Goal: Find contact information: Find contact information

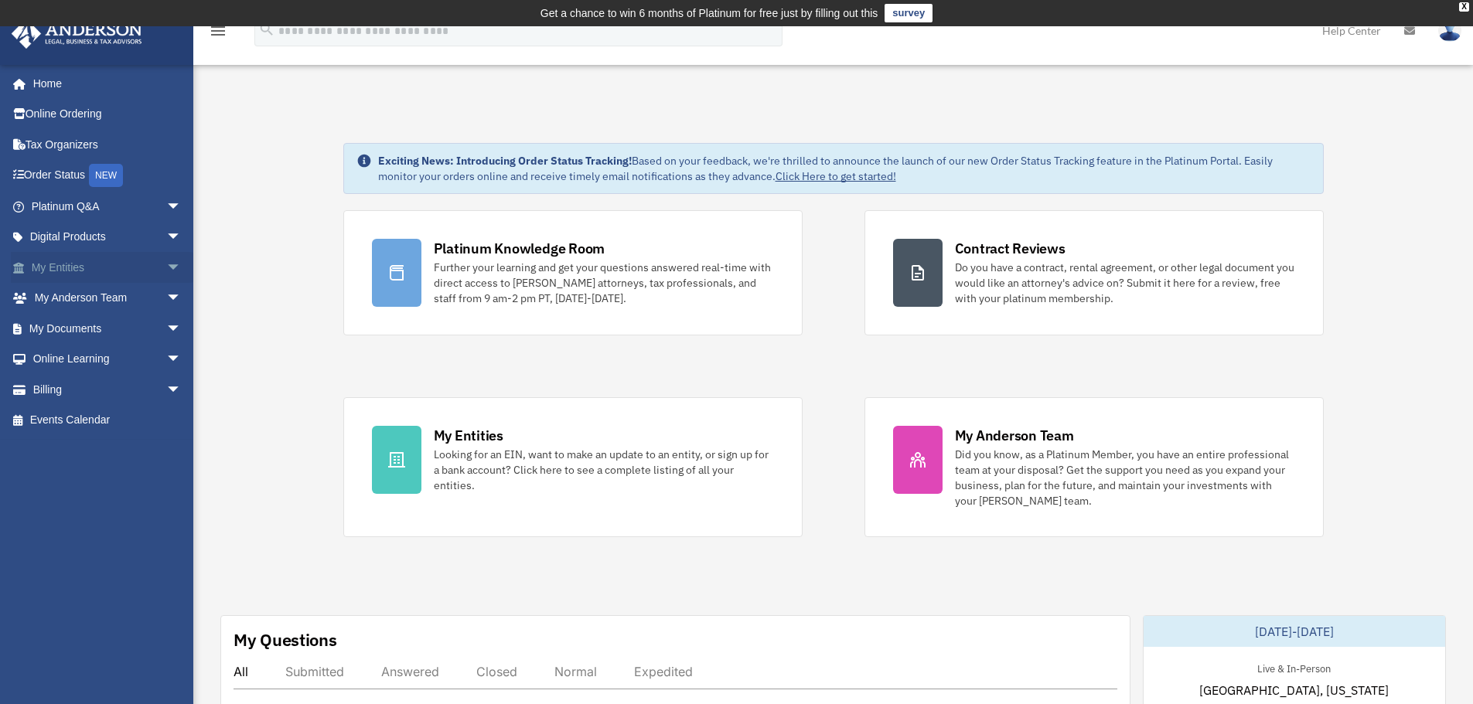
click at [49, 259] on link "My Entities arrow_drop_down" at bounding box center [108, 267] width 194 height 31
click at [168, 266] on span "arrow_drop_down" at bounding box center [181, 268] width 31 height 32
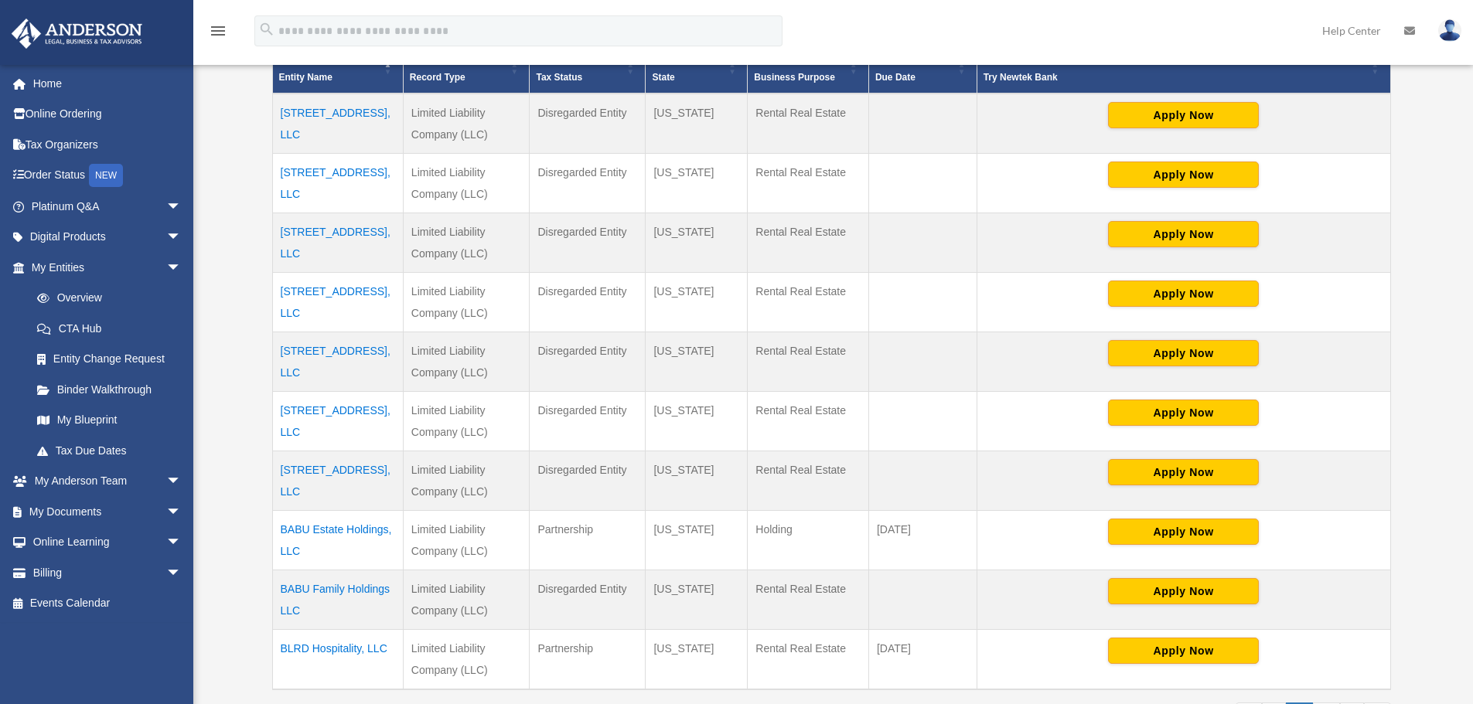
scroll to position [387, 0]
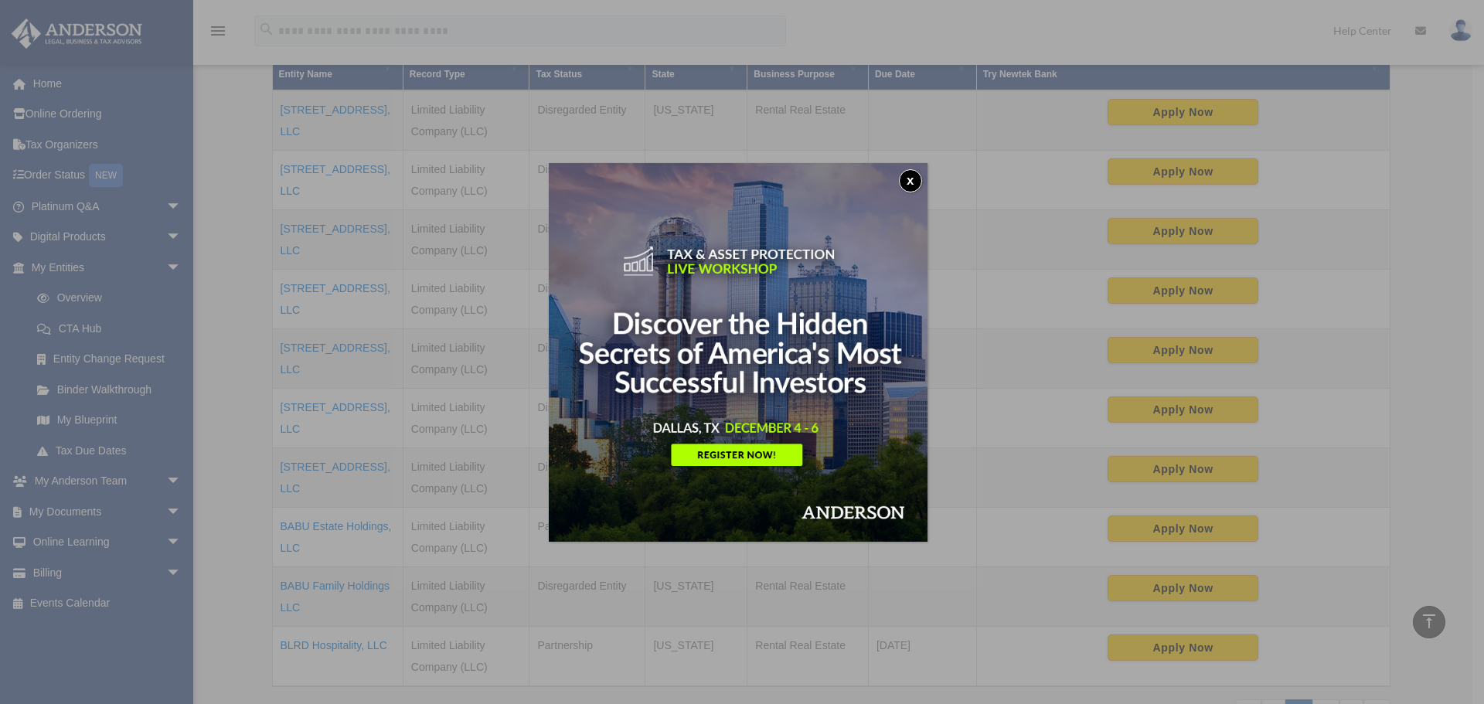
click at [913, 183] on button "x" at bounding box center [910, 180] width 23 height 23
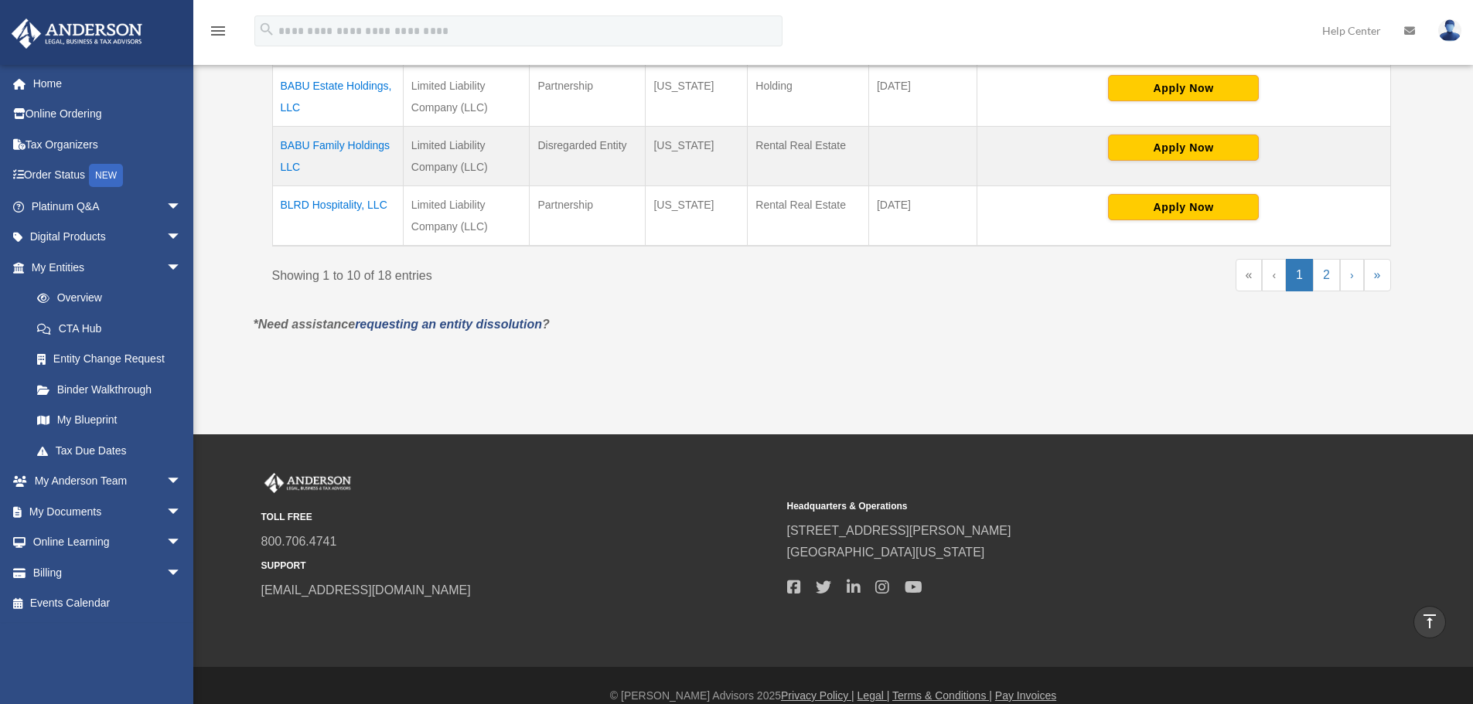
scroll to position [847, 0]
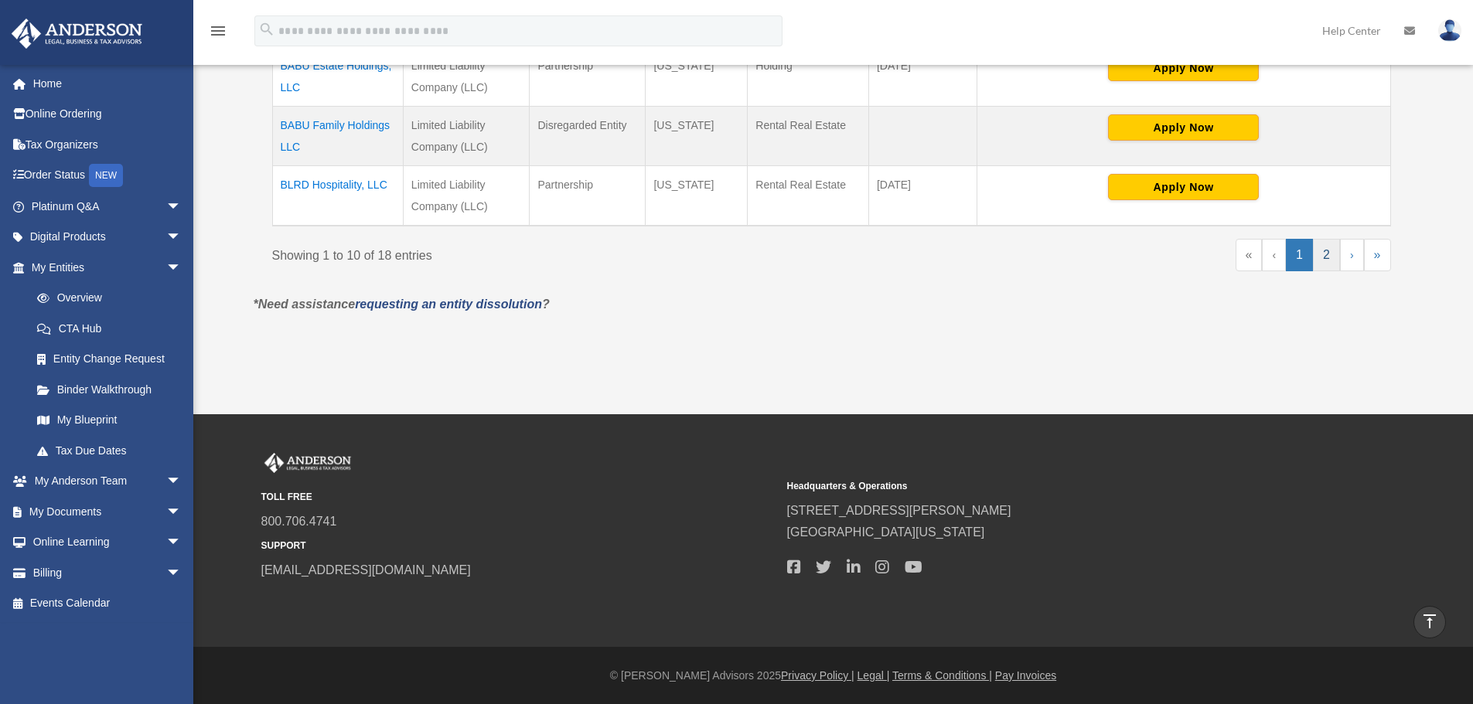
click at [1328, 257] on link "2" at bounding box center [1326, 255] width 27 height 32
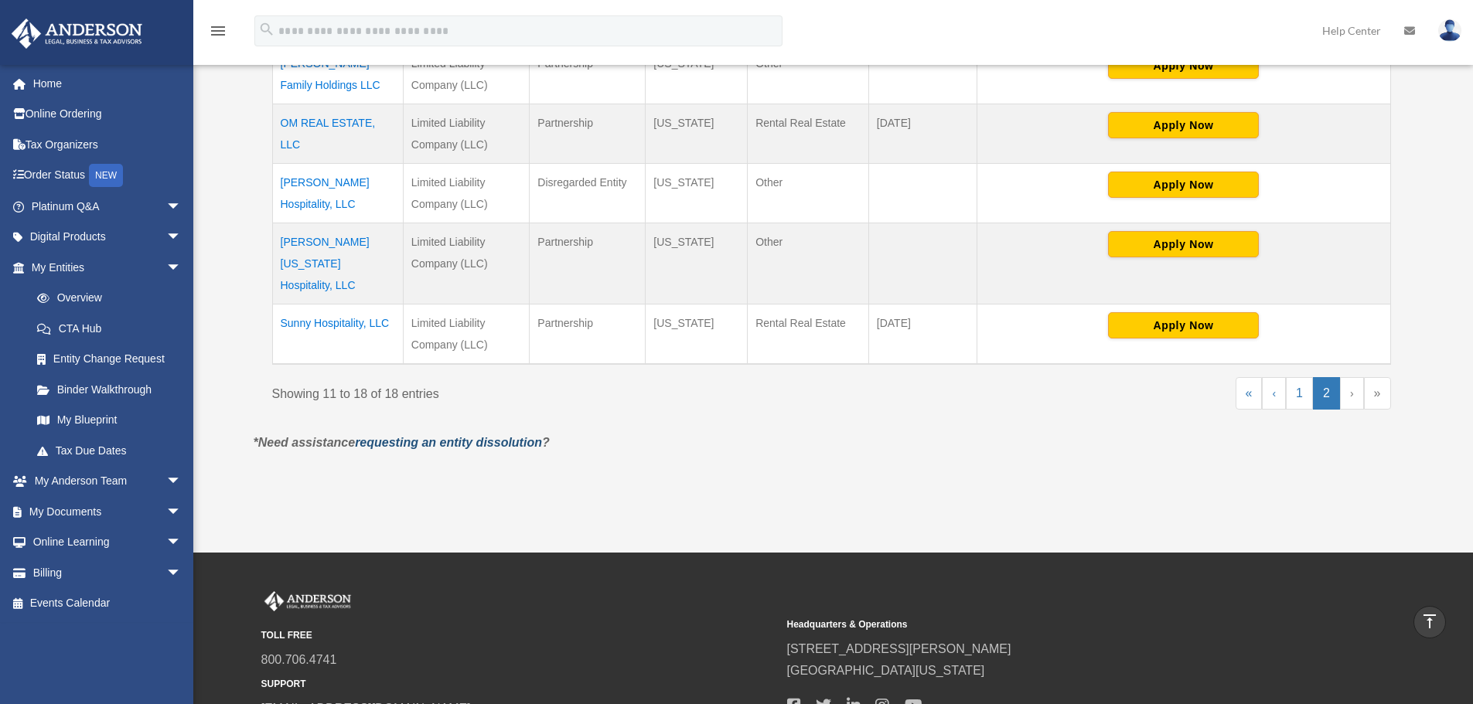
scroll to position [574, 0]
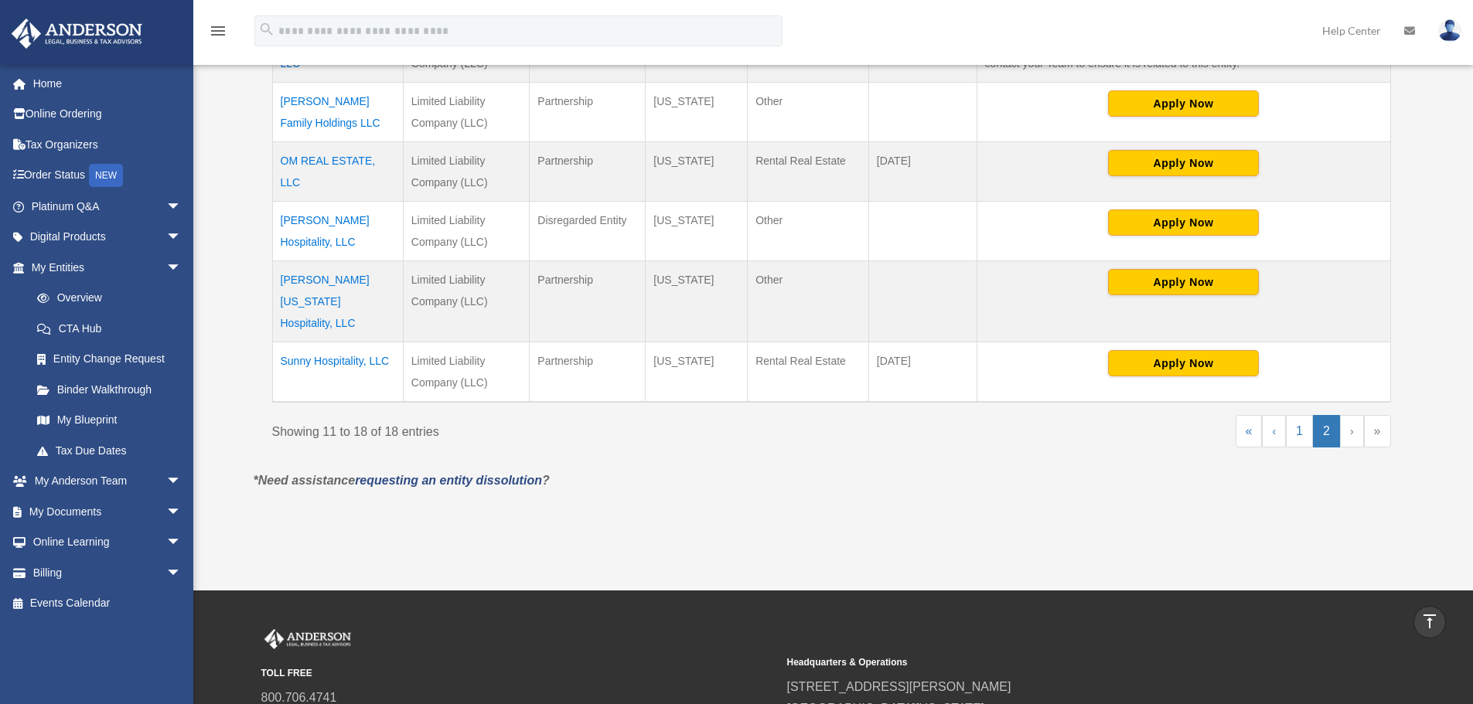
click at [373, 216] on td "Sai Krupa Hospitality, LLC" at bounding box center [337, 232] width 131 height 60
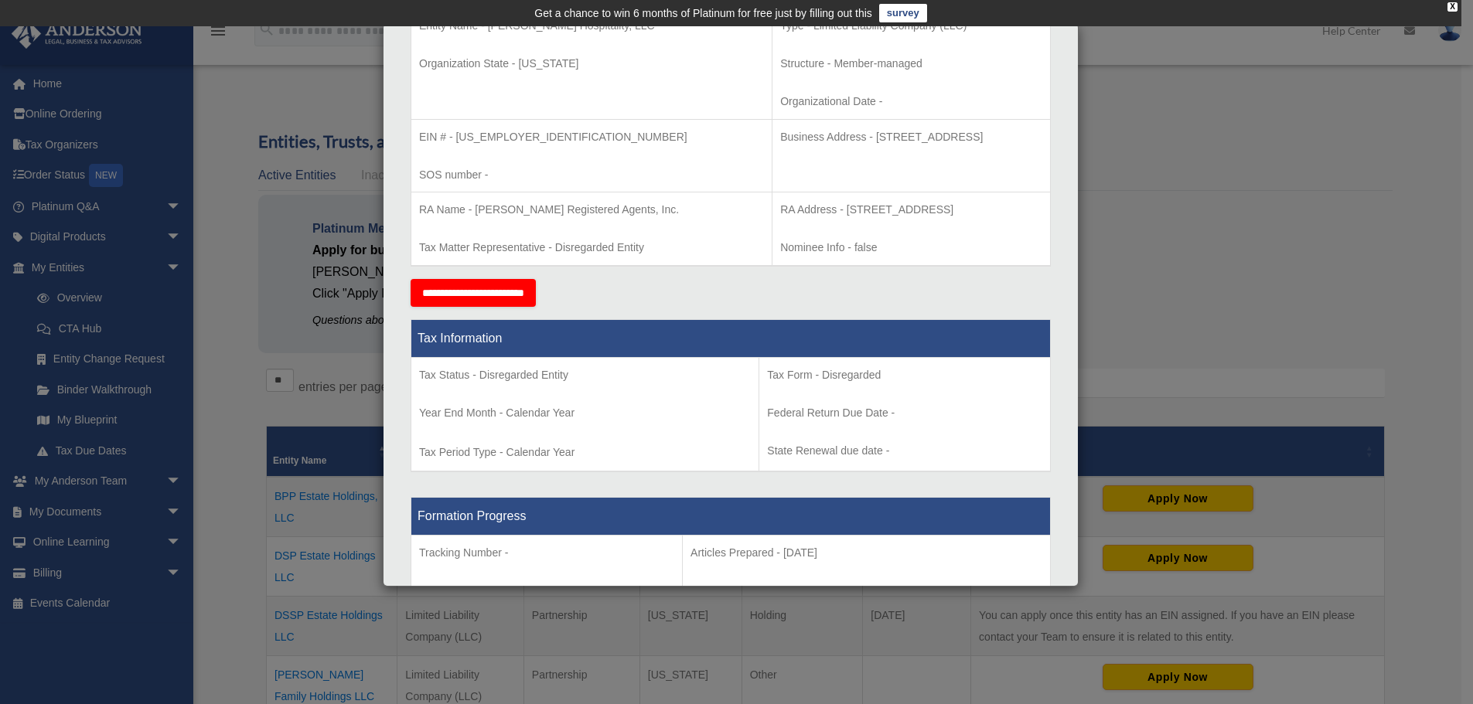
scroll to position [0, 0]
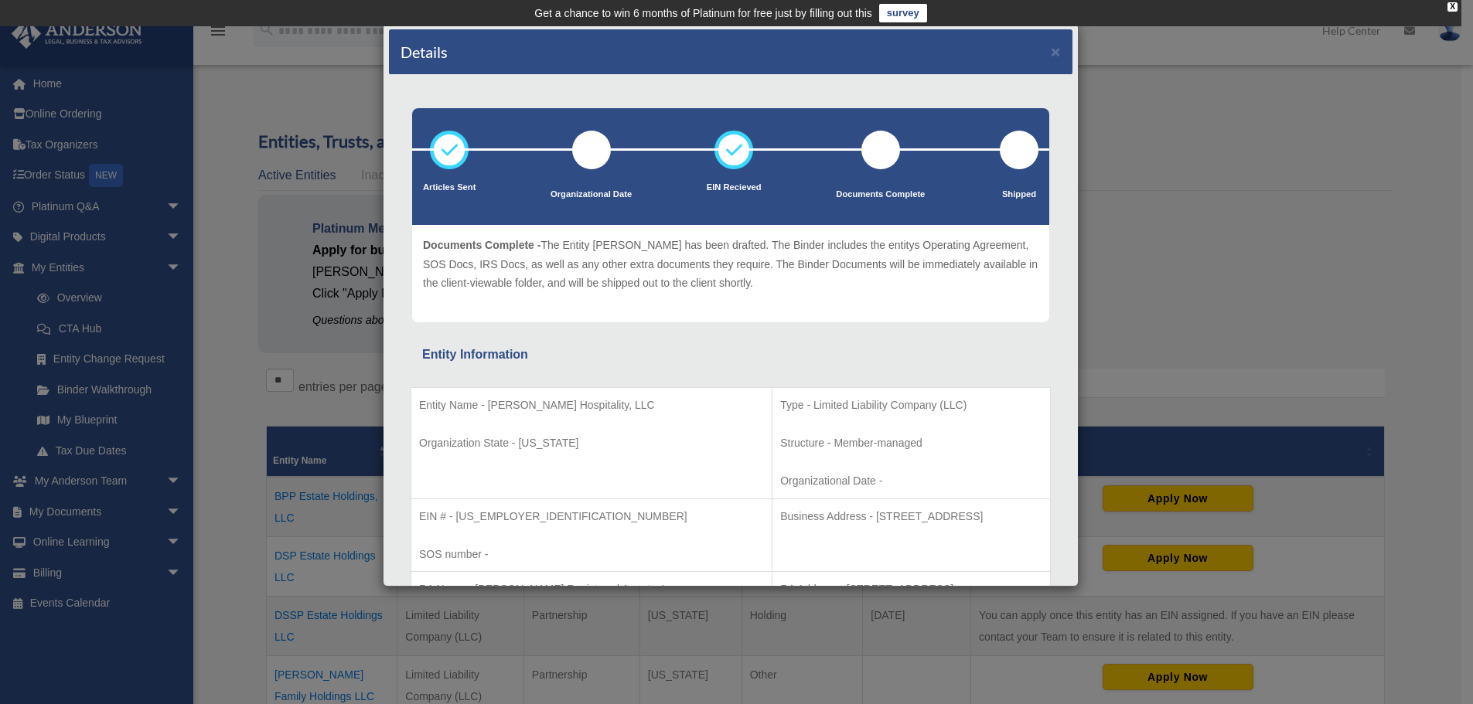
click at [1299, 141] on div "Details × Articles Sent Organizational Date" at bounding box center [736, 352] width 1473 height 704
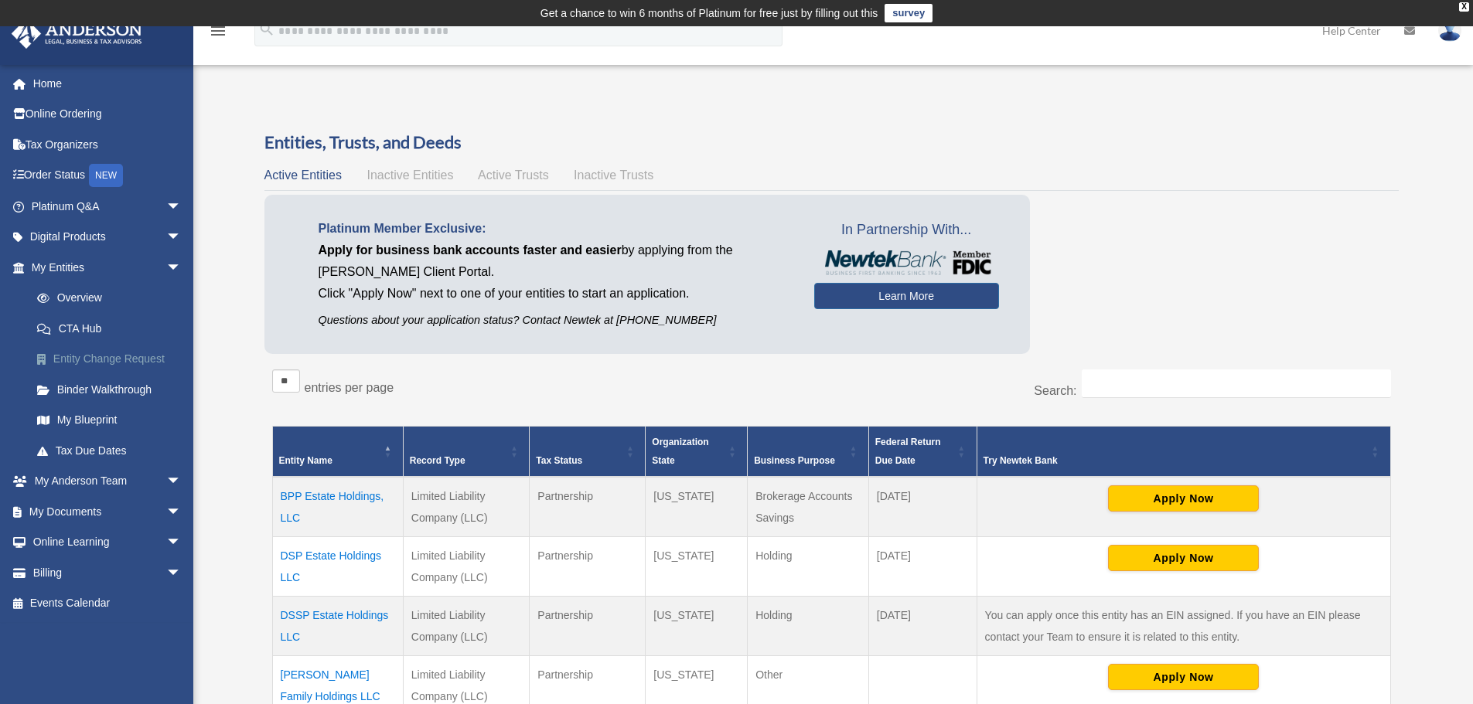
click at [104, 358] on link "Entity Change Request" at bounding box center [113, 359] width 183 height 31
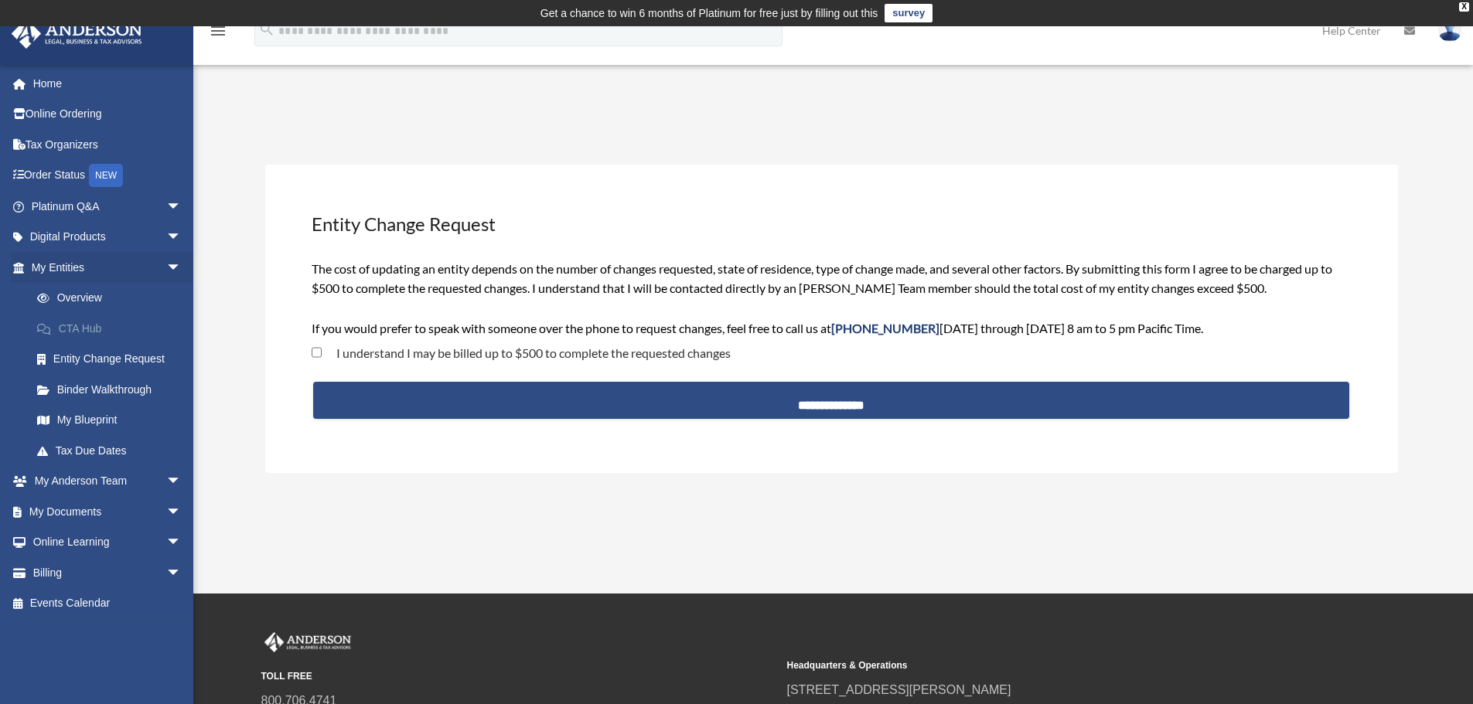
click at [93, 329] on link "CTA Hub" at bounding box center [113, 328] width 183 height 31
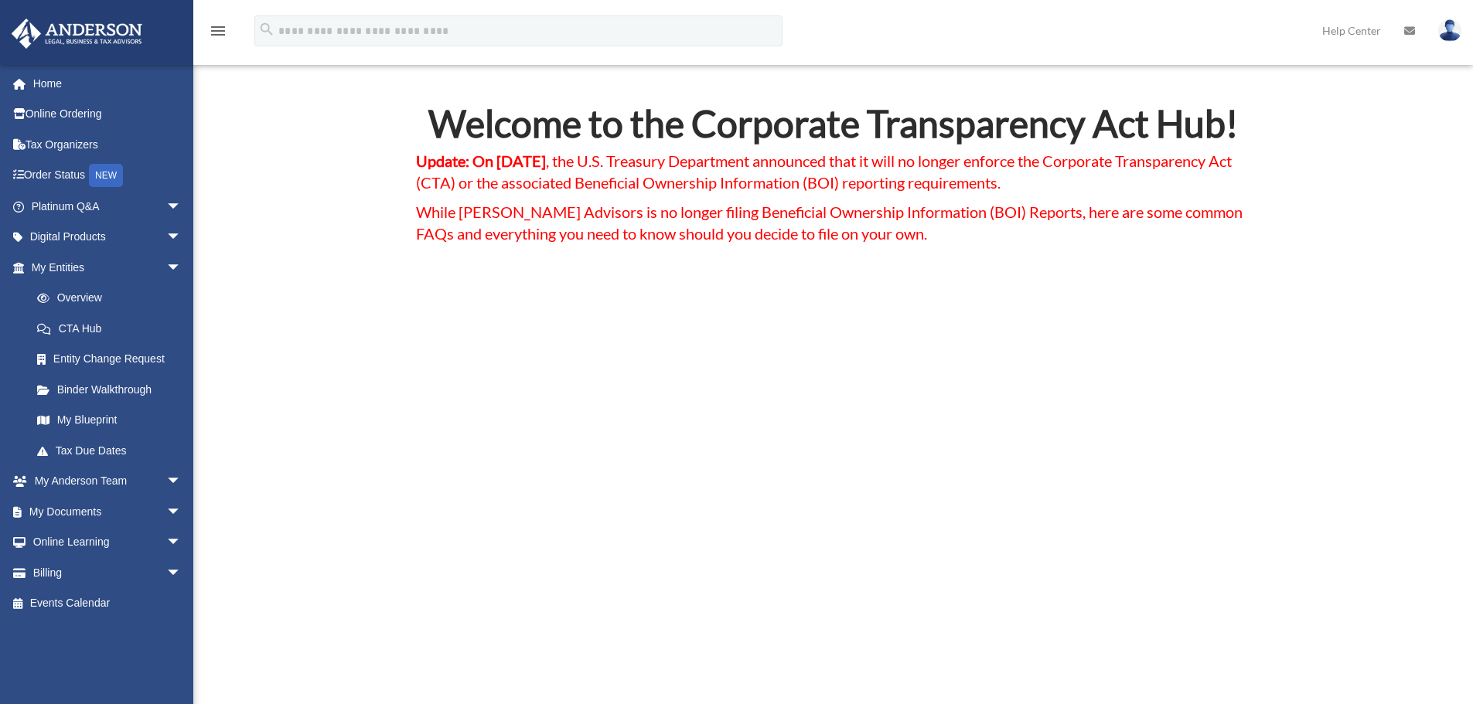
scroll to position [77, 0]
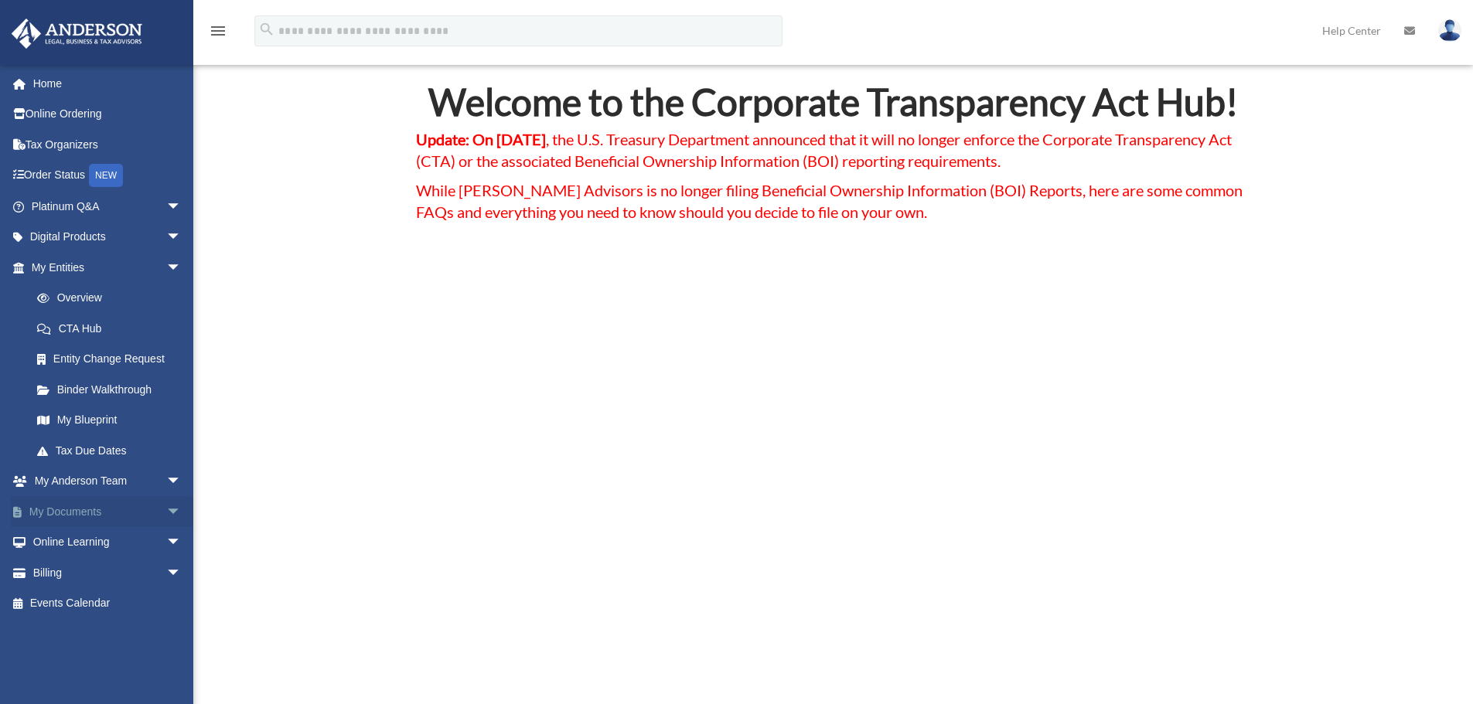
click at [83, 506] on link "My Documents arrow_drop_down" at bounding box center [108, 511] width 194 height 31
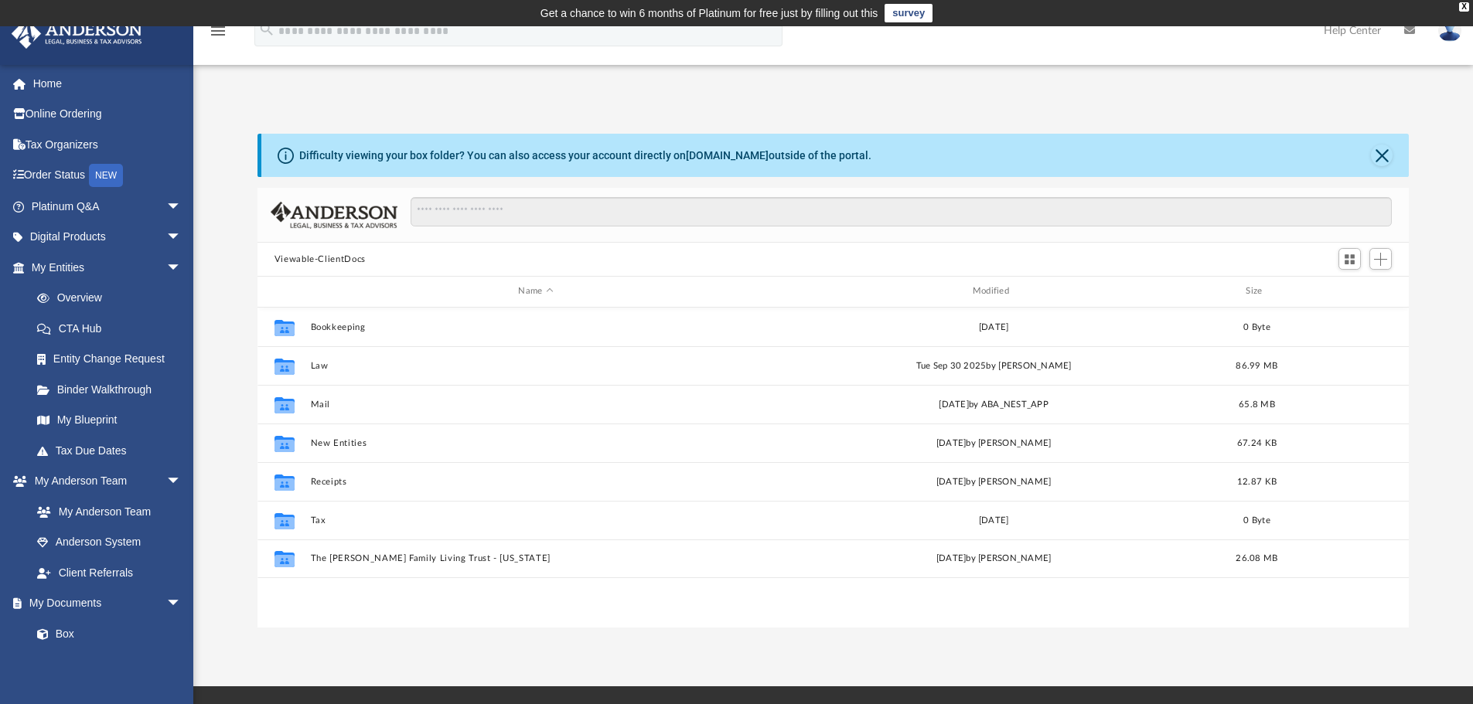
scroll to position [340, 1139]
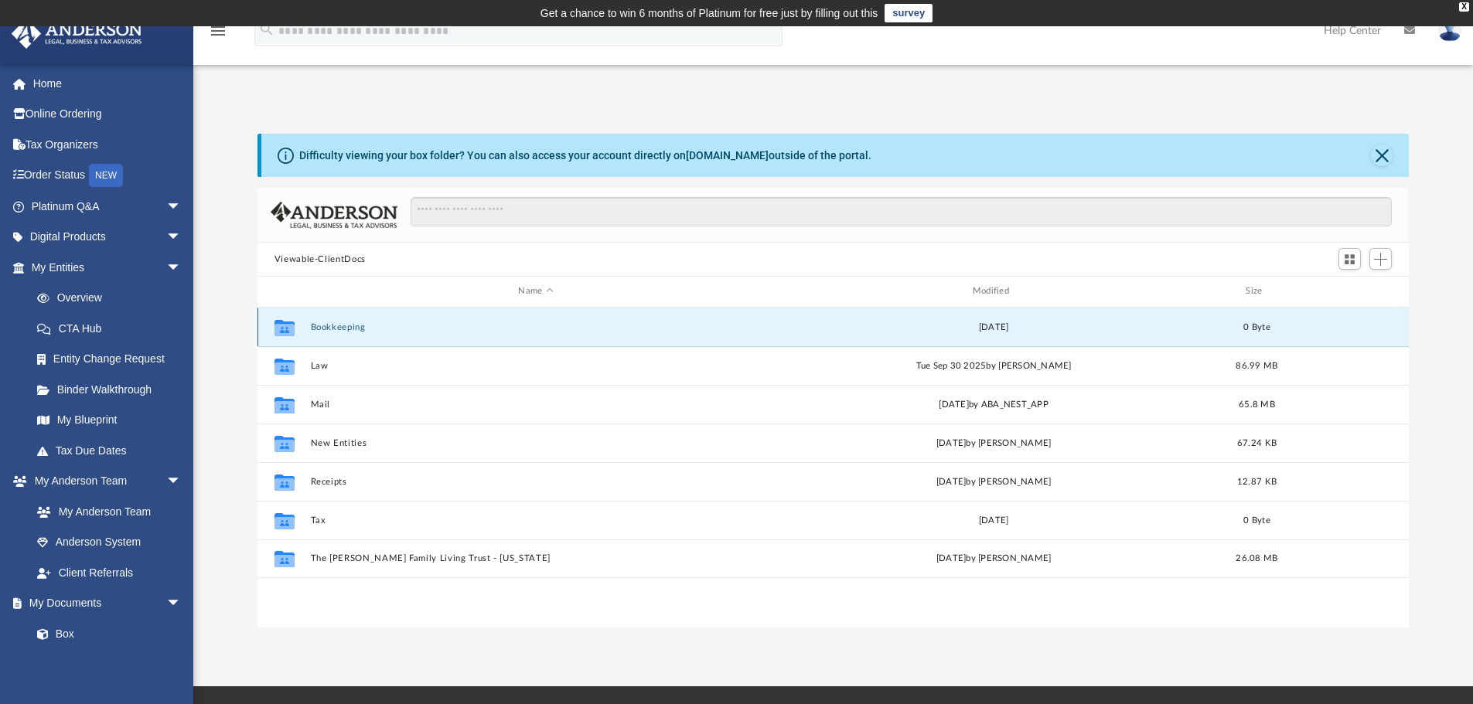
click at [323, 328] on button "Bookkeeping" at bounding box center [535, 327] width 451 height 10
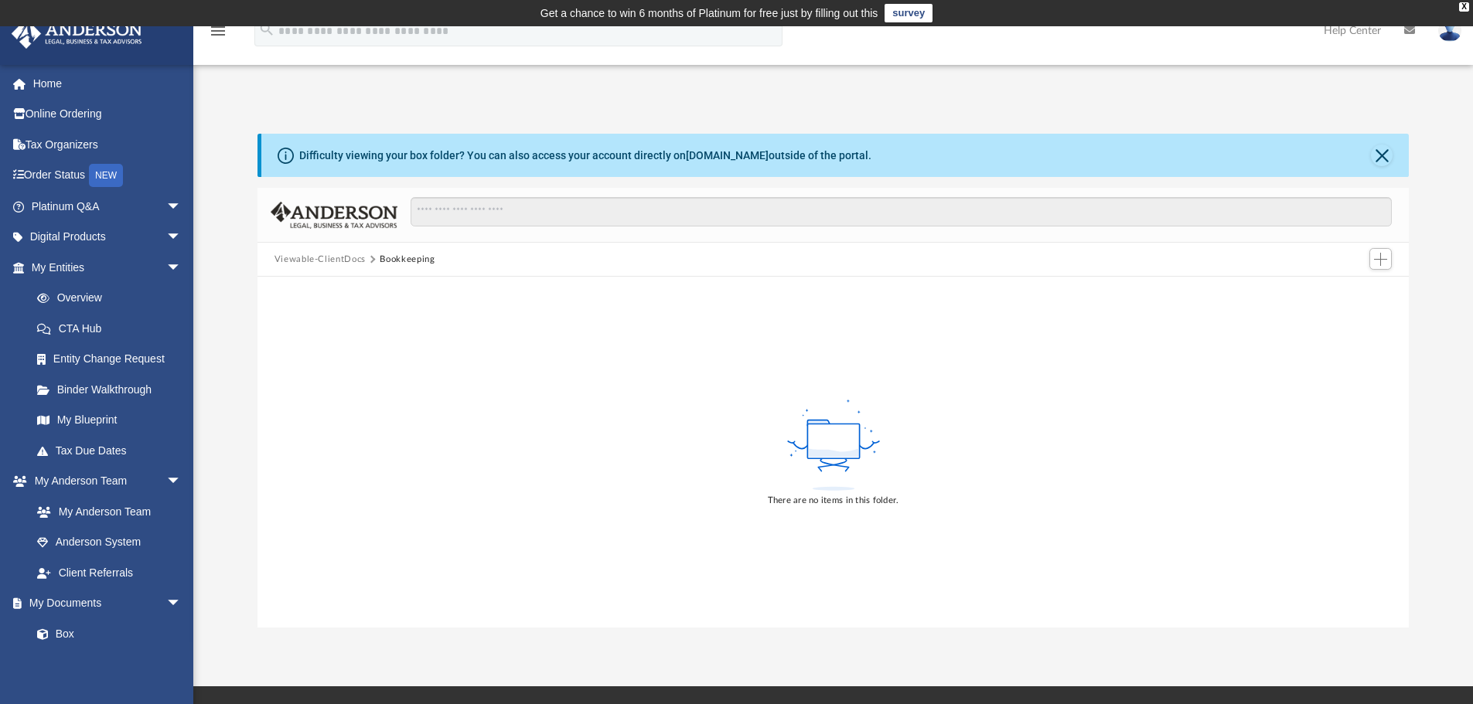
click at [318, 264] on button "Viewable-ClientDocs" at bounding box center [319, 260] width 91 height 14
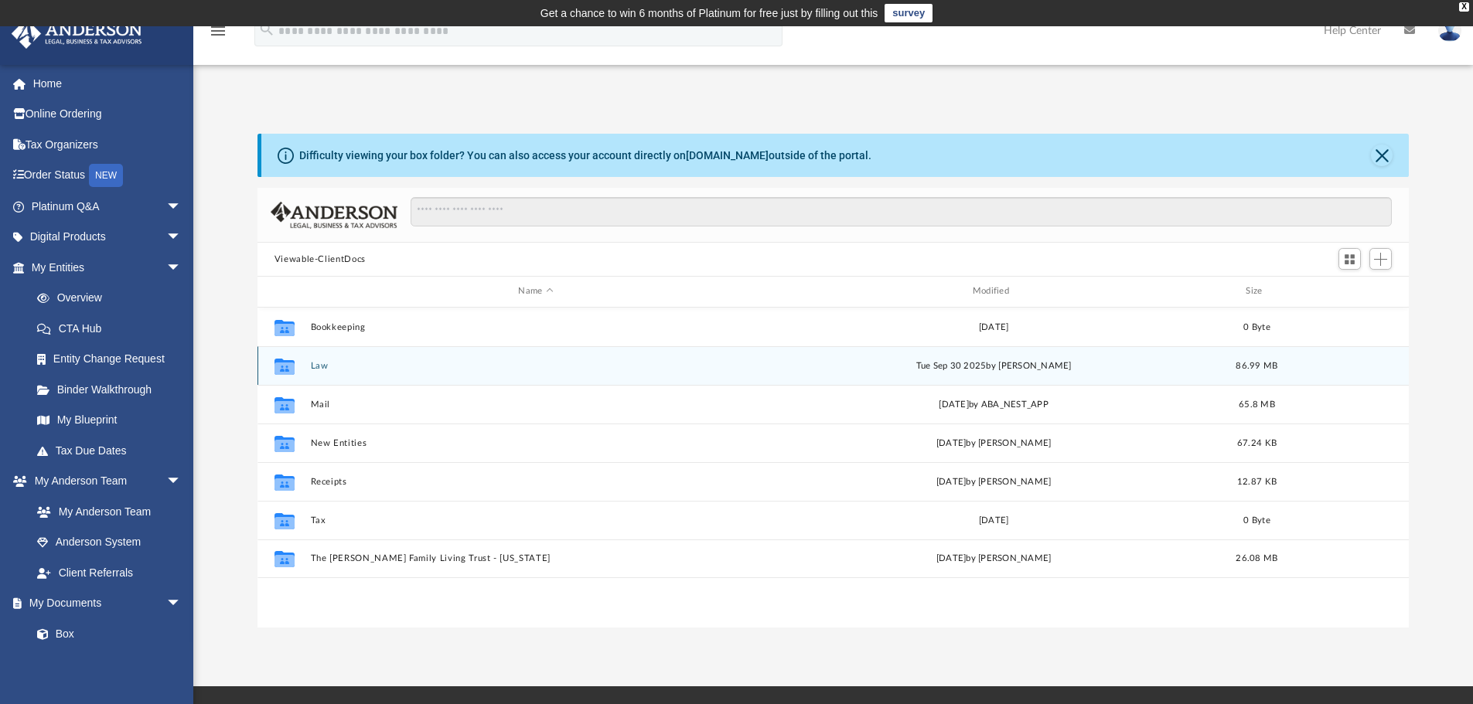
click at [311, 366] on button "Law" at bounding box center [535, 366] width 451 height 10
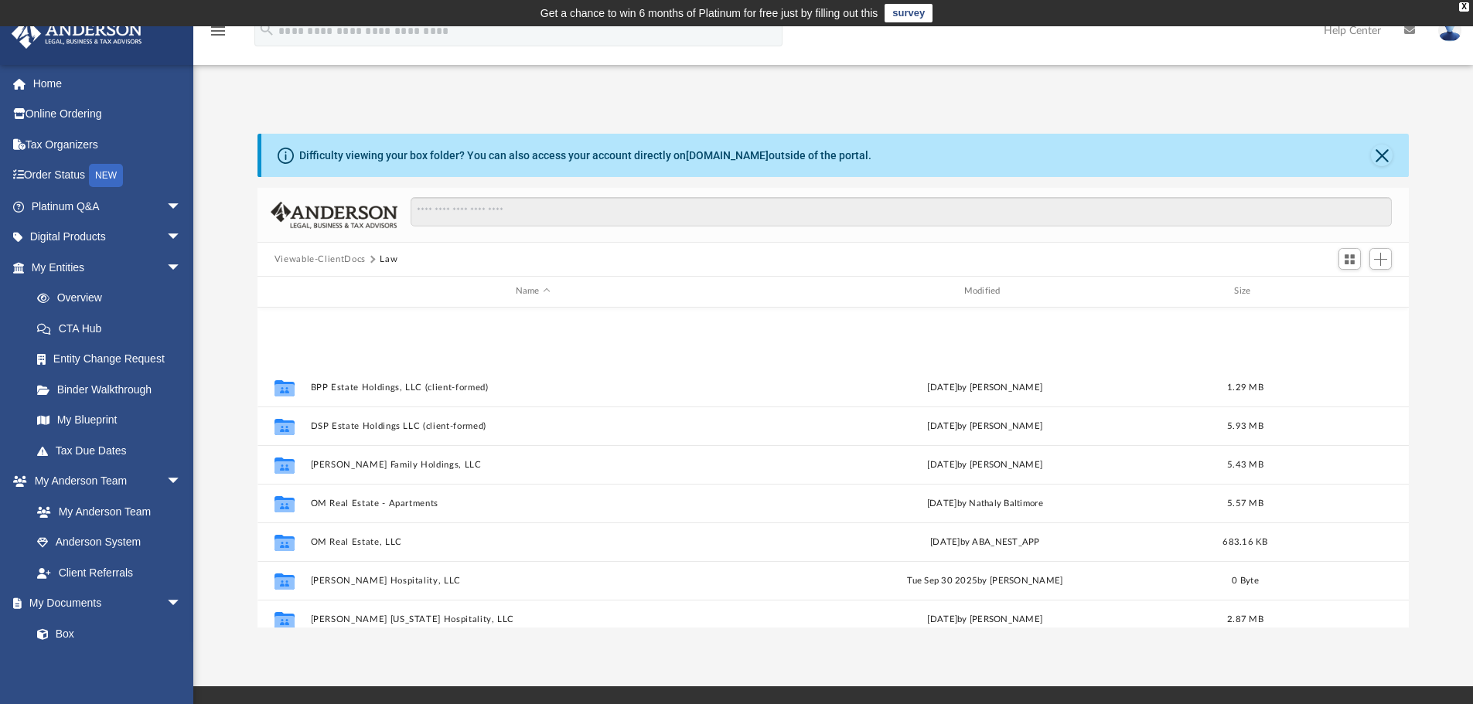
scroll to position [453, 0]
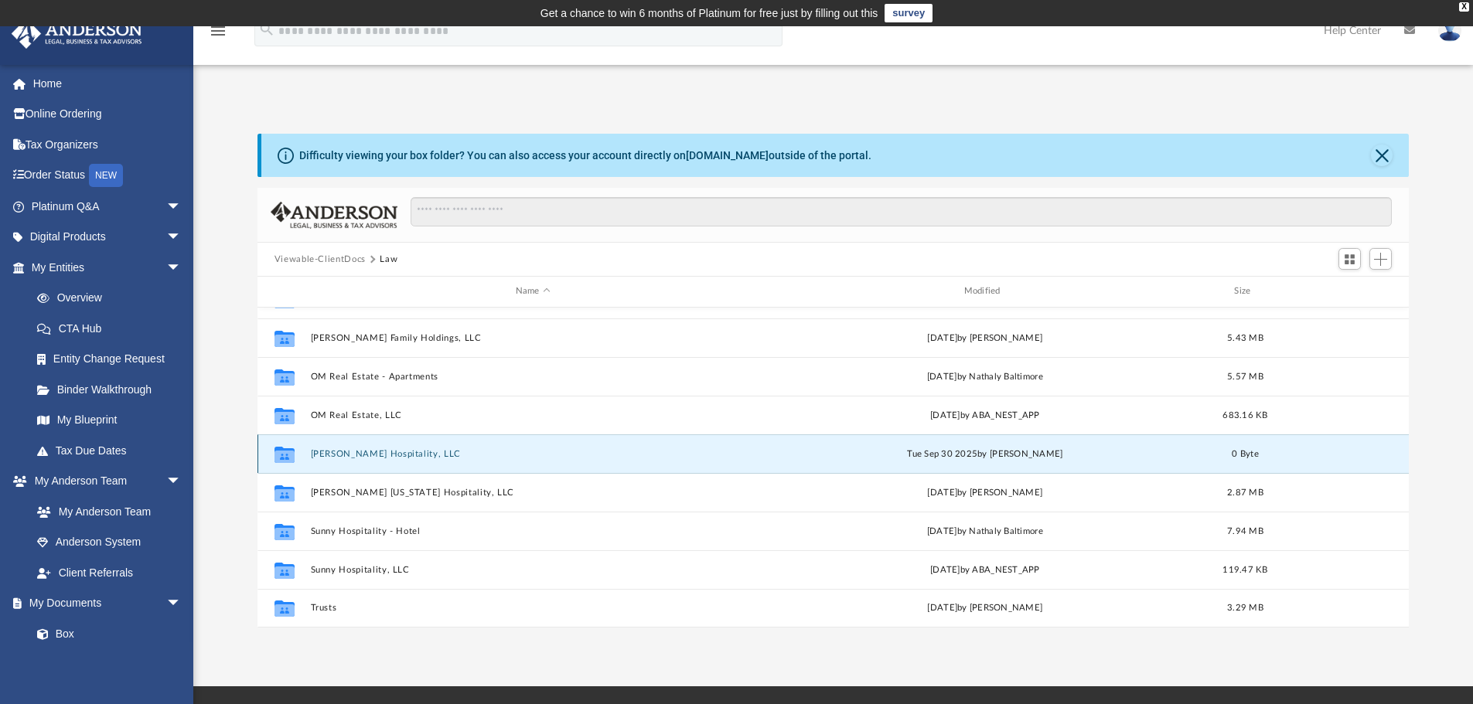
click at [383, 451] on button "Sai Krupa Hospitality, LLC" at bounding box center [532, 454] width 445 height 10
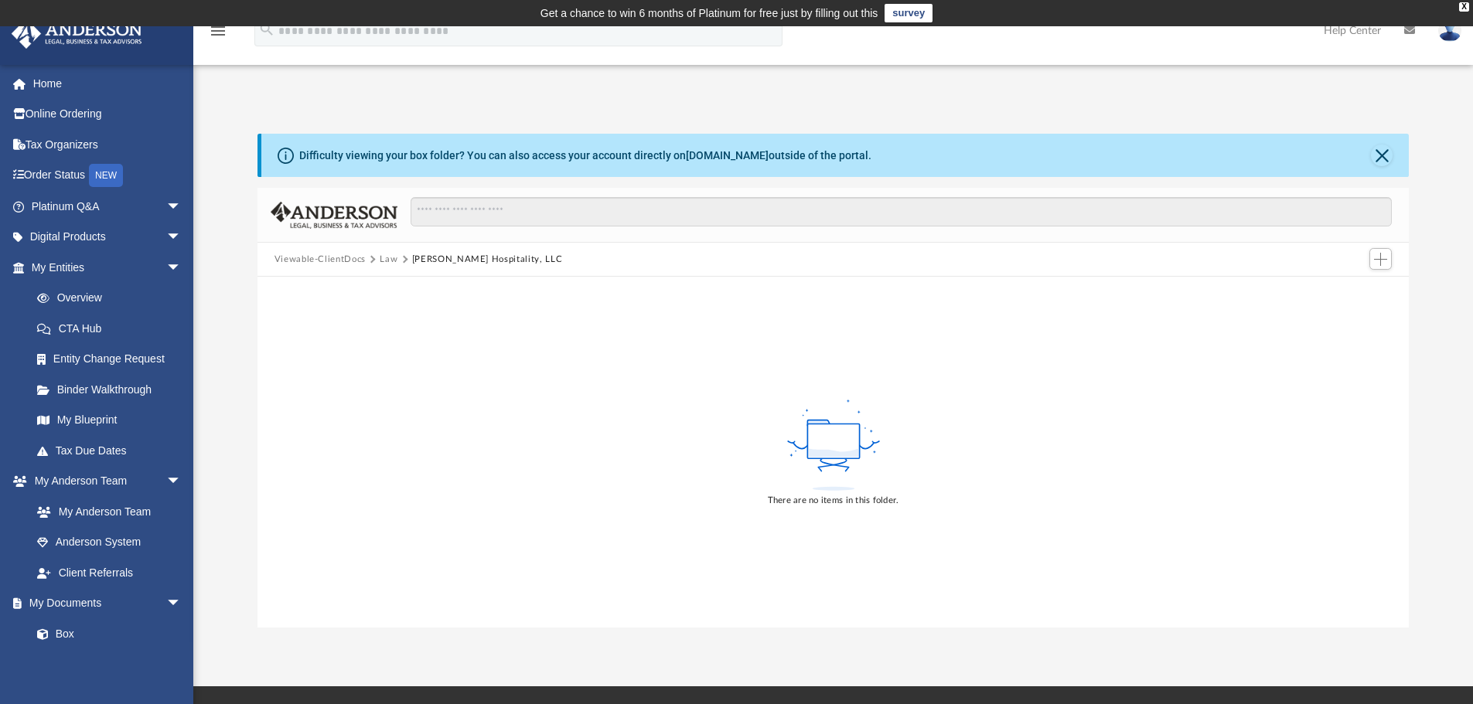
click at [298, 253] on button "Viewable-ClientDocs" at bounding box center [319, 260] width 91 height 14
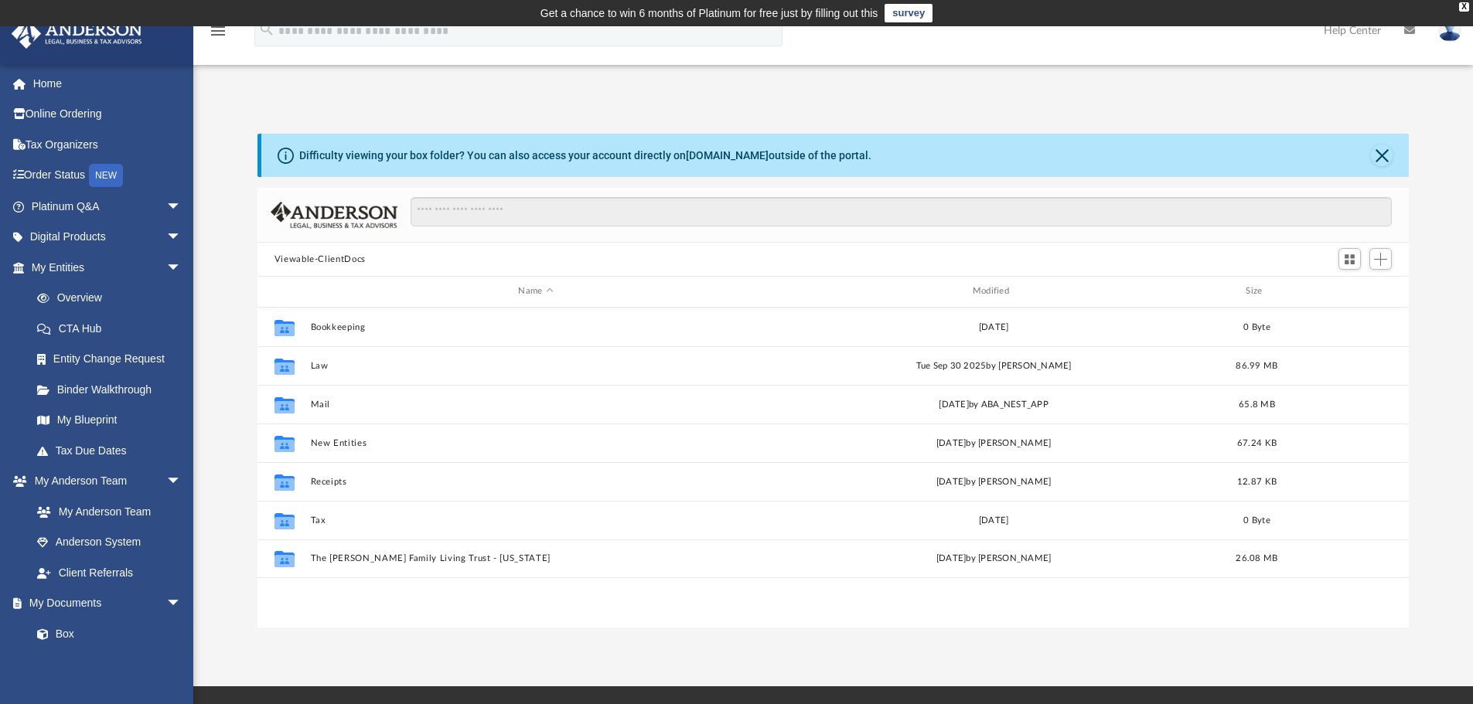
scroll to position [340, 1139]
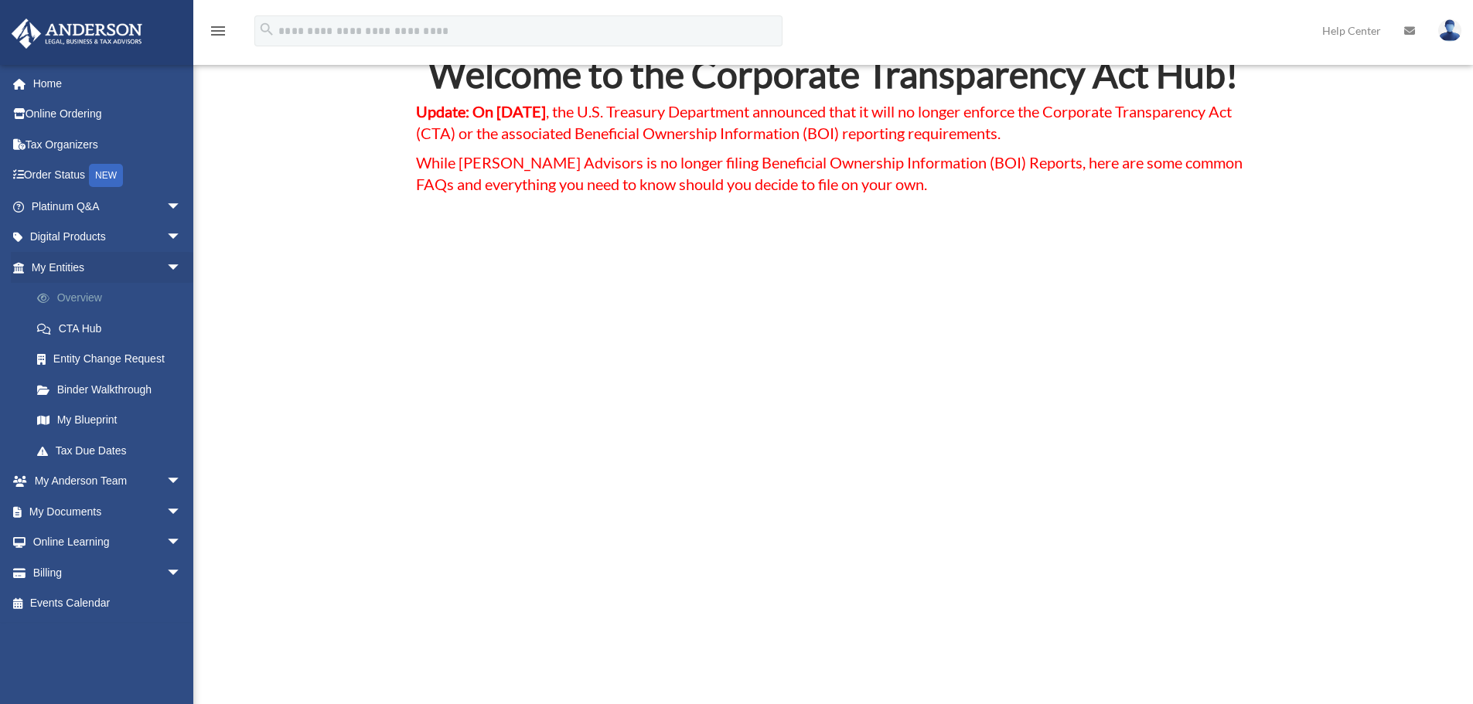
scroll to position [77, 0]
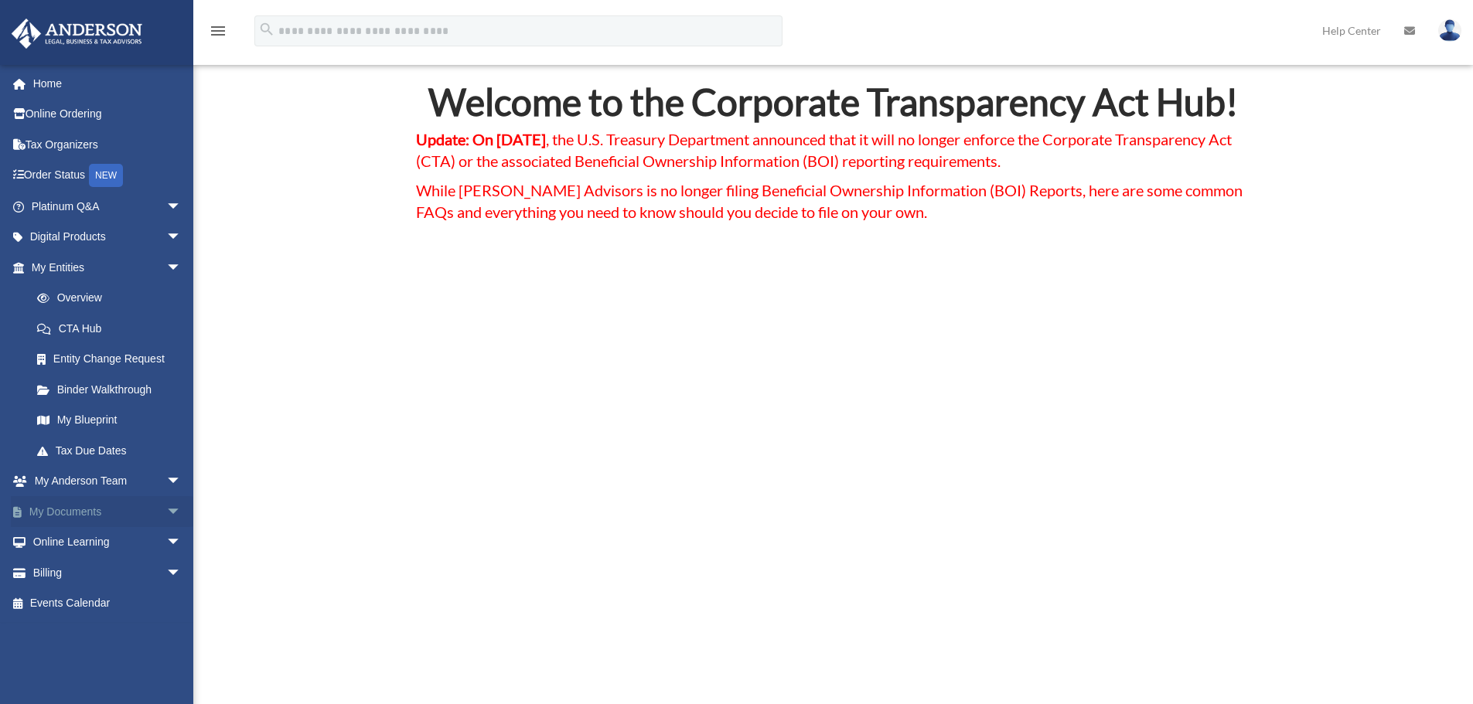
click at [92, 509] on link "My Documents arrow_drop_down" at bounding box center [108, 511] width 194 height 31
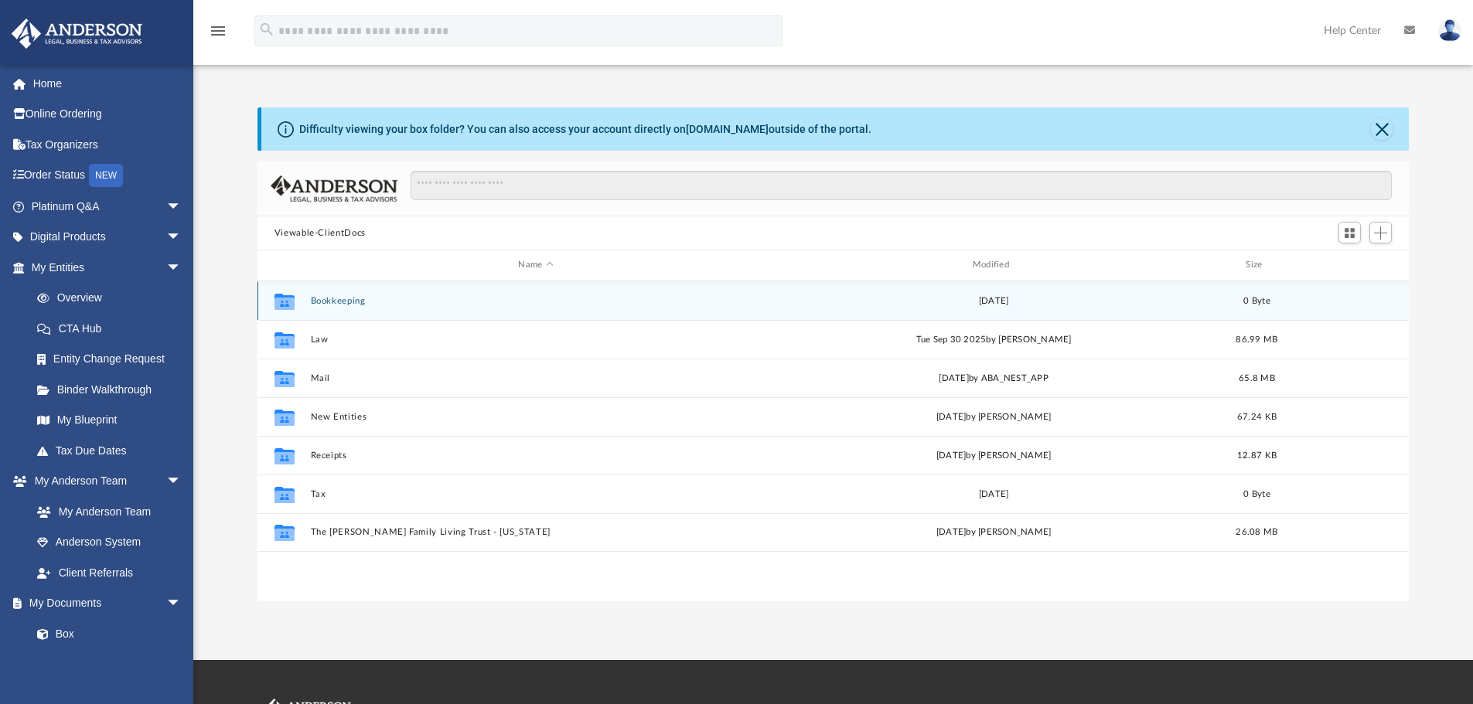
scroll to position [340, 1139]
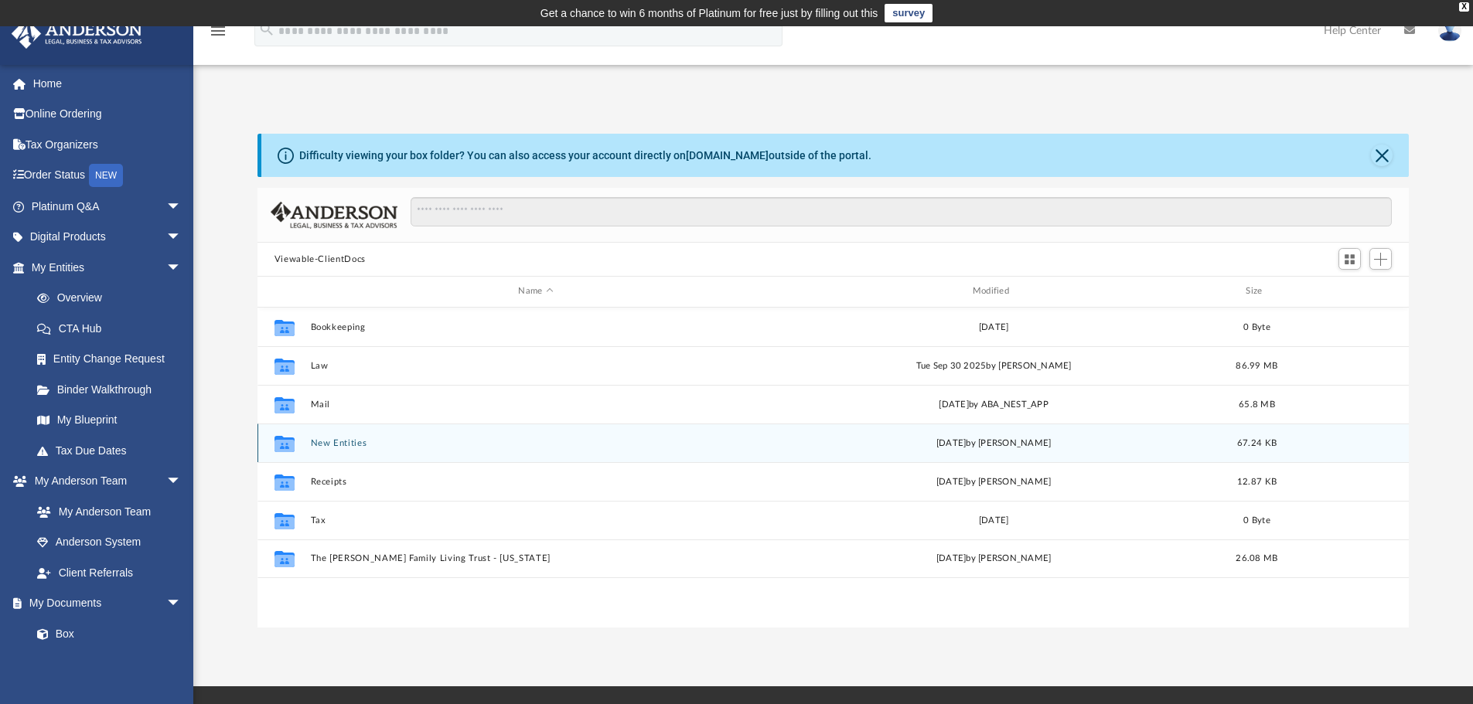
click at [341, 424] on div "Collaborated Folder New Entities Wed Jun 21 2023 by Dilip Patel 67.24 KB" at bounding box center [833, 443] width 1152 height 39
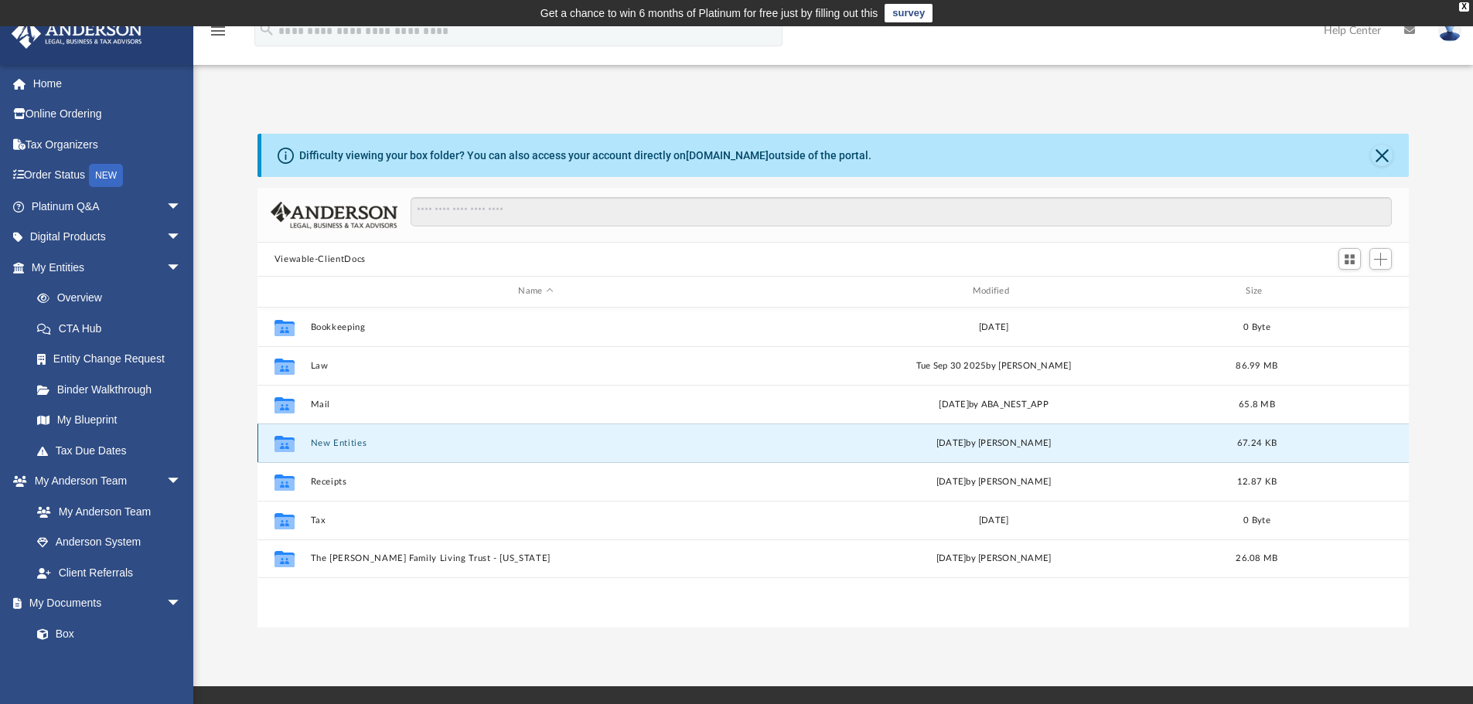
click at [336, 441] on button "New Entities" at bounding box center [535, 443] width 451 height 10
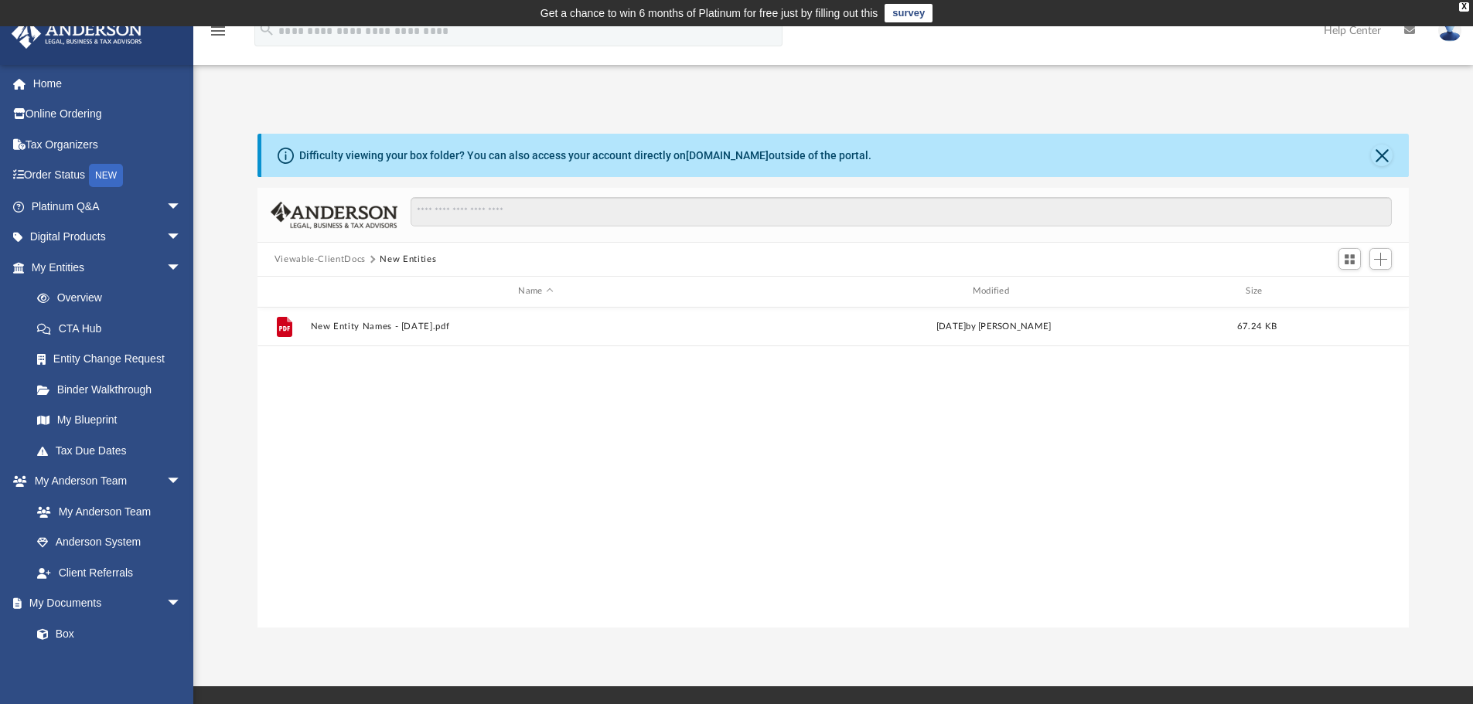
click at [315, 261] on button "Viewable-ClientDocs" at bounding box center [319, 260] width 91 height 14
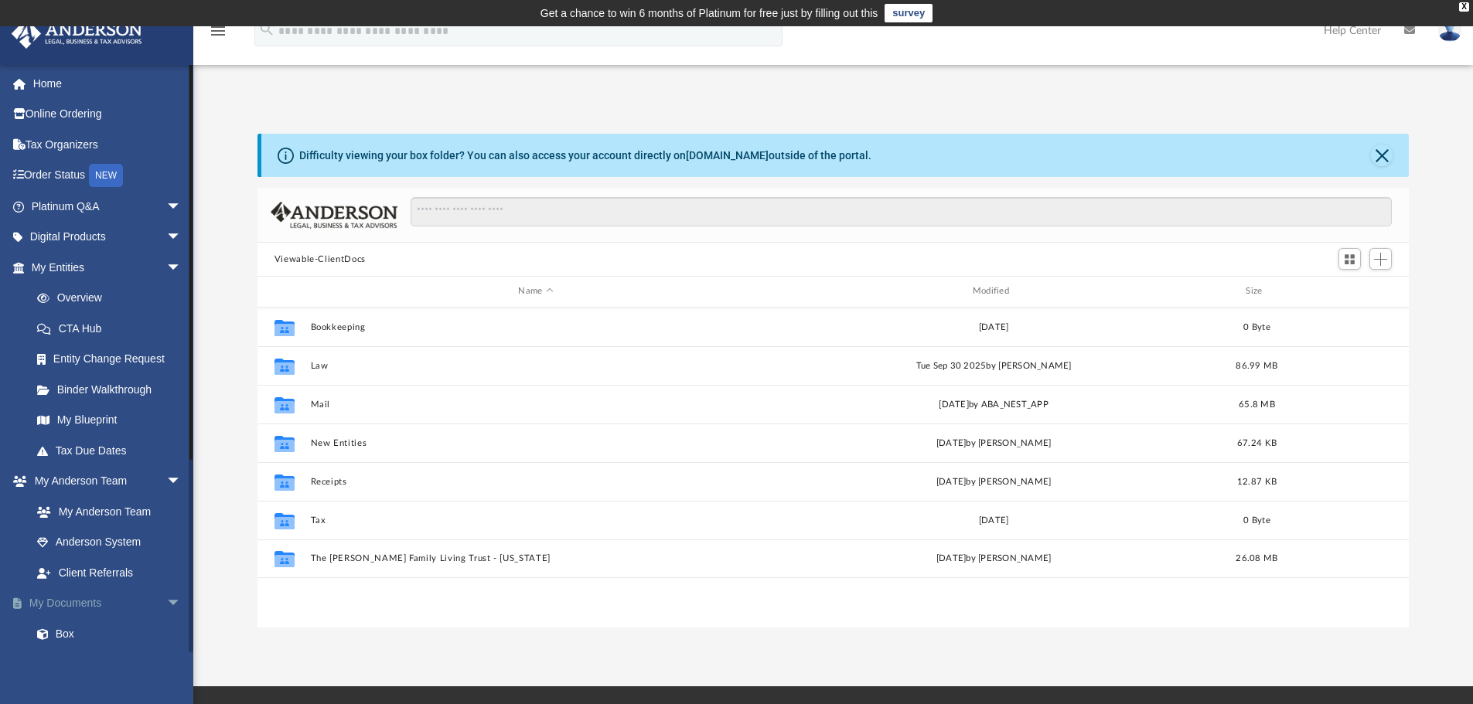
click at [75, 601] on link "My Documents arrow_drop_down" at bounding box center [108, 603] width 194 height 31
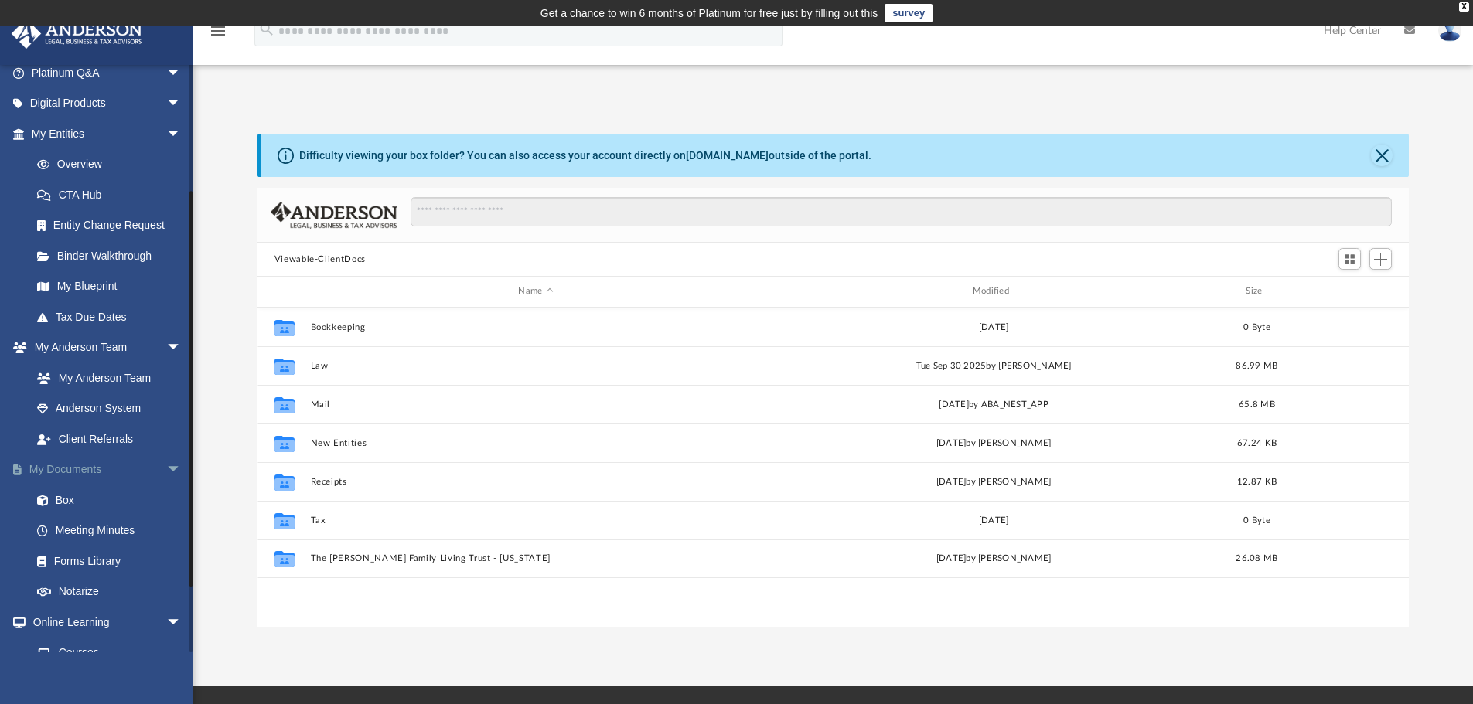
scroll to position [232, 0]
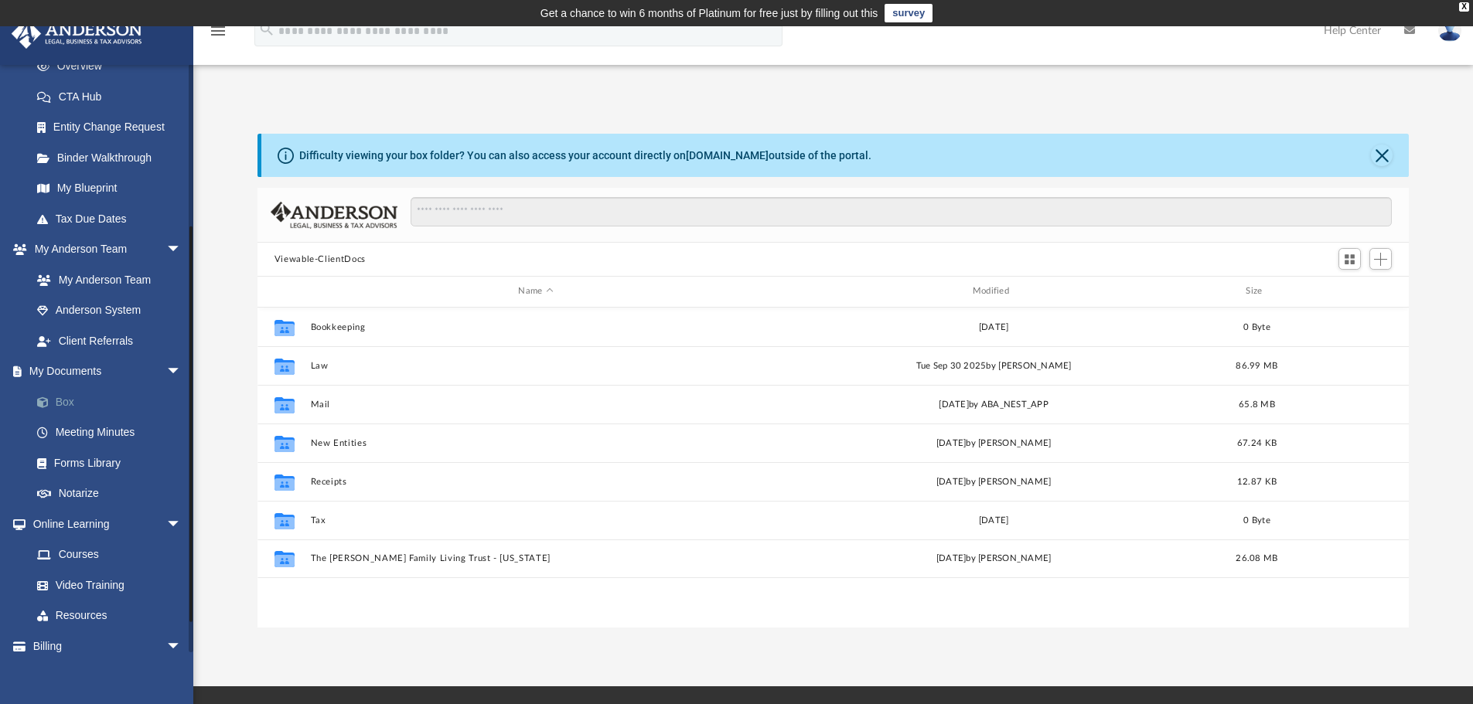
click at [57, 404] on link "Box" at bounding box center [113, 402] width 183 height 31
click at [64, 404] on link "Box" at bounding box center [113, 402] width 183 height 31
click at [94, 426] on link "Meeting Minutes" at bounding box center [113, 432] width 183 height 31
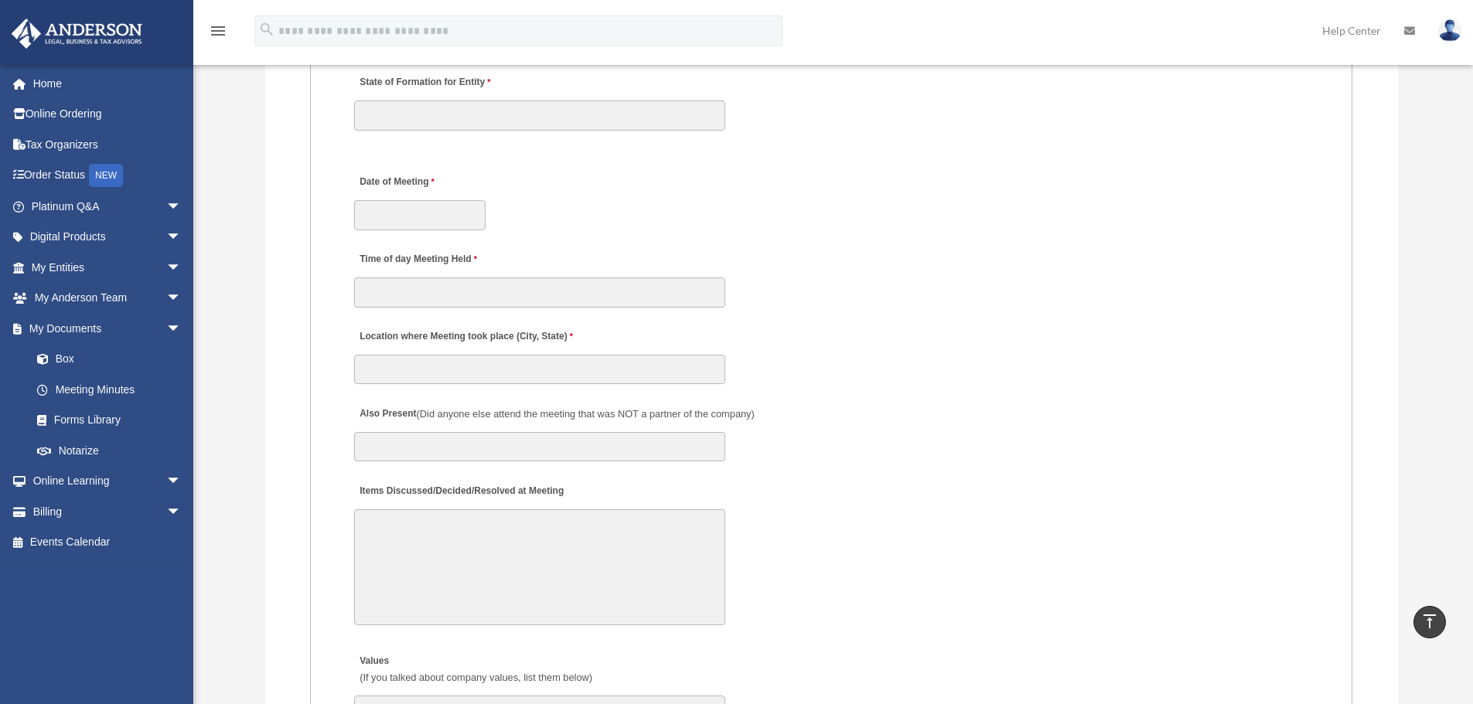
scroll to position [2256, 0]
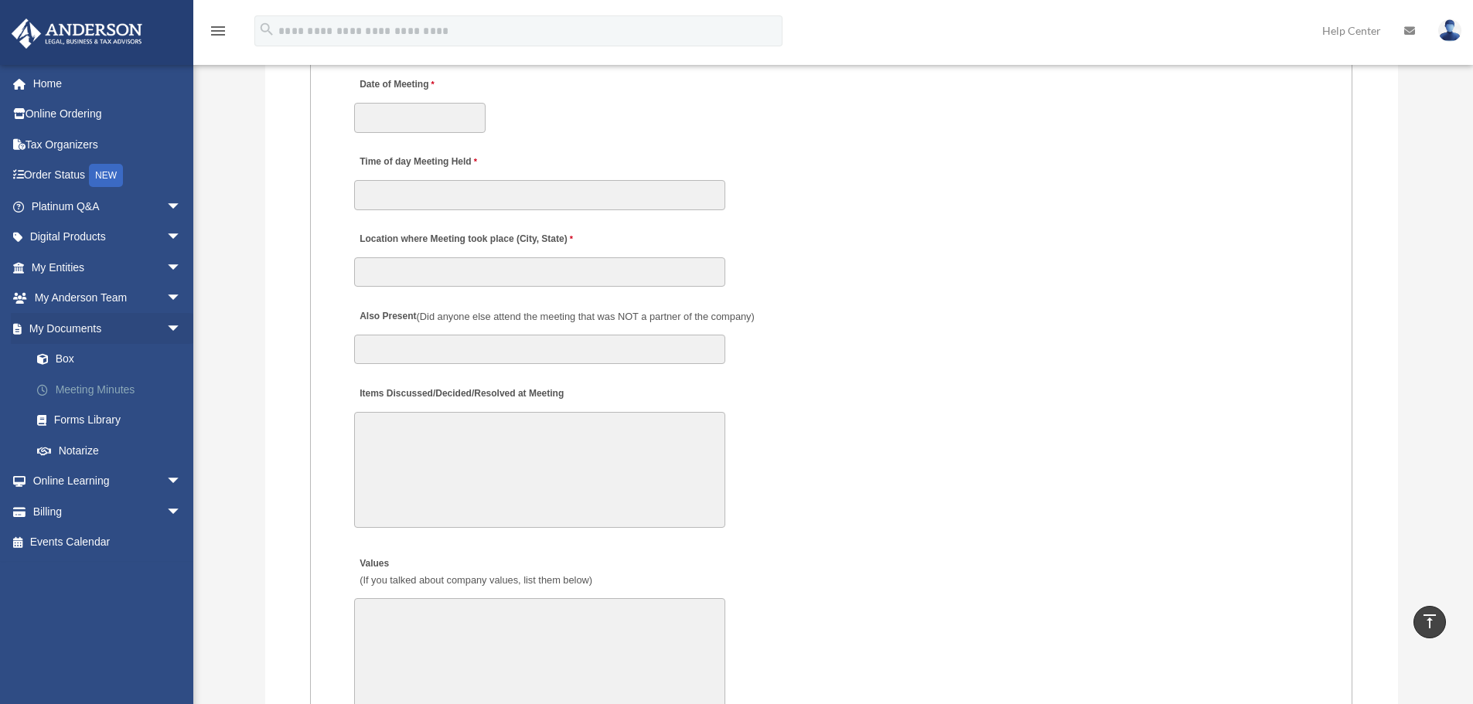
click at [94, 387] on link "Meeting Minutes" at bounding box center [113, 389] width 183 height 31
click at [91, 423] on link "Forms Library" at bounding box center [113, 420] width 183 height 31
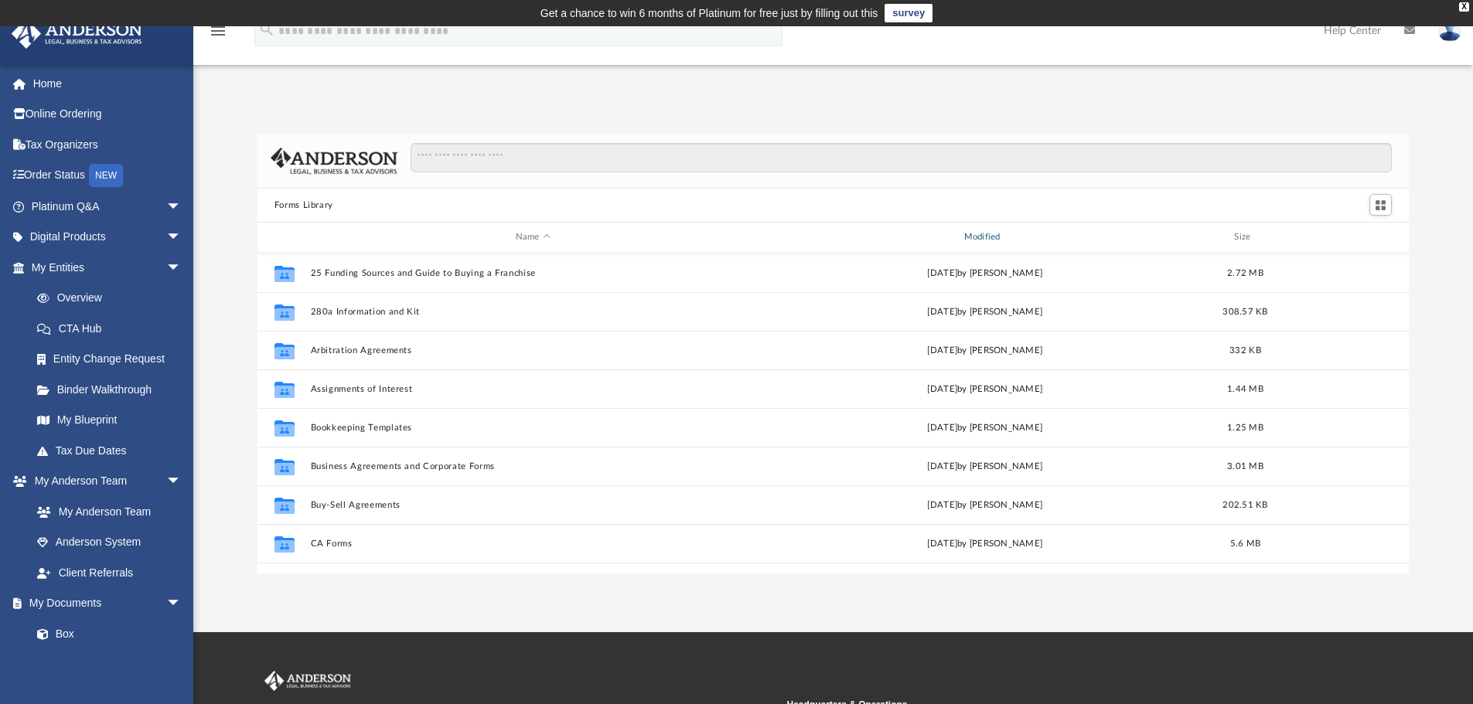
click at [977, 233] on div "Modified" at bounding box center [983, 237] width 445 height 14
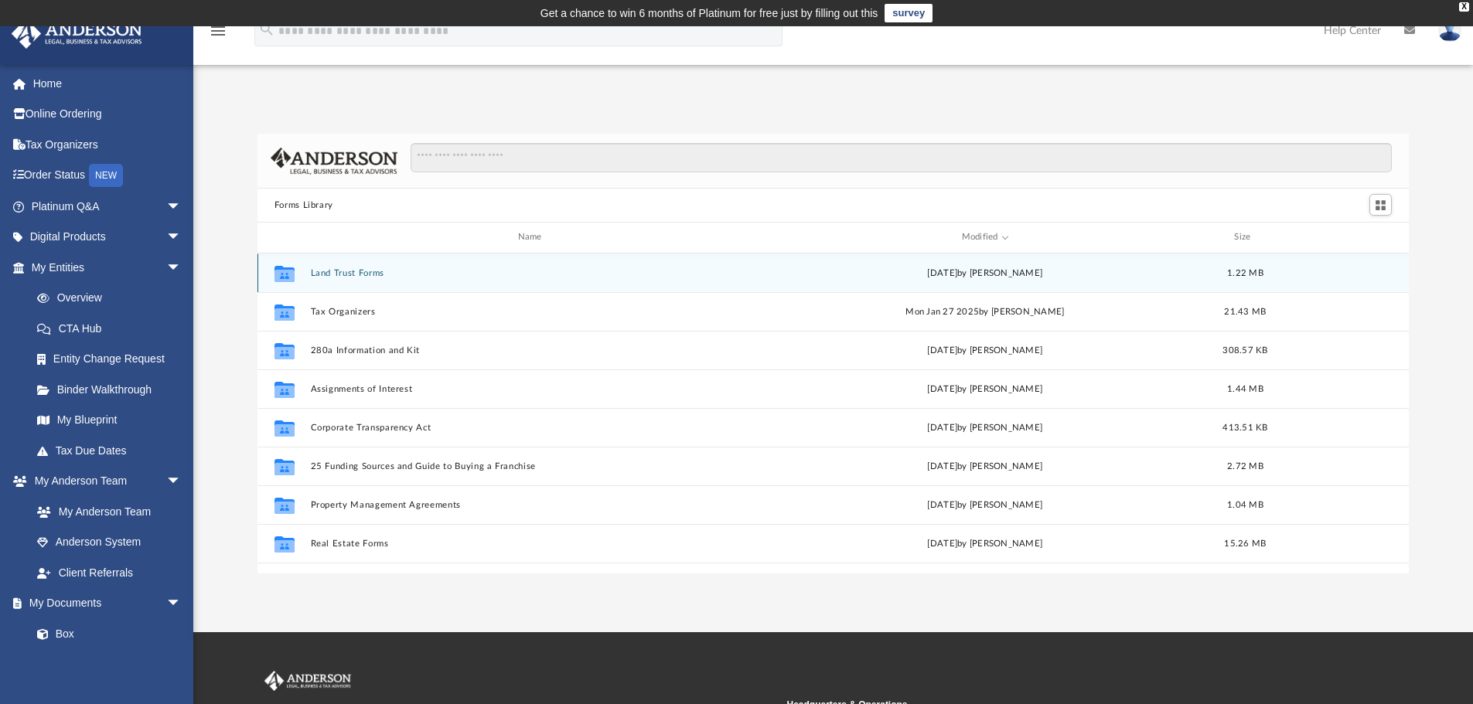
click at [319, 271] on button "Land Trust Forms" at bounding box center [532, 273] width 445 height 10
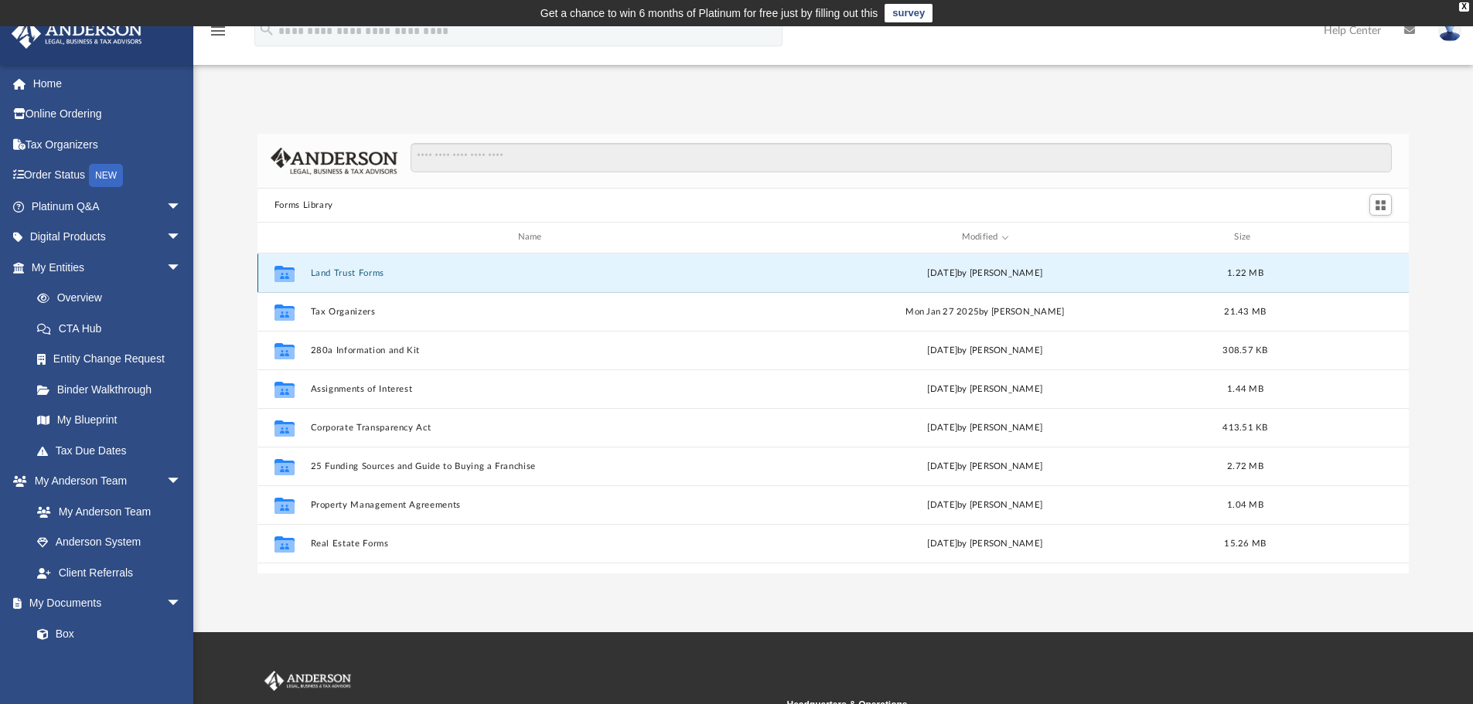
click at [319, 271] on button "Land Trust Forms" at bounding box center [532, 273] width 445 height 10
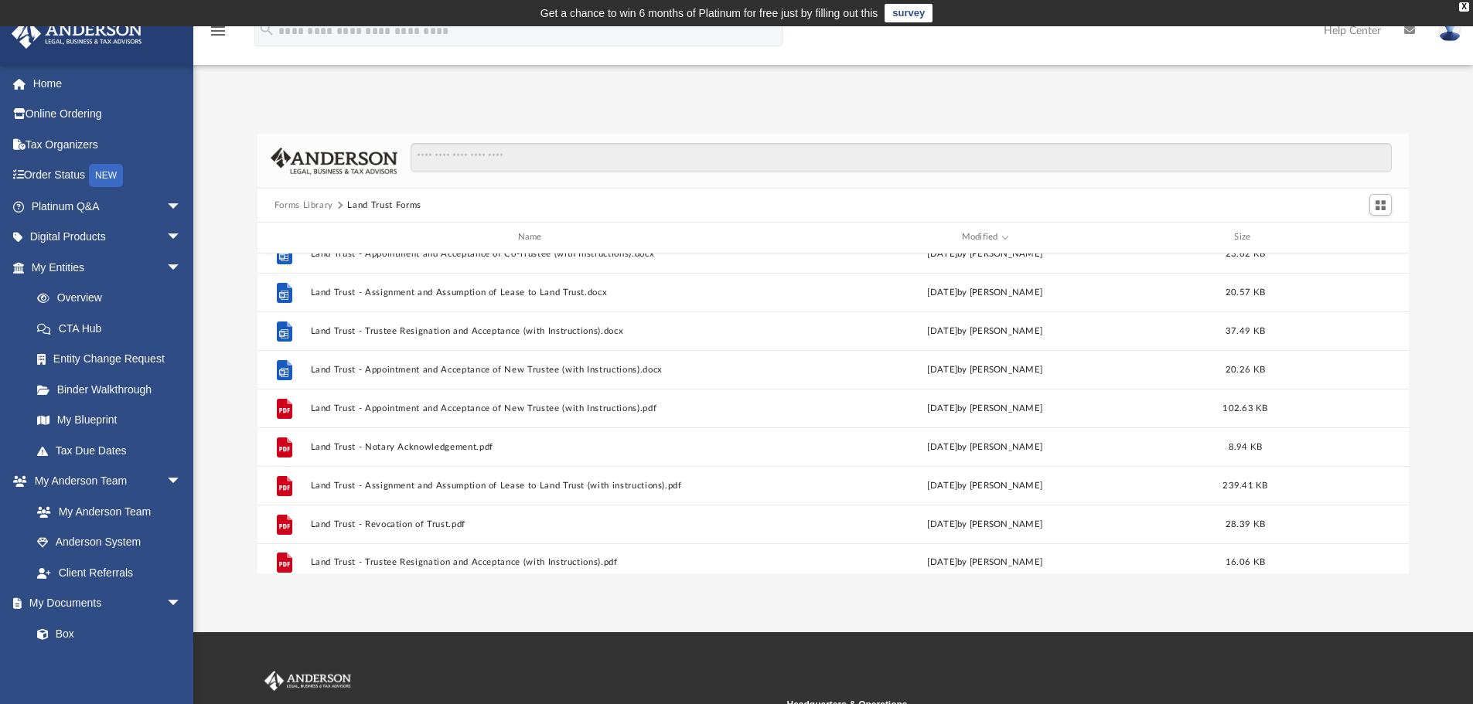
scroll to position [414, 0]
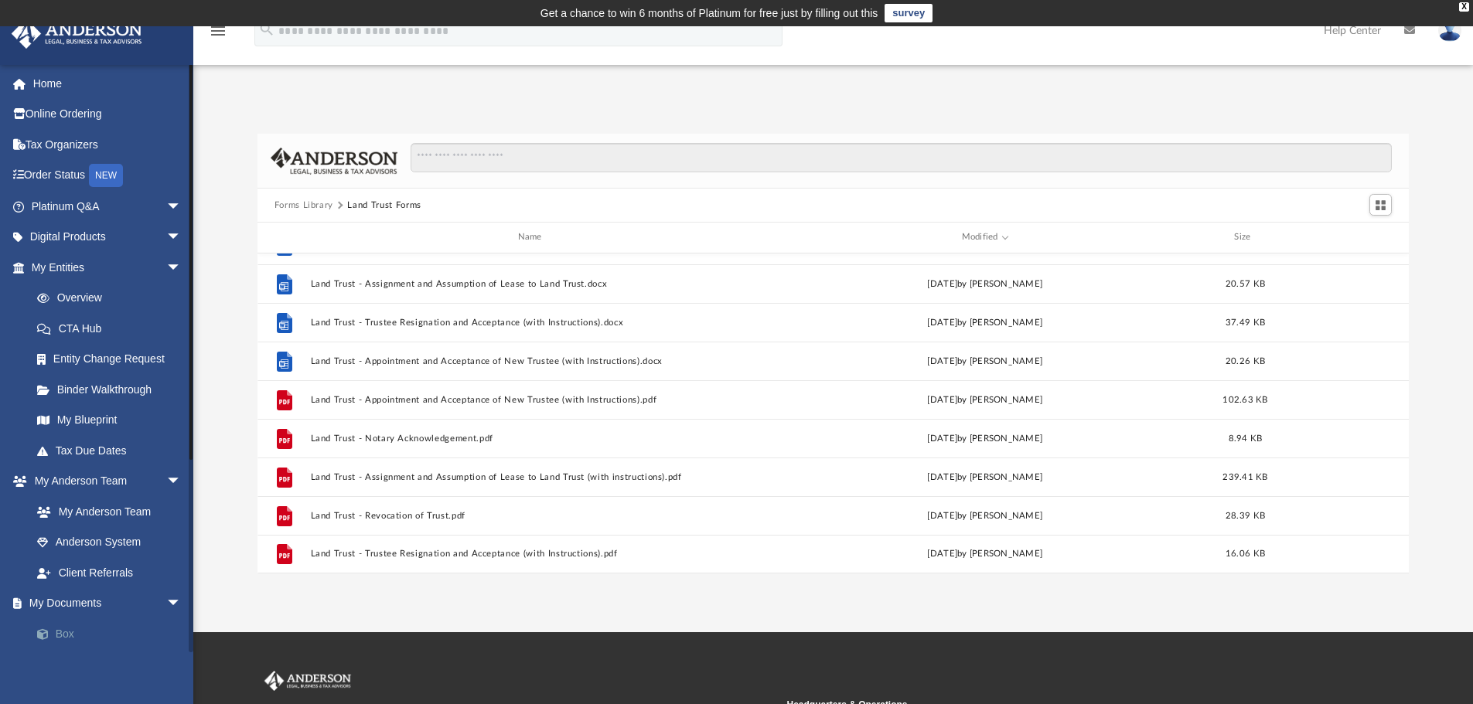
click at [73, 631] on link "Box" at bounding box center [113, 633] width 183 height 31
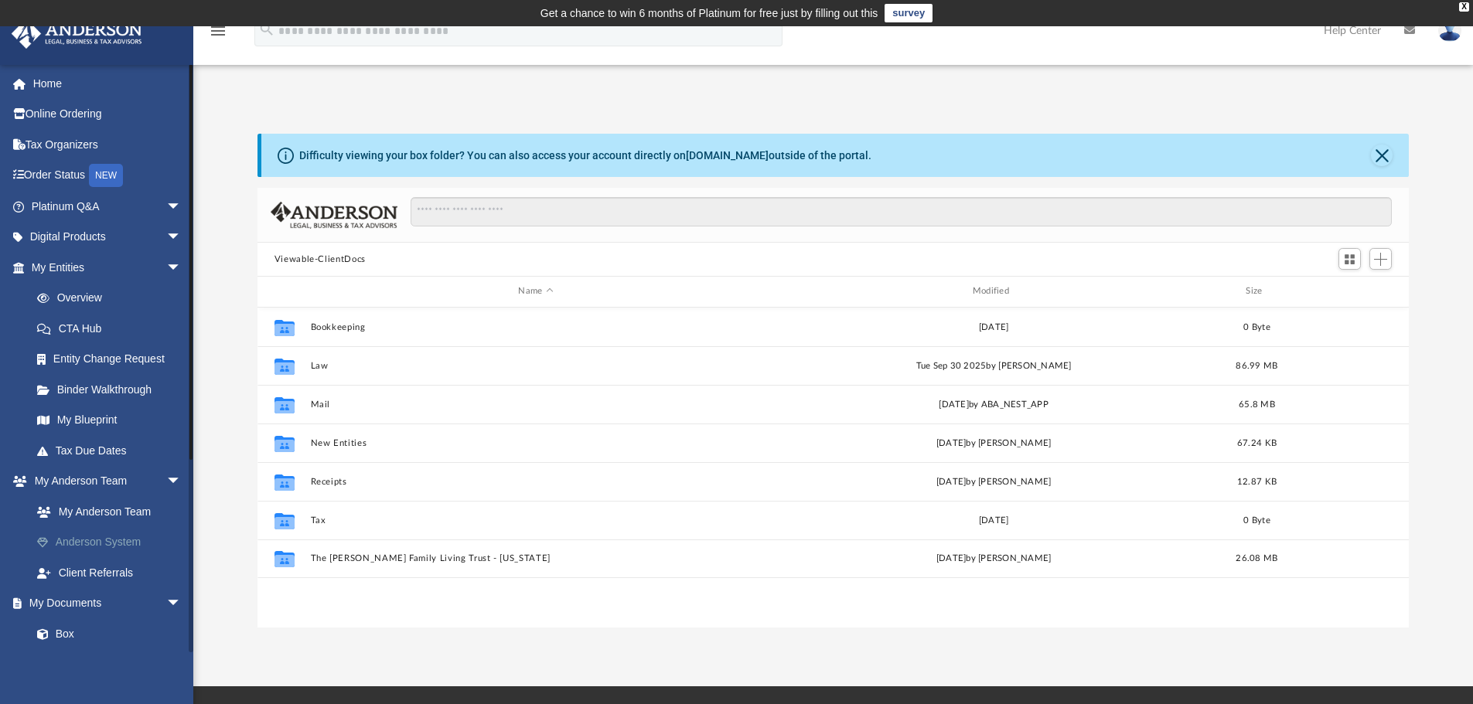
scroll to position [340, 1139]
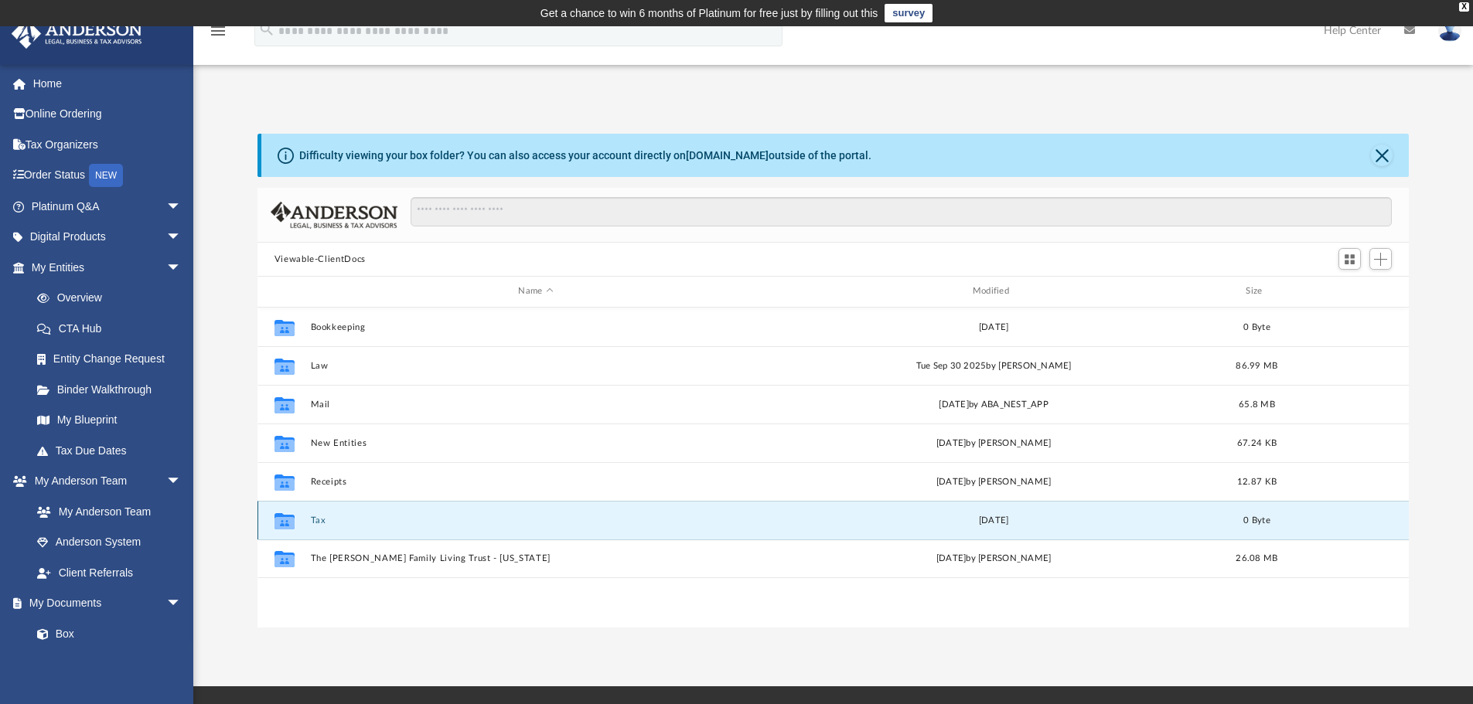
click at [324, 518] on button "Tax" at bounding box center [535, 521] width 451 height 10
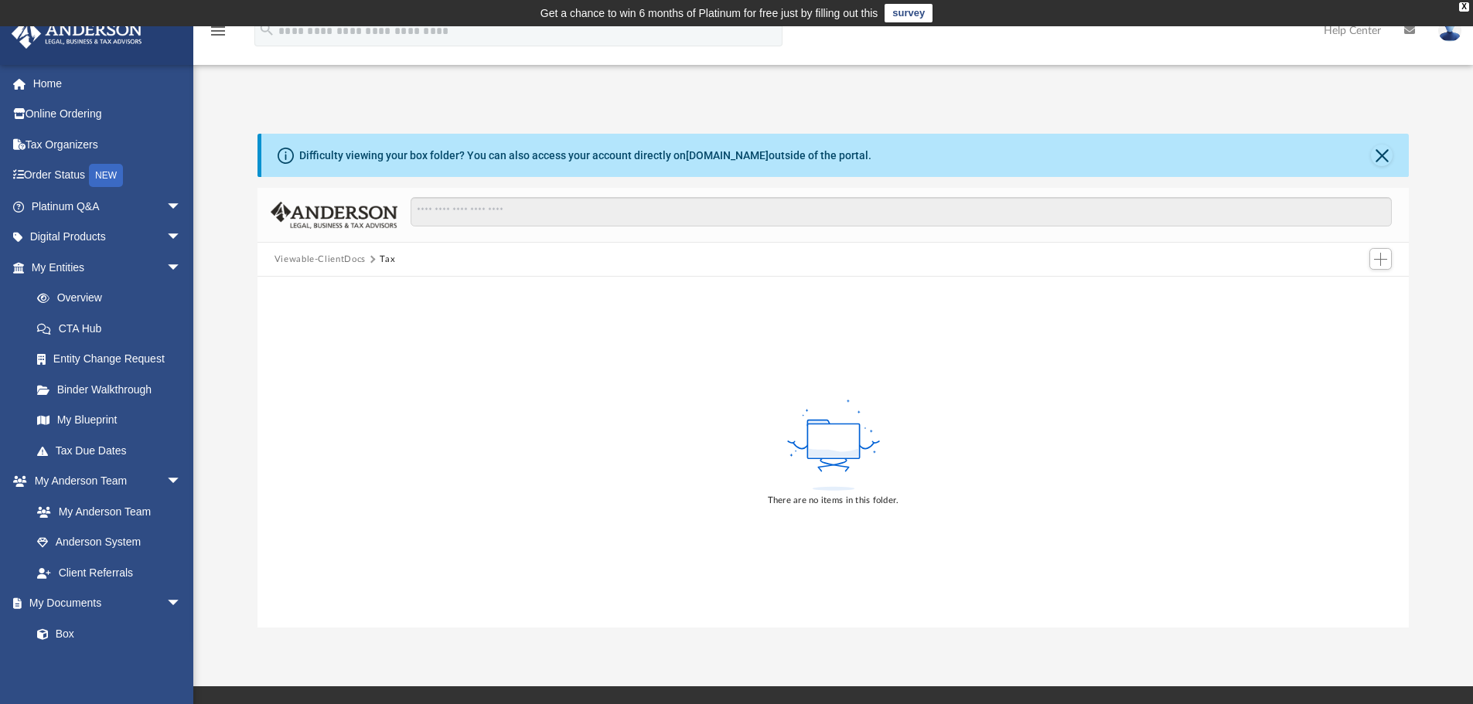
click at [319, 513] on div "There are no items in this folder." at bounding box center [833, 452] width 1152 height 351
click at [332, 257] on button "Viewable-ClientDocs" at bounding box center [319, 260] width 91 height 14
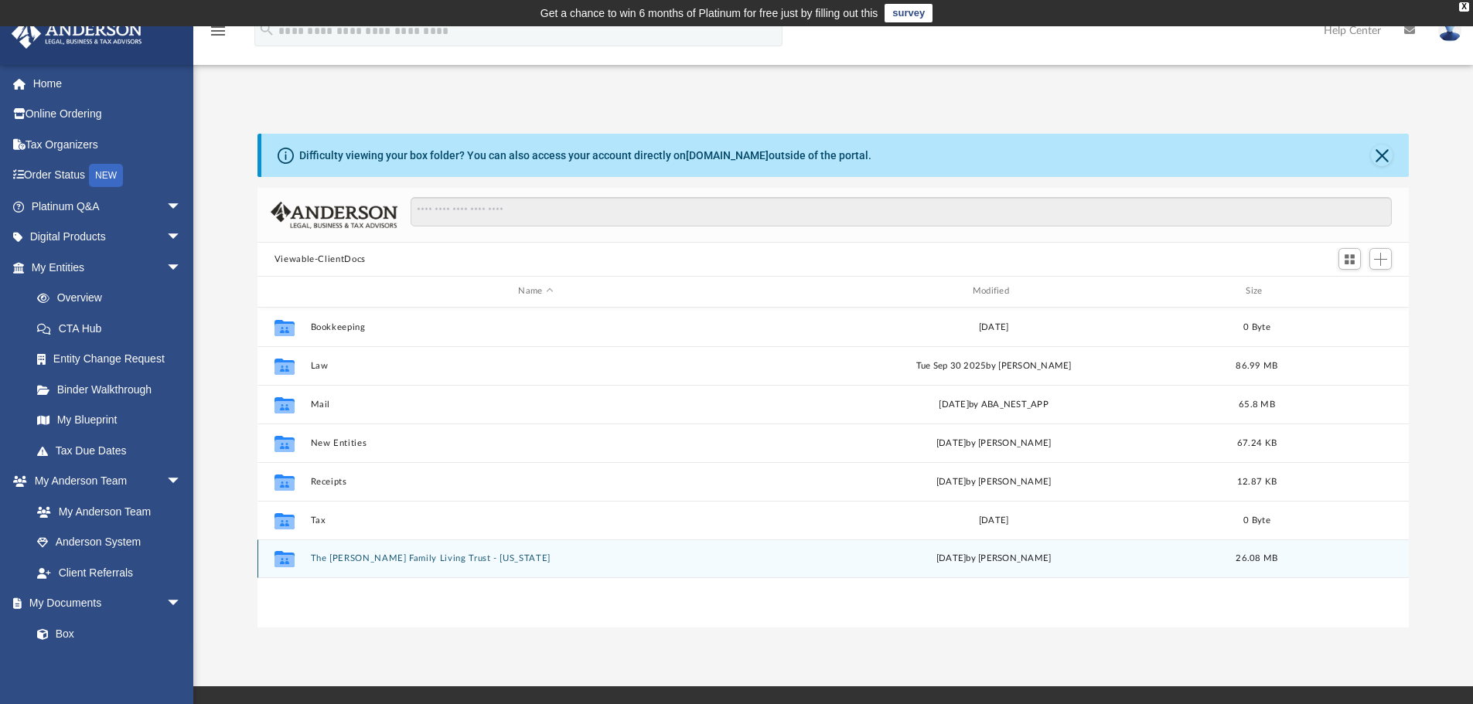
click at [350, 560] on button "The Patel Family Living Trust - Wyoming" at bounding box center [535, 559] width 451 height 10
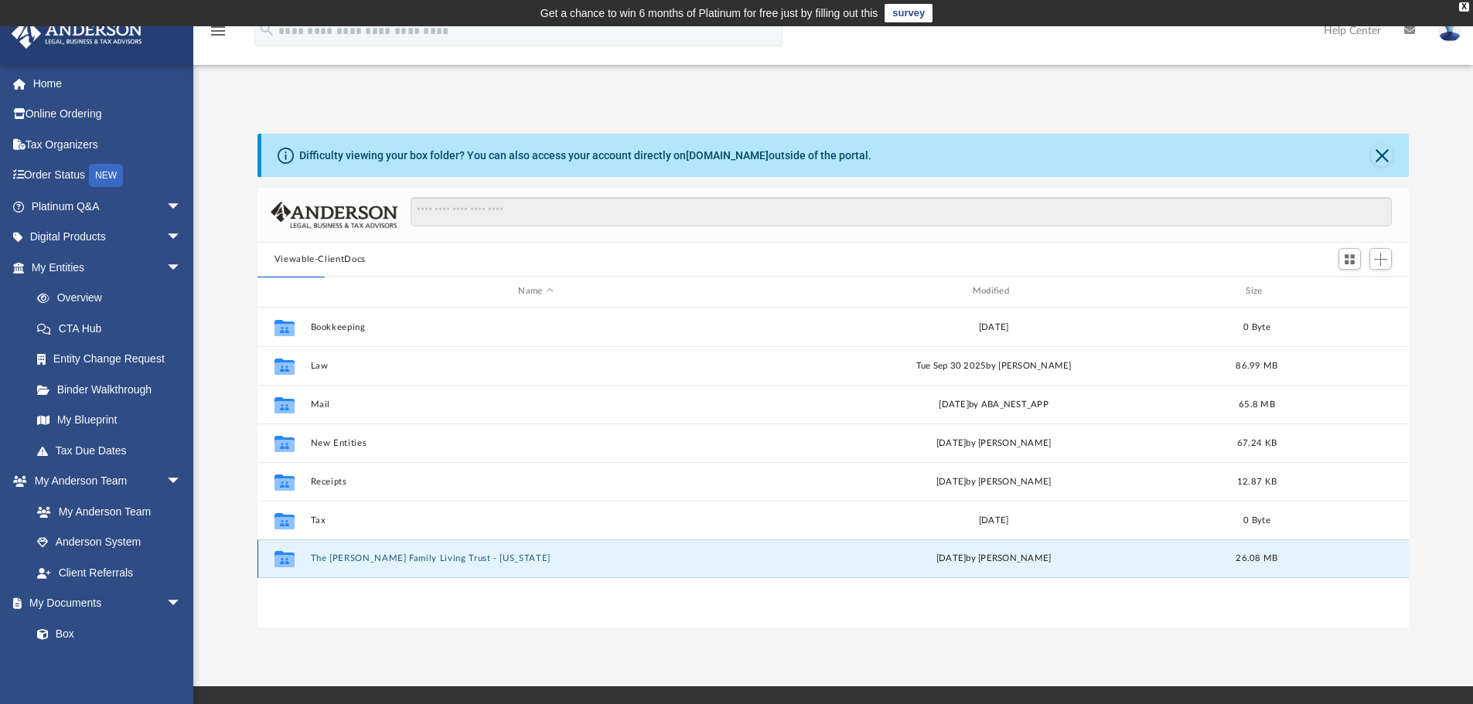
click at [352, 557] on button "The Patel Family Living Trust - Wyoming" at bounding box center [535, 559] width 451 height 10
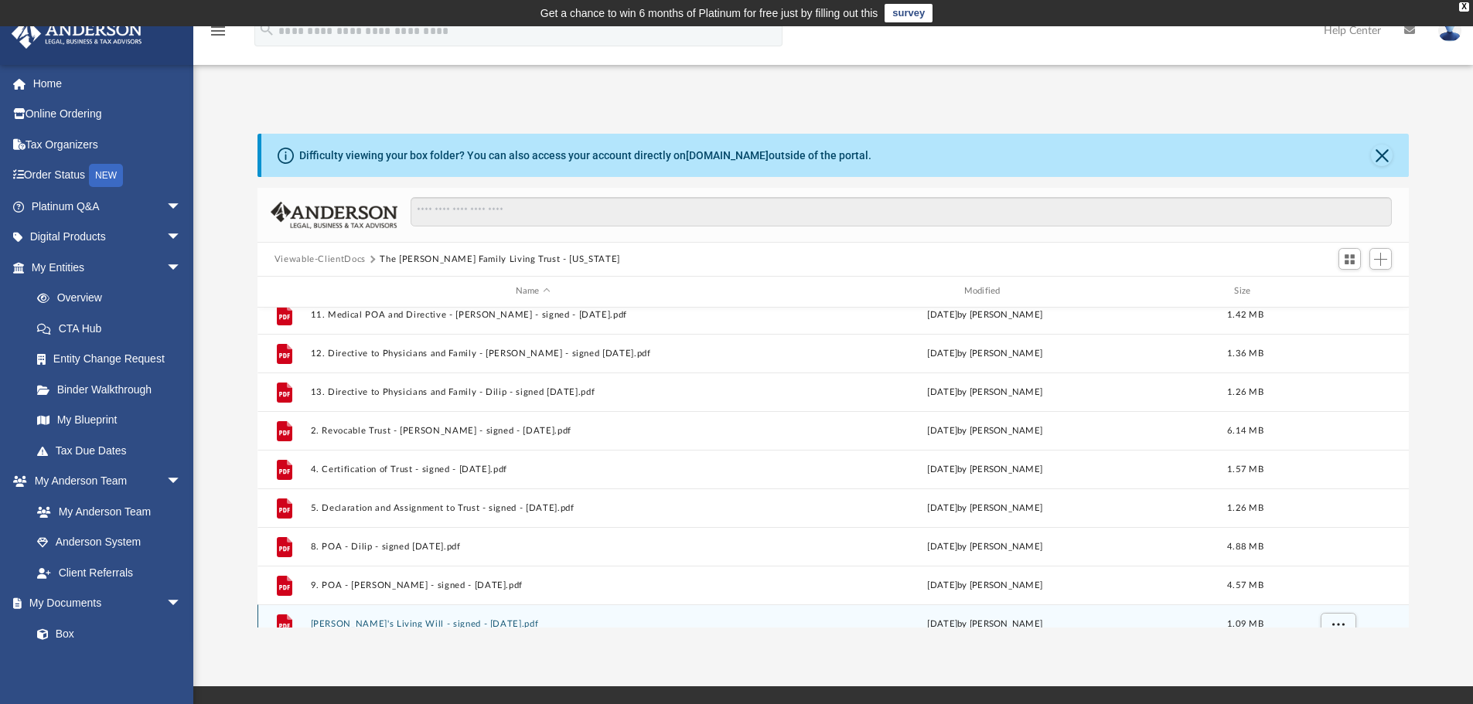
scroll to position [0, 0]
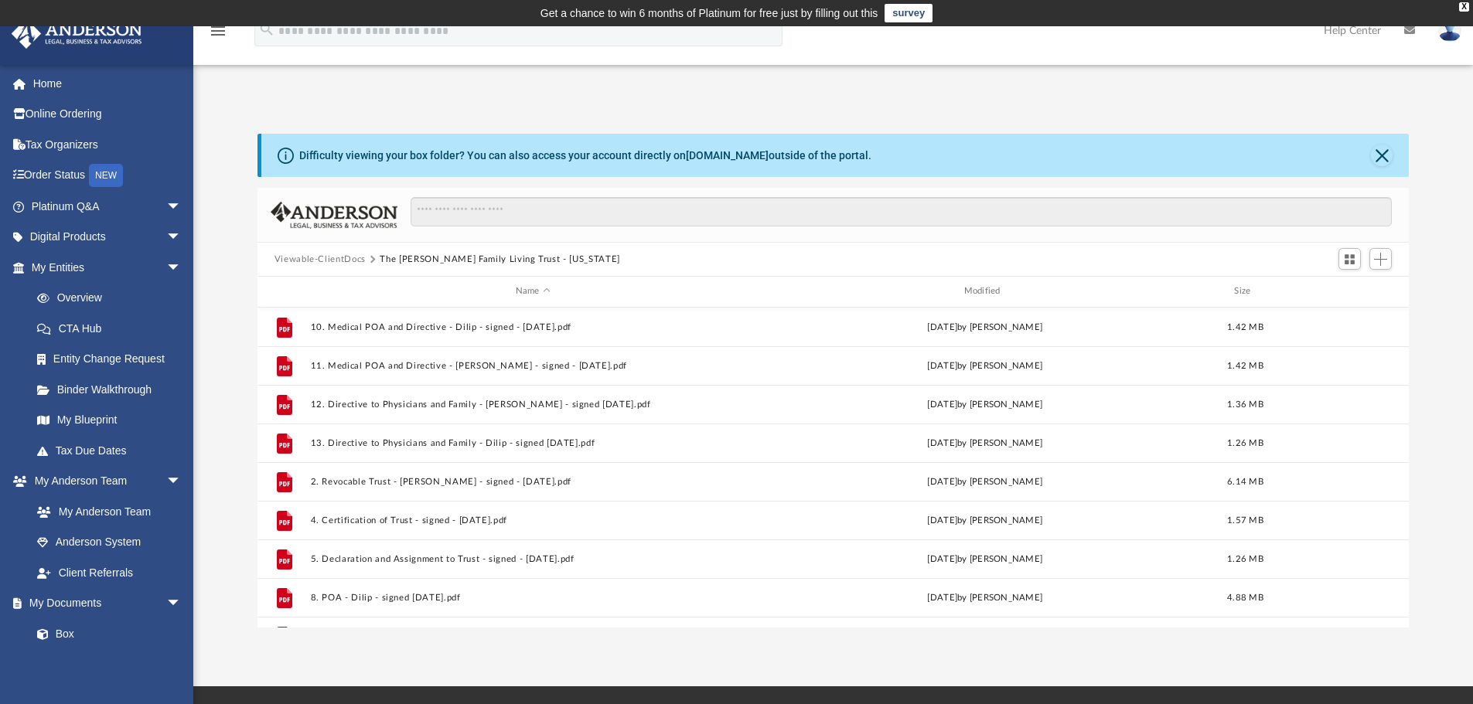
click at [322, 259] on button "Viewable-ClientDocs" at bounding box center [319, 260] width 91 height 14
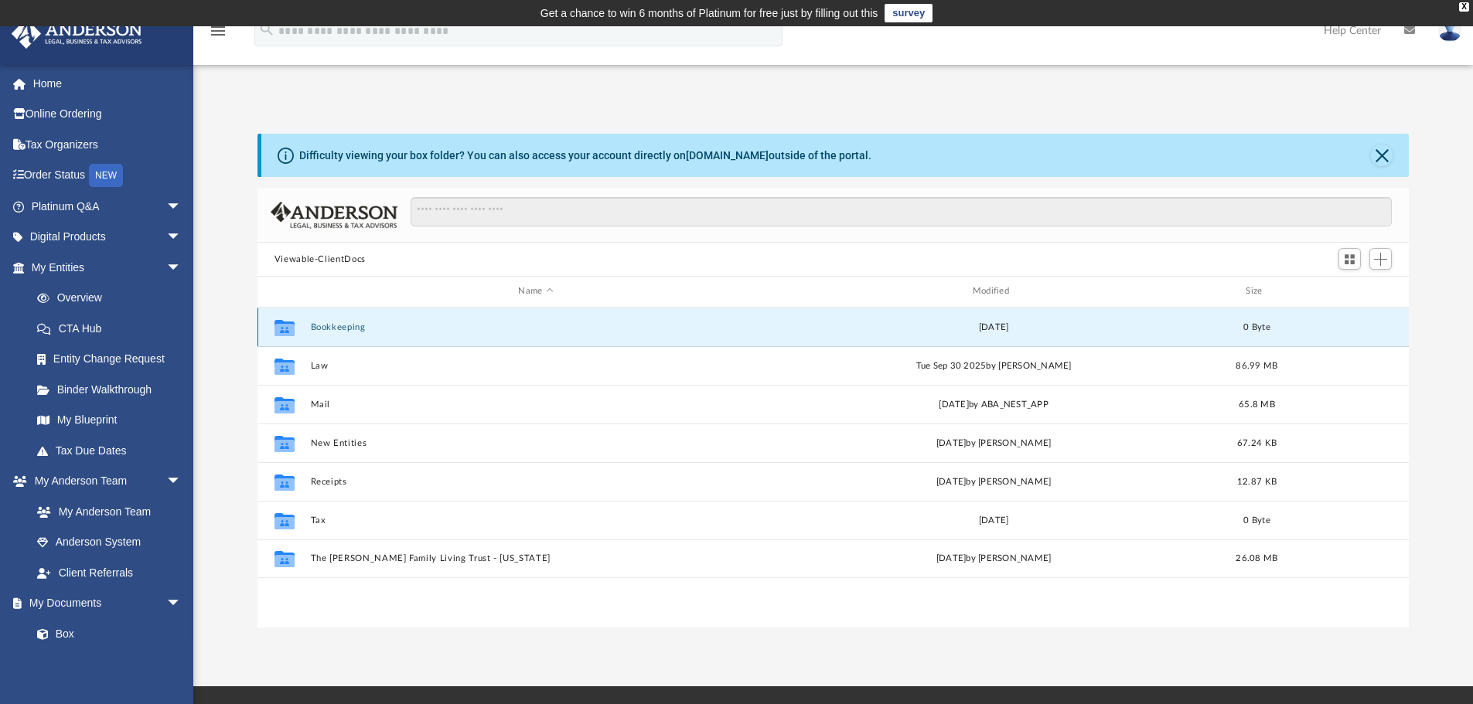
click at [348, 322] on button "Bookkeeping" at bounding box center [535, 327] width 451 height 10
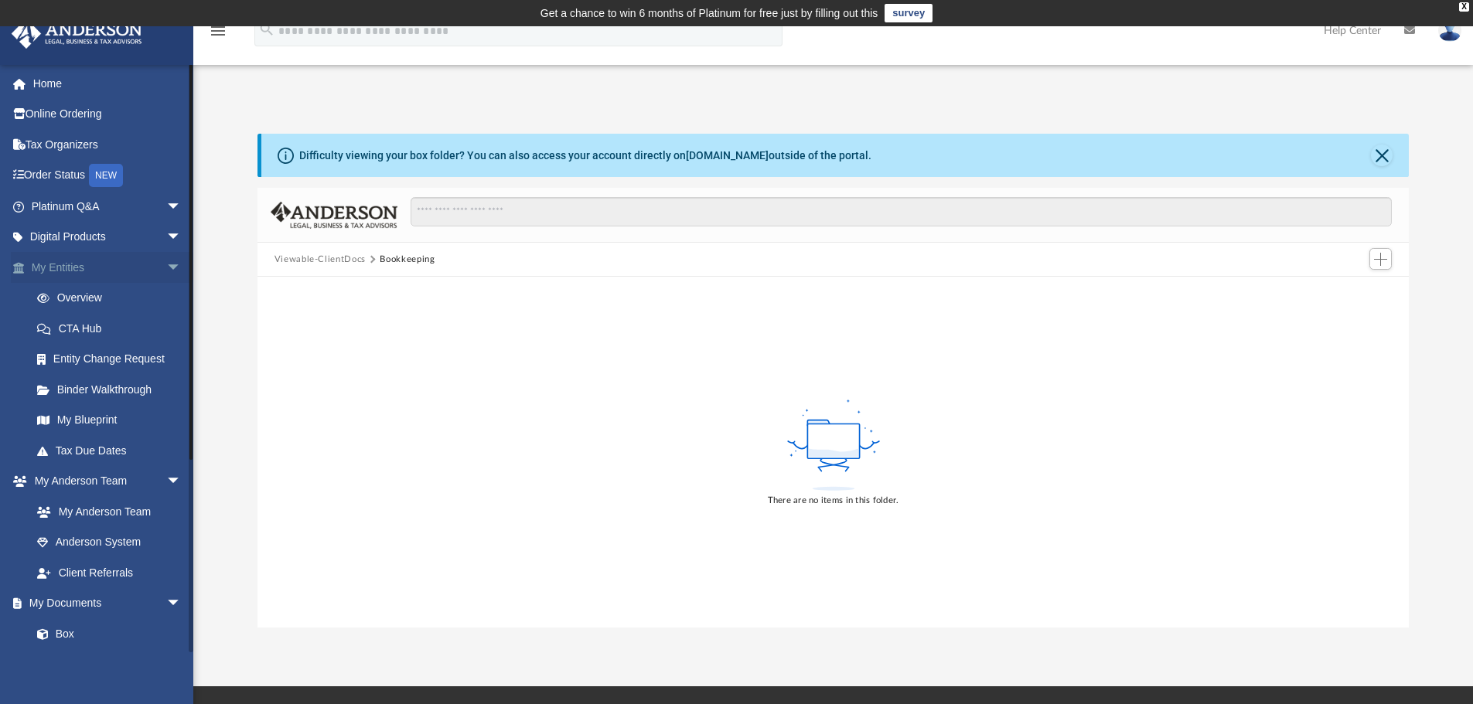
click at [52, 267] on link "My Entities arrow_drop_down" at bounding box center [108, 267] width 194 height 31
click at [121, 513] on link "My Anderson Team" at bounding box center [113, 511] width 183 height 31
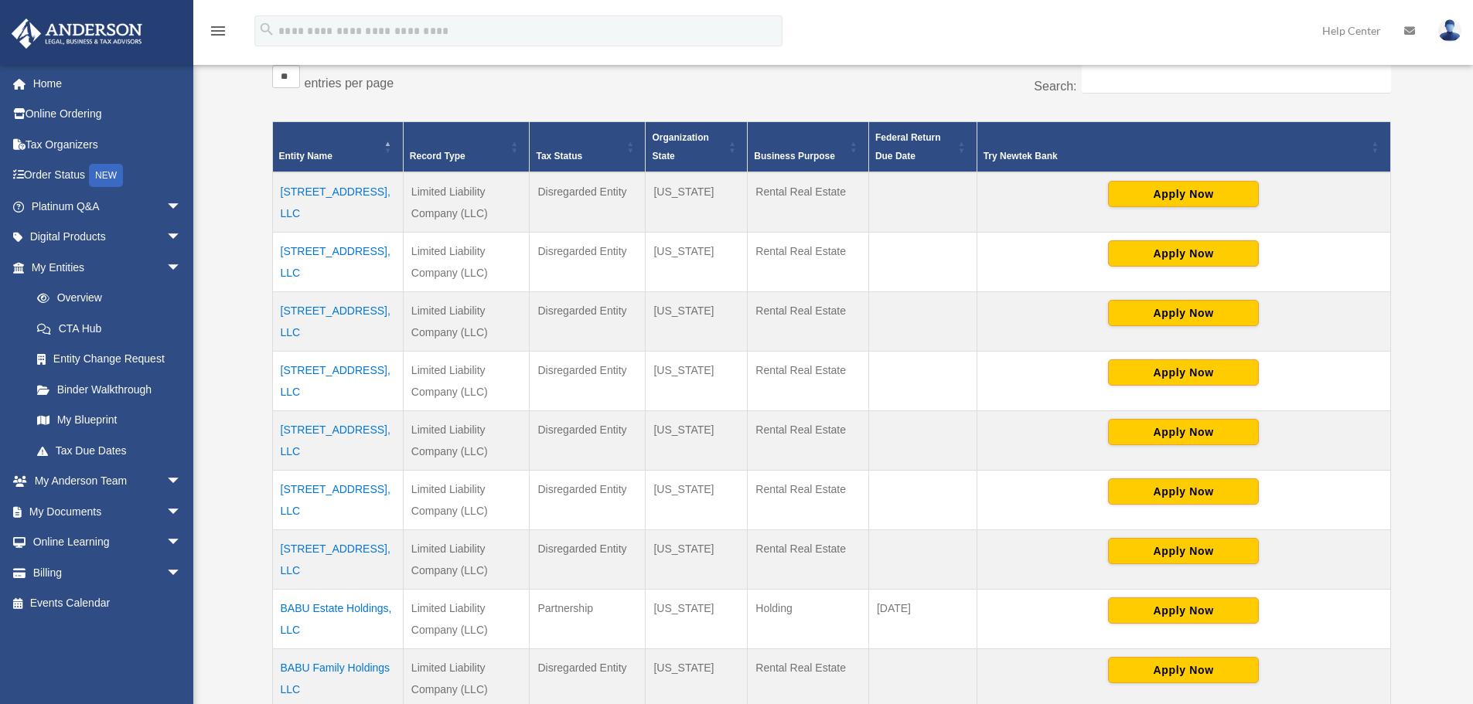
scroll to position [541, 0]
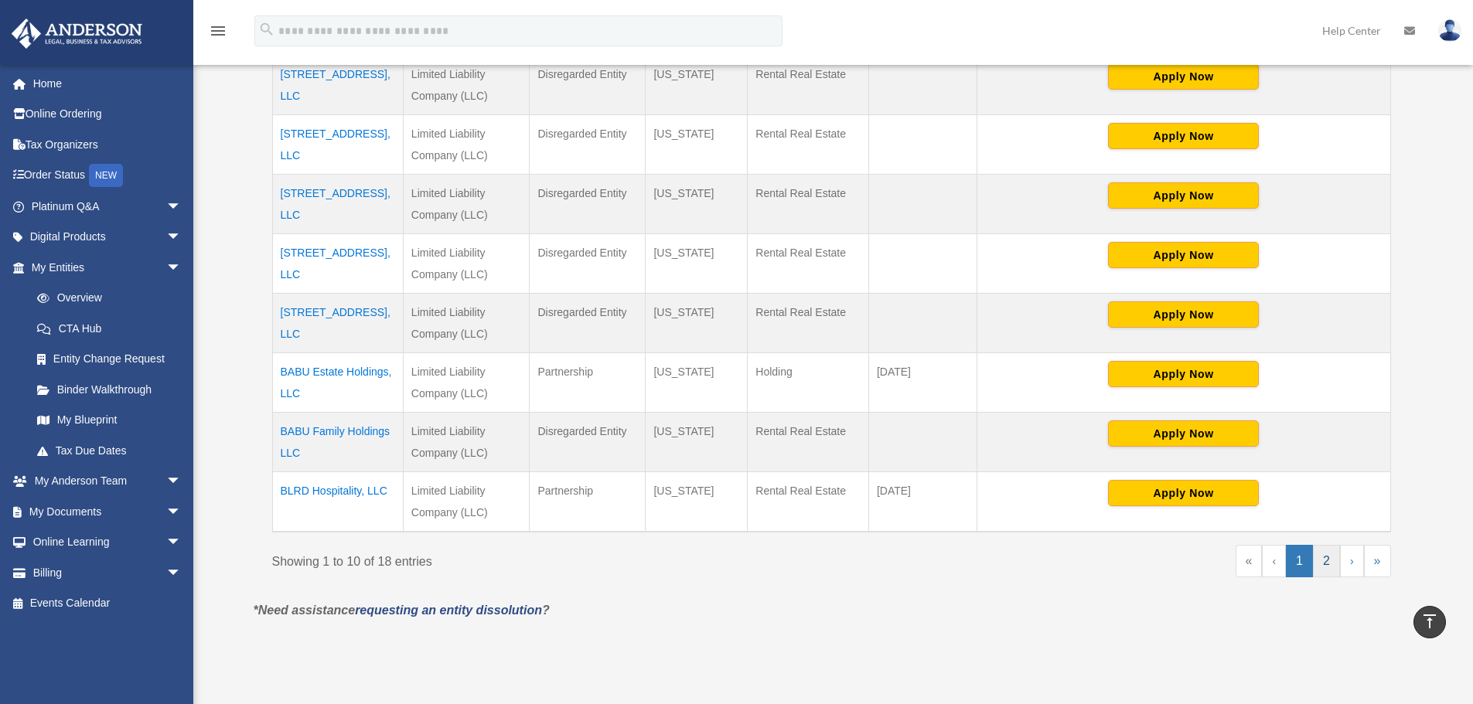
click at [1323, 556] on link "2" at bounding box center [1326, 561] width 27 height 32
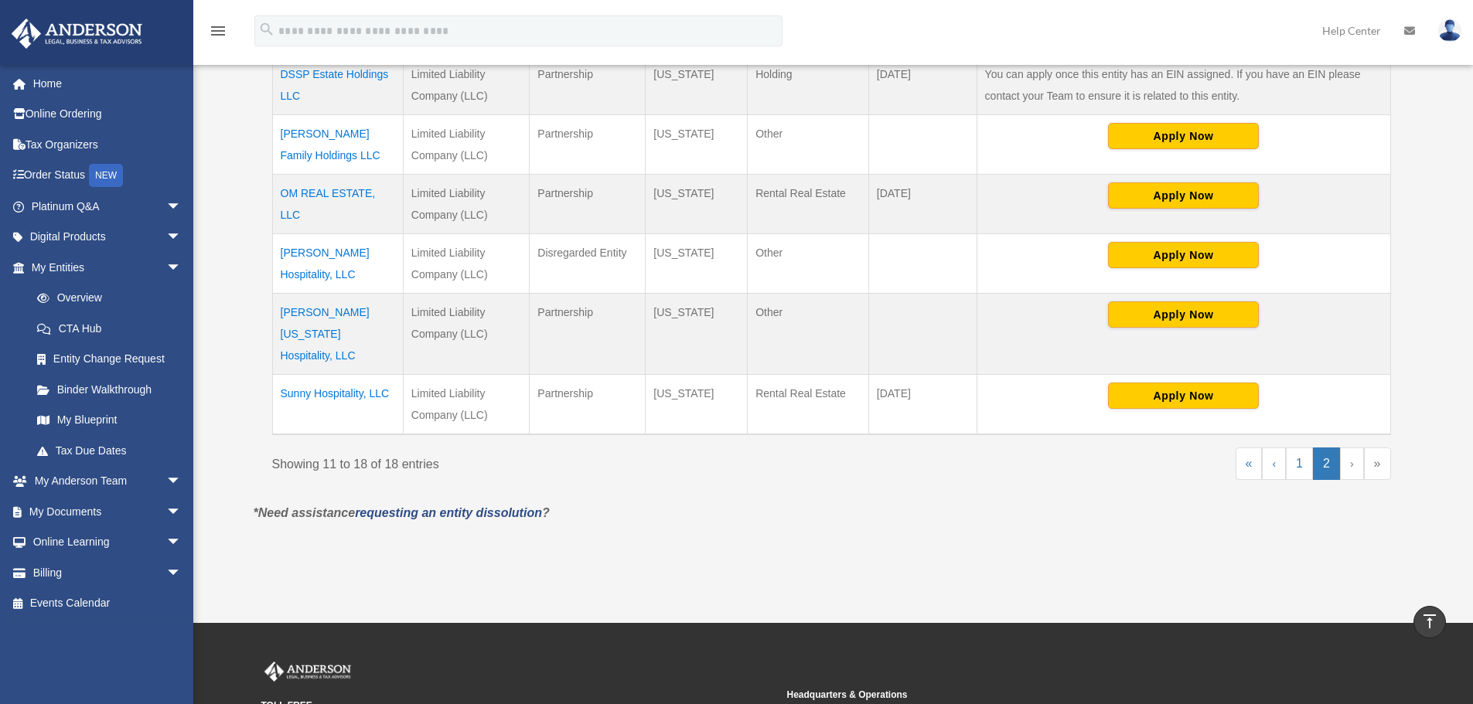
click at [295, 245] on td "Sai Krupa Hospitality, LLC" at bounding box center [337, 264] width 131 height 60
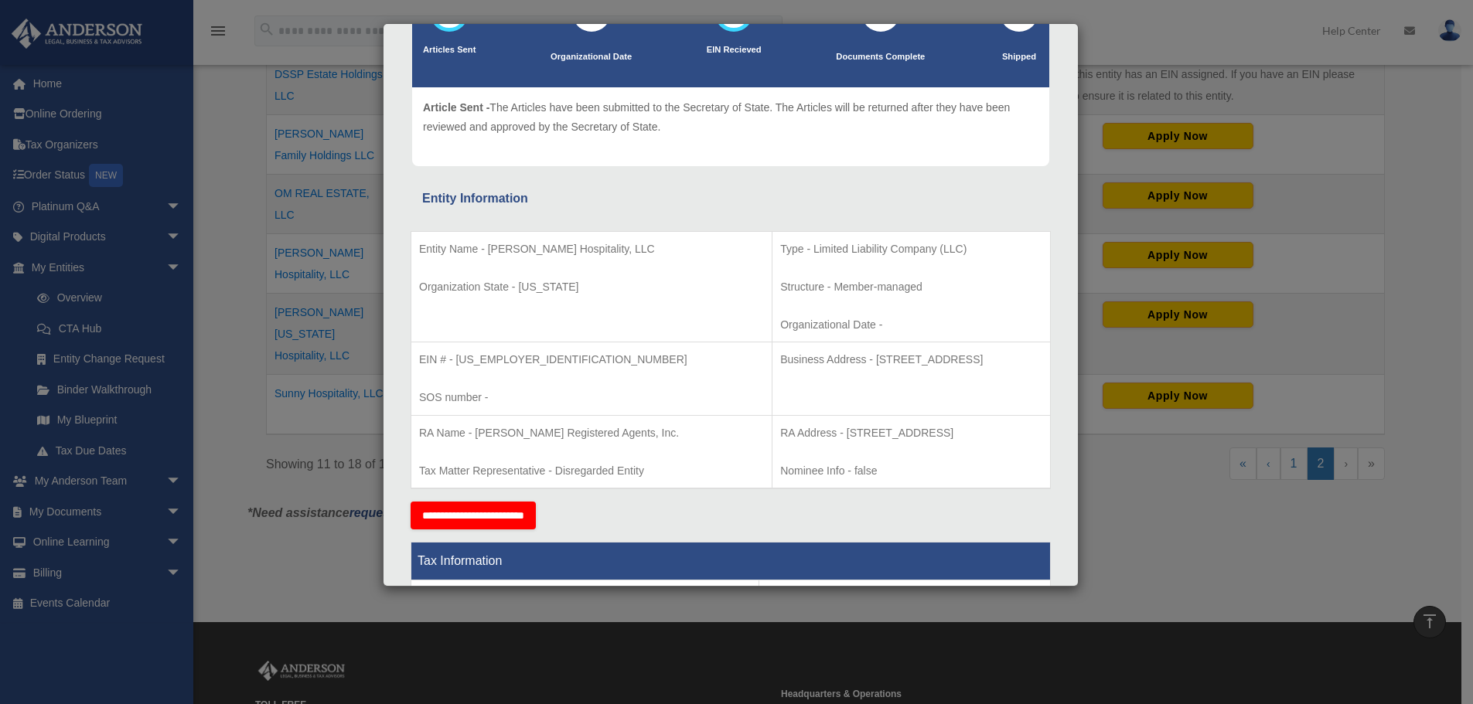
scroll to position [0, 0]
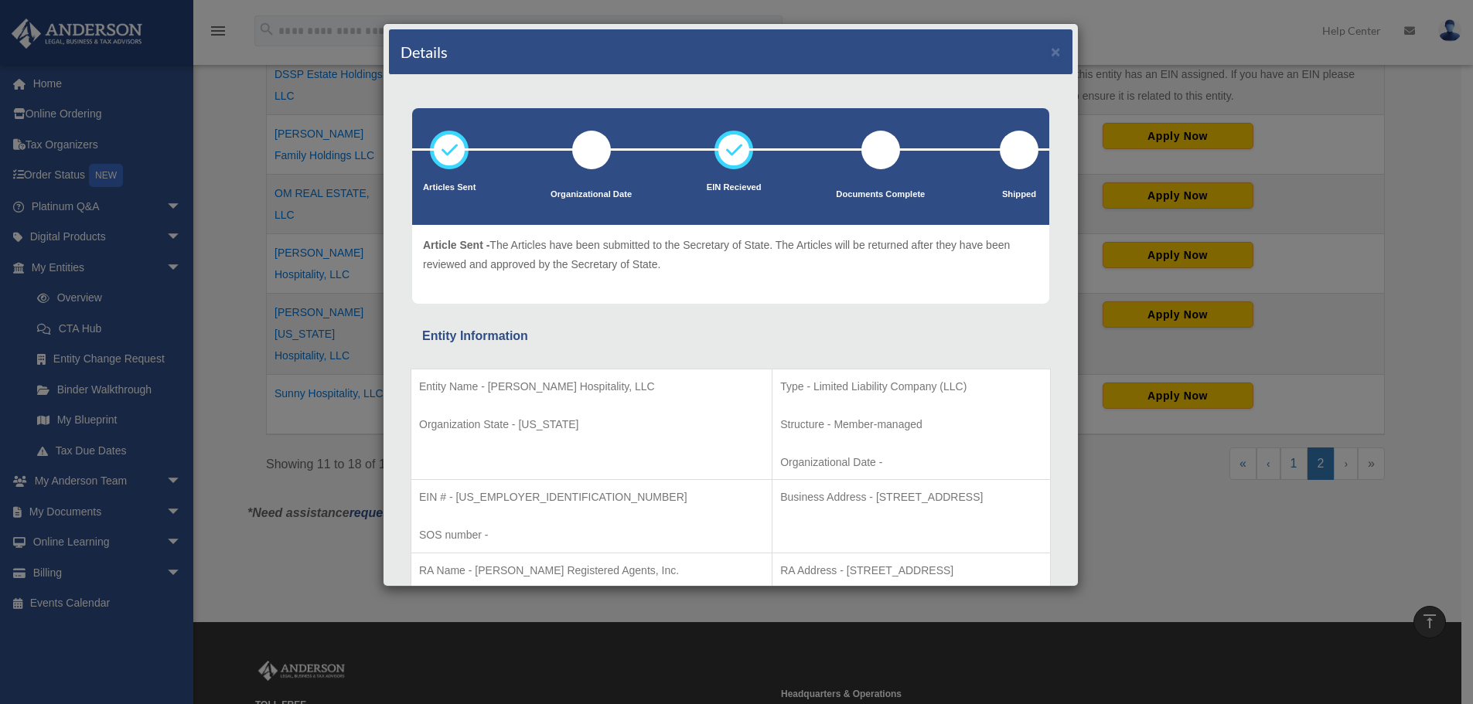
click at [1145, 608] on div "Details × Articles Sent Organizational Date" at bounding box center [736, 352] width 1473 height 704
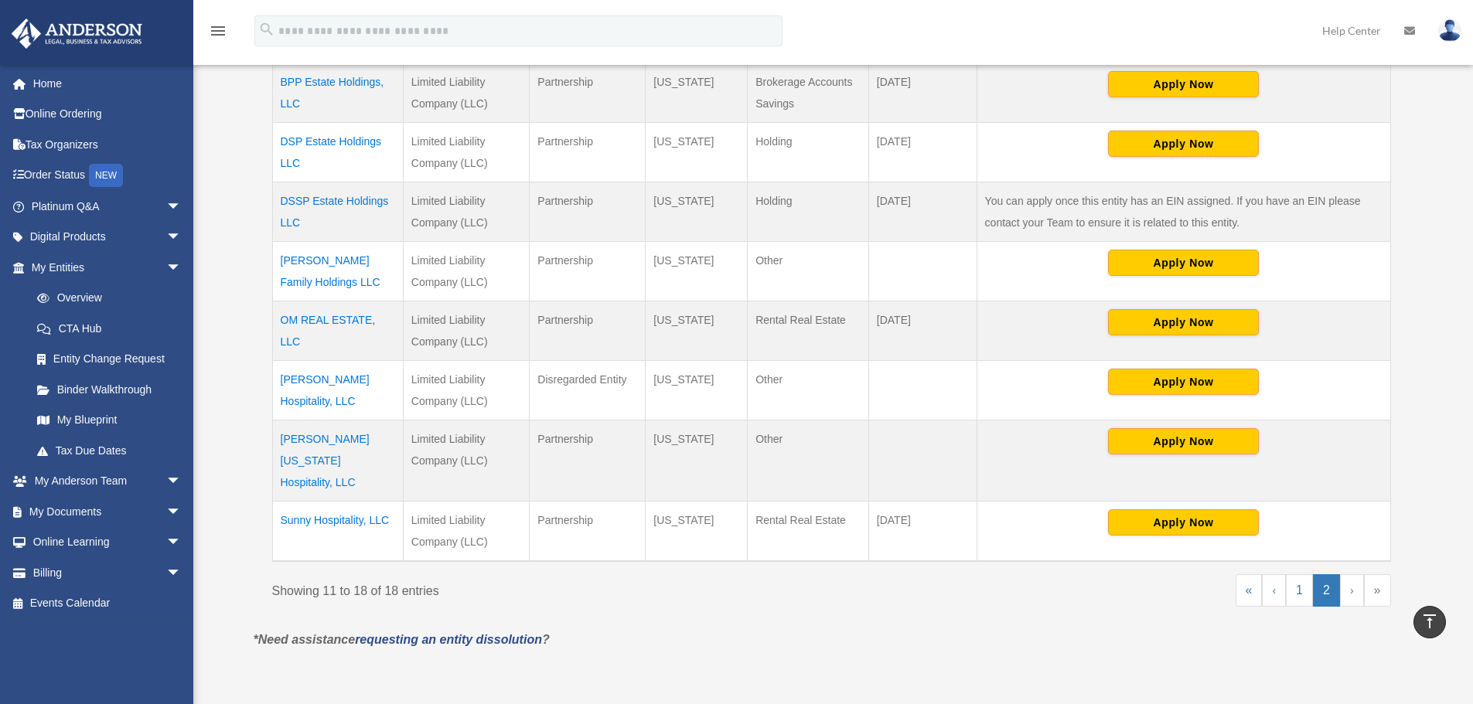
scroll to position [387, 0]
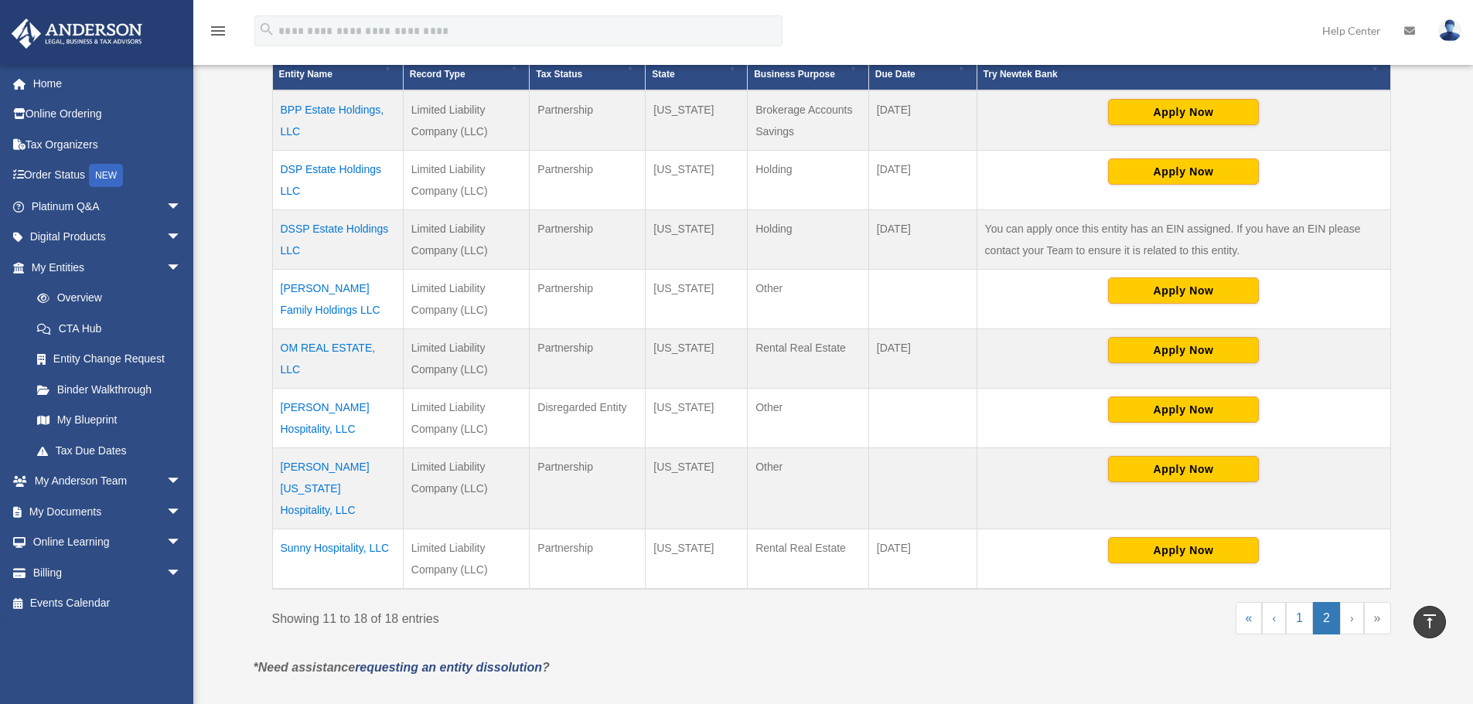
click at [327, 407] on td "Sai Krupa Hospitality, LLC" at bounding box center [337, 419] width 131 height 60
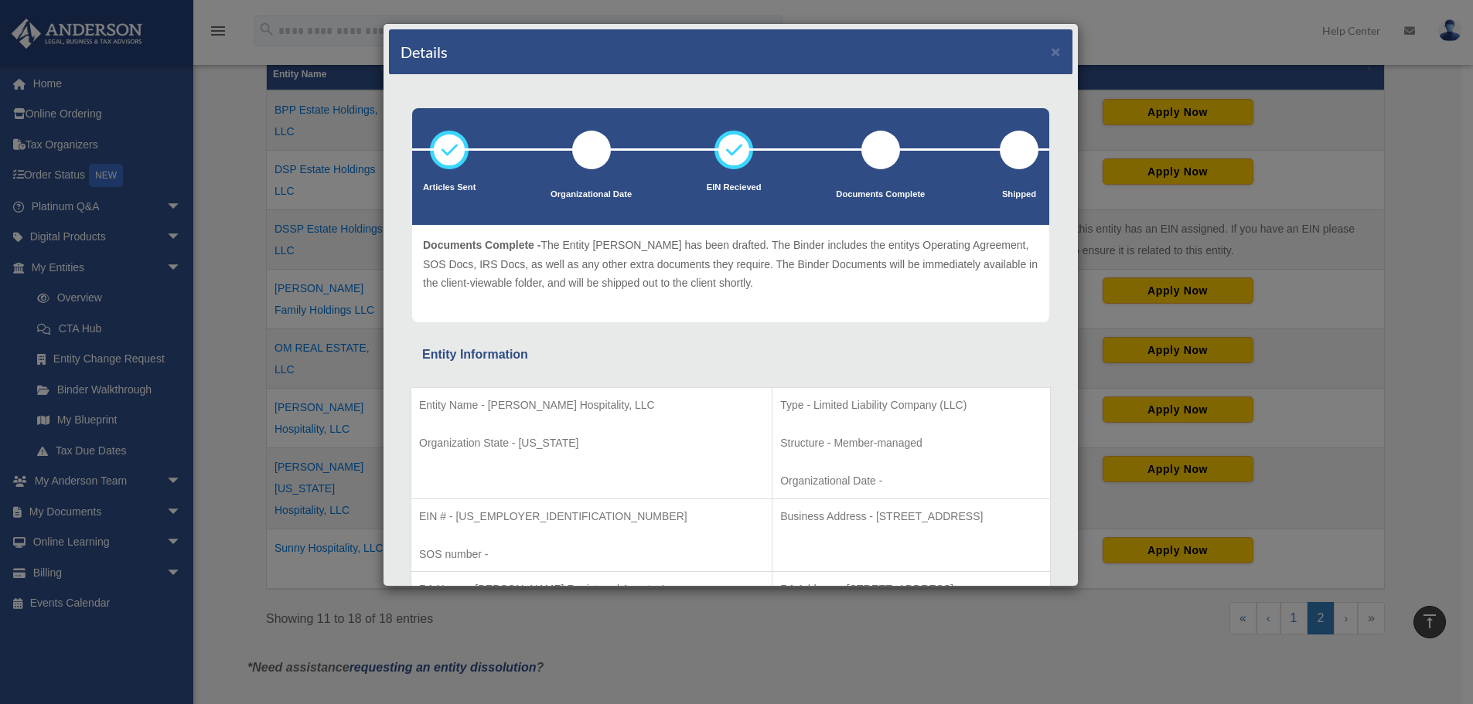
scroll to position [77, 0]
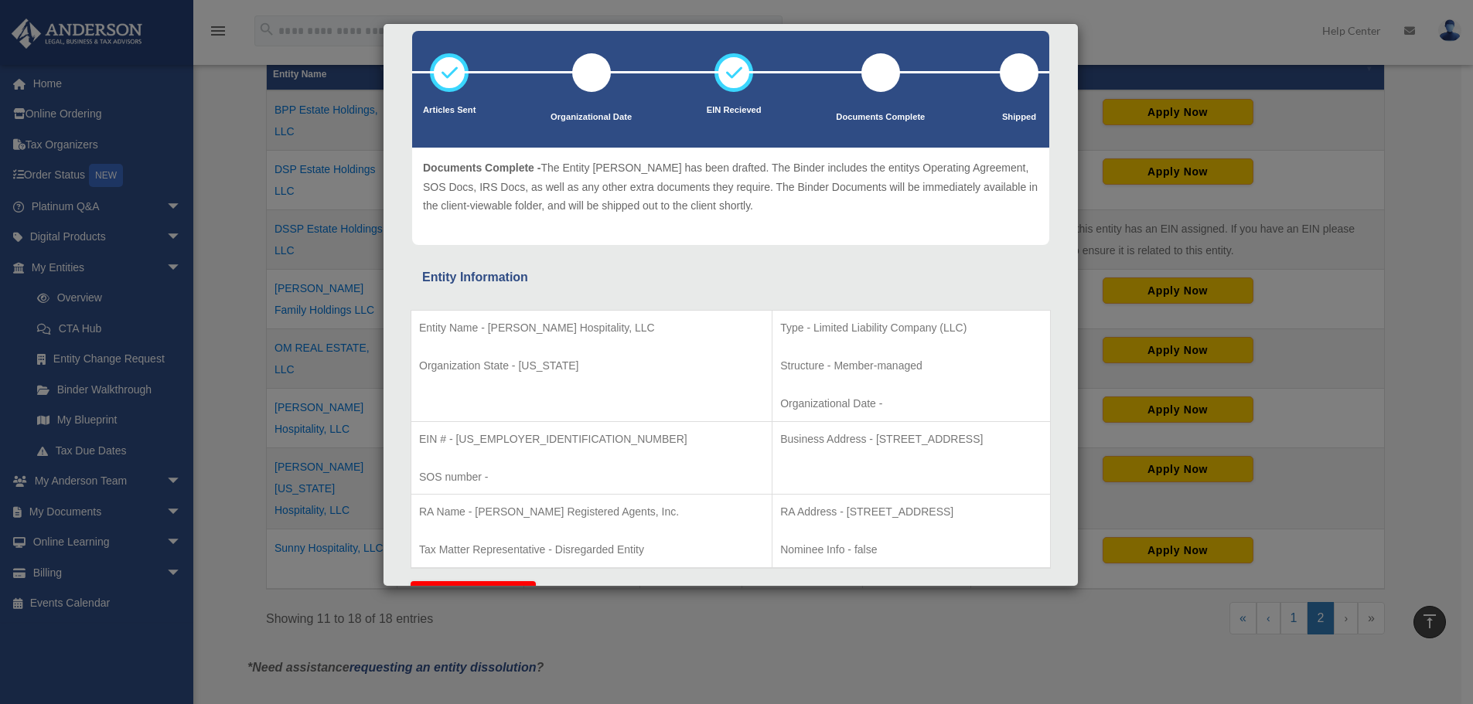
click at [1236, 34] on div "Details × Articles Sent Organizational Date" at bounding box center [736, 352] width 1473 height 704
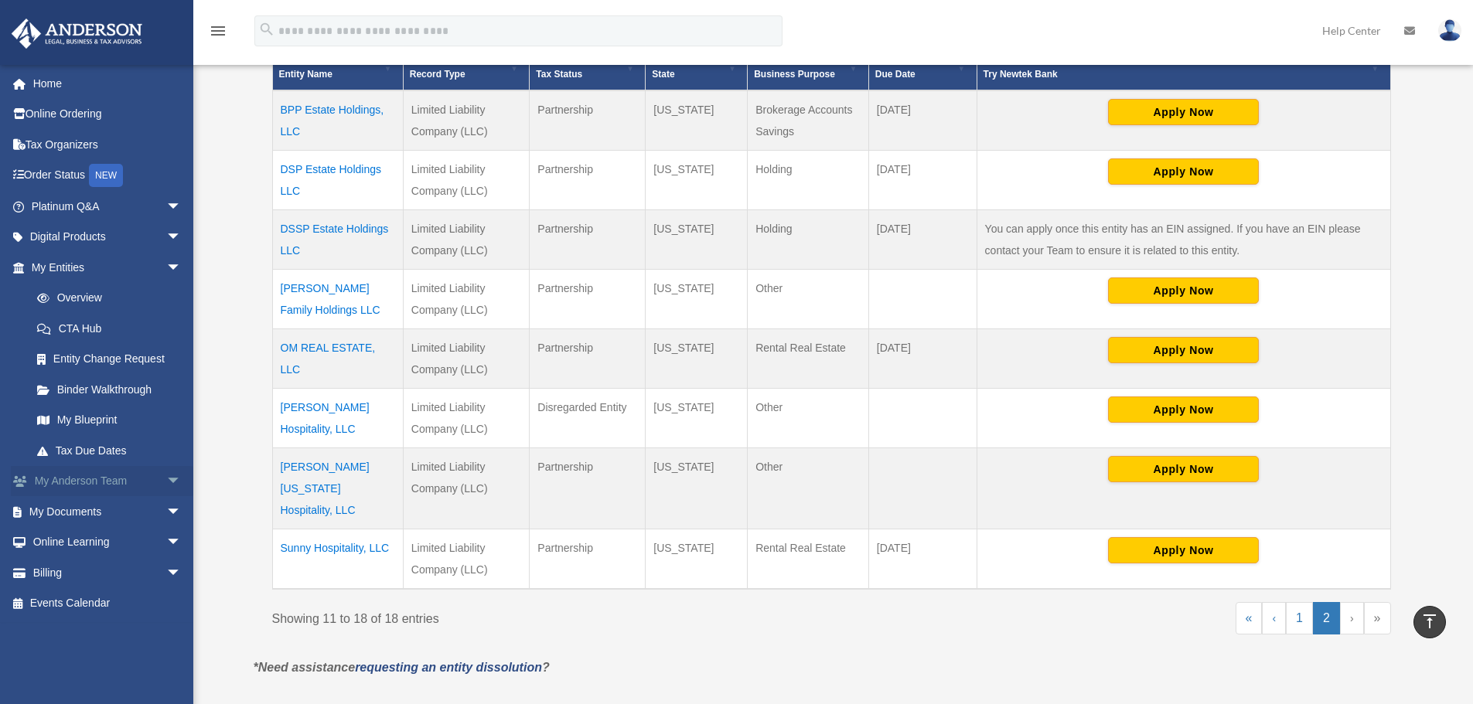
click at [60, 485] on link "My Anderson Team arrow_drop_down" at bounding box center [108, 481] width 194 height 31
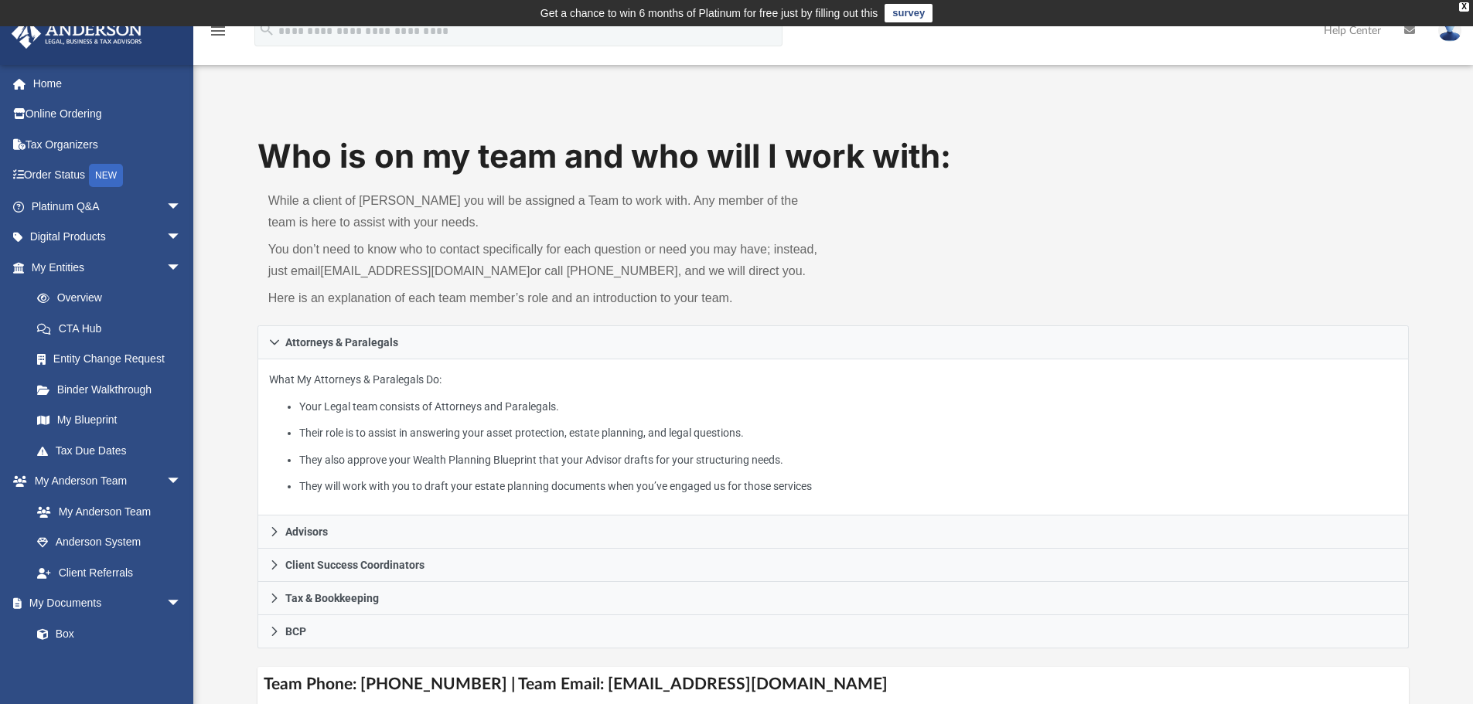
scroll to position [77, 0]
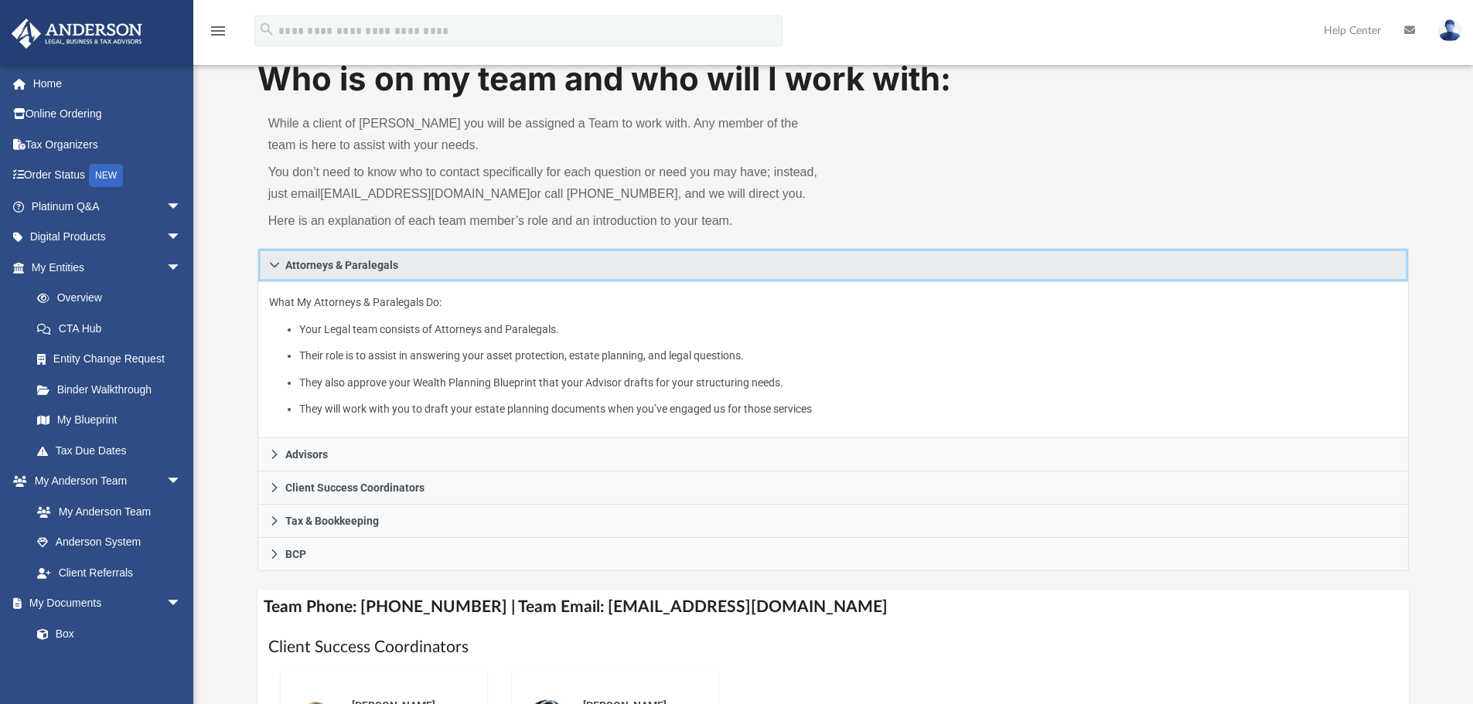
click at [284, 260] on link "Attorneys & Paralegals" at bounding box center [833, 265] width 1152 height 34
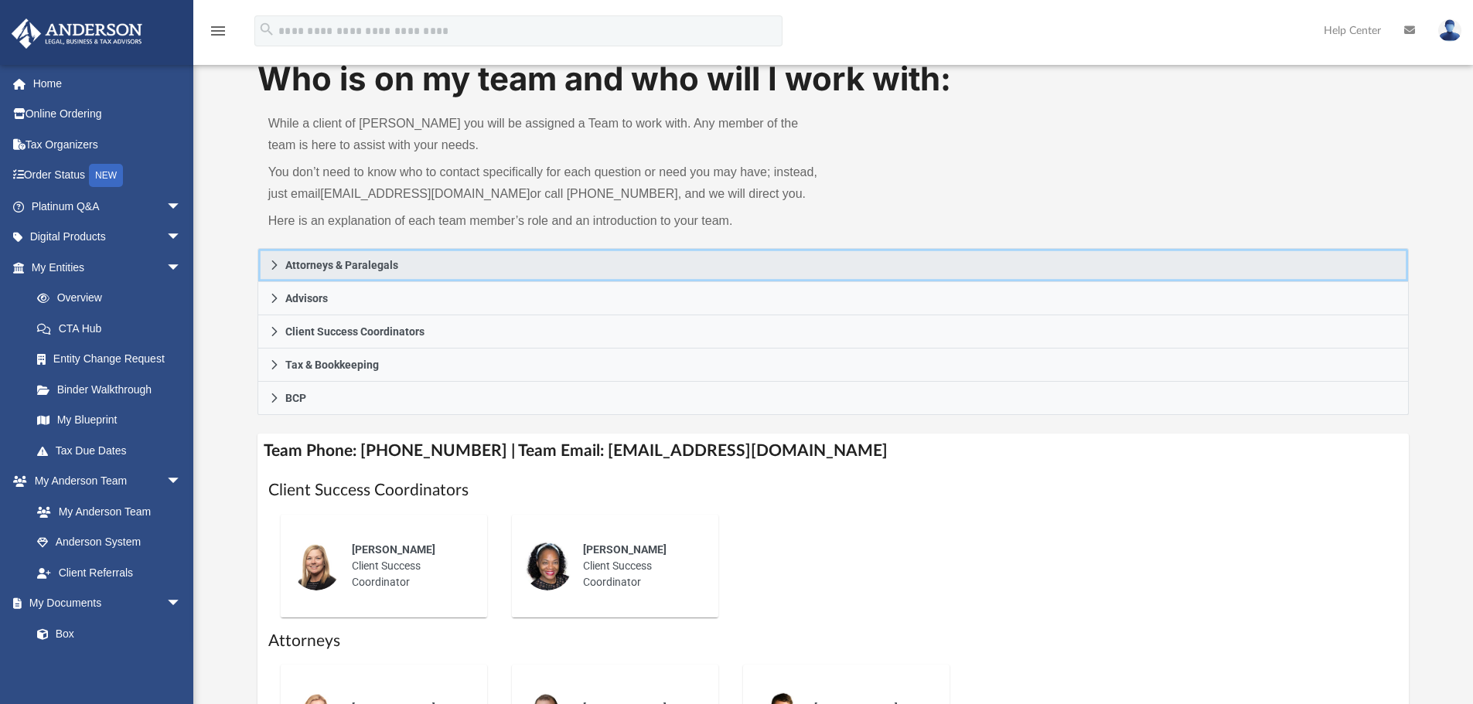
click at [284, 260] on link "Attorneys & Paralegals" at bounding box center [833, 265] width 1152 height 34
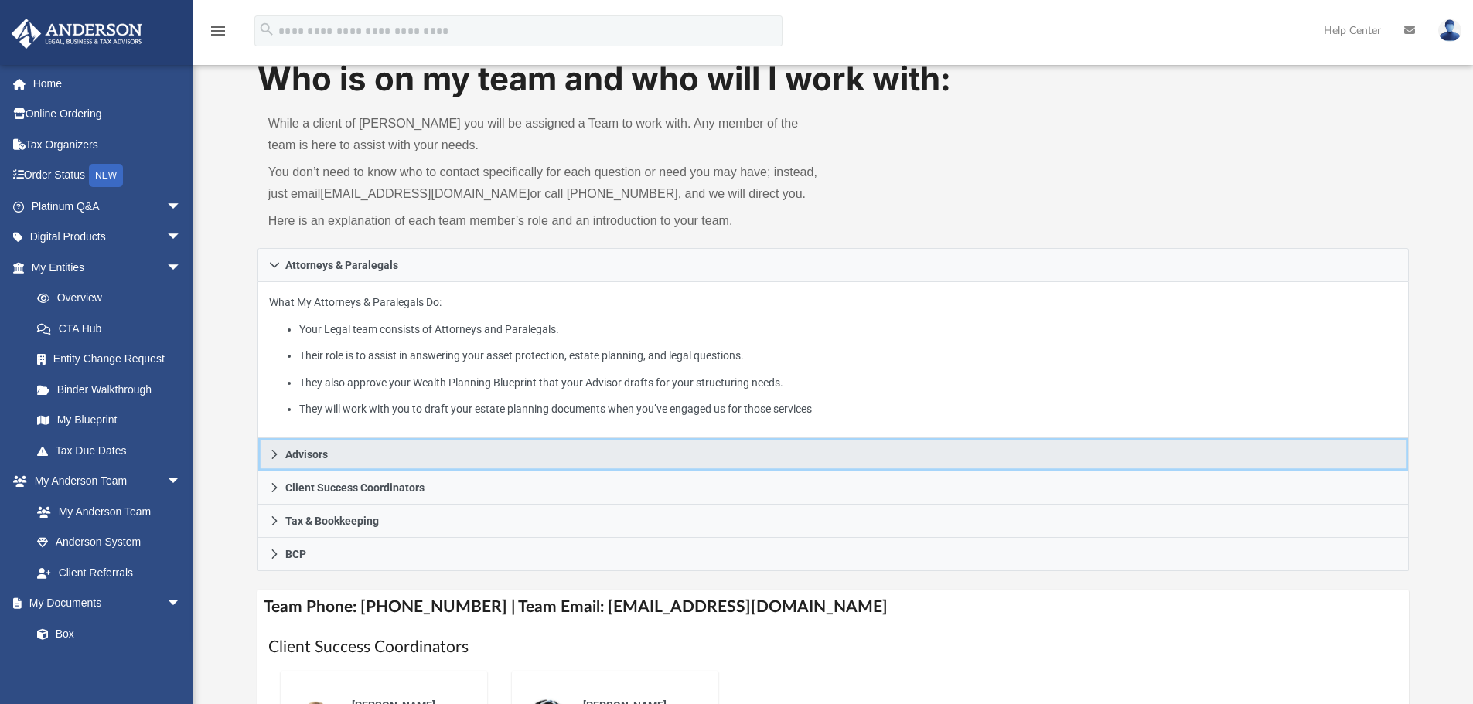
click at [274, 460] on icon at bounding box center [274, 454] width 11 height 11
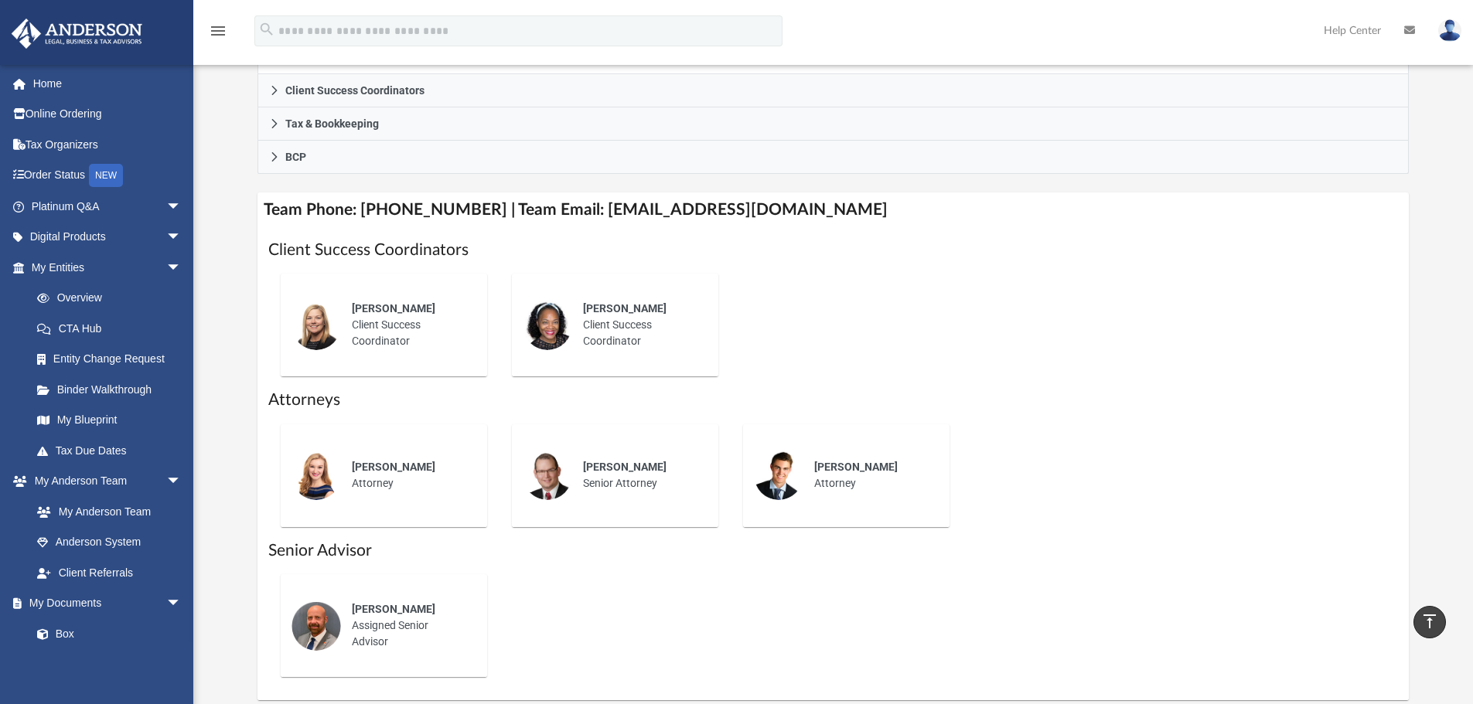
scroll to position [464, 0]
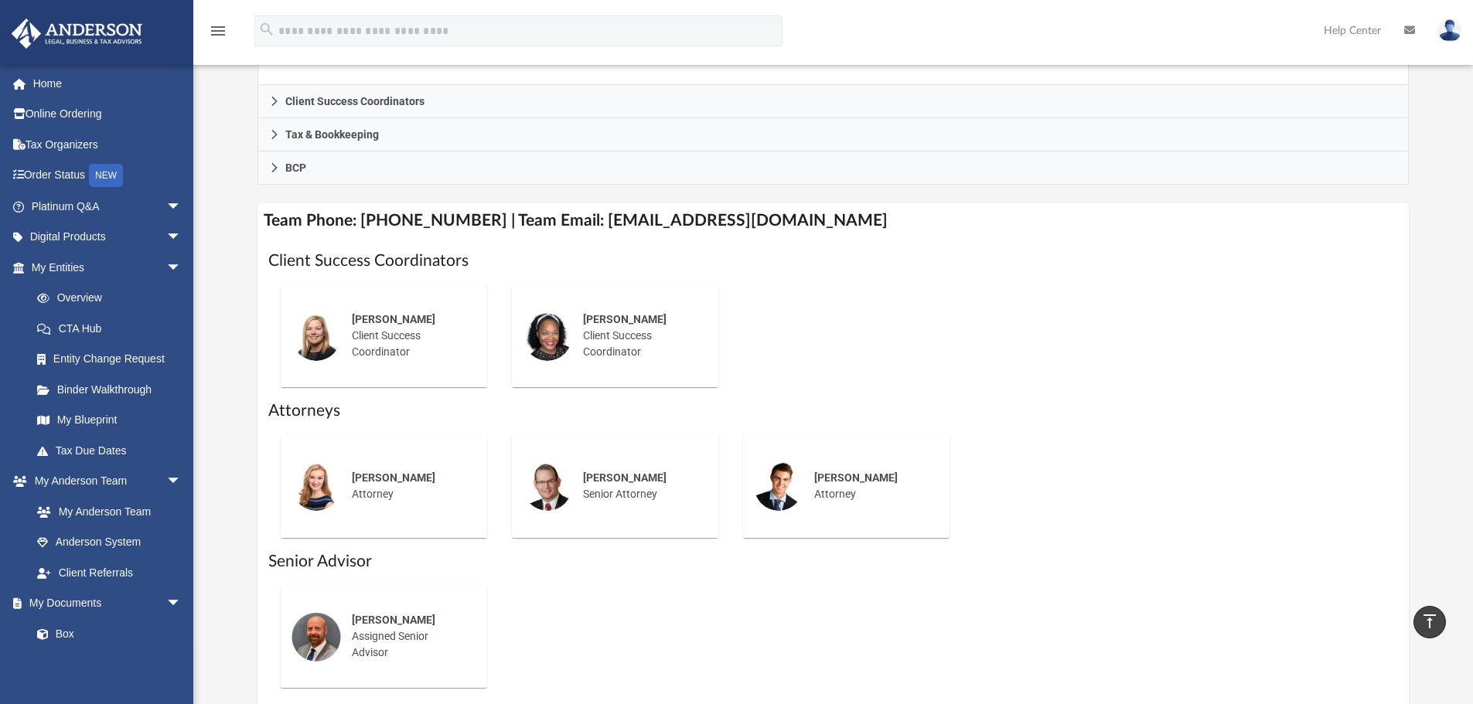
click at [858, 494] on div "[PERSON_NAME] Attorney" at bounding box center [870, 486] width 135 height 54
click at [856, 482] on span "[PERSON_NAME]" at bounding box center [855, 478] width 83 height 12
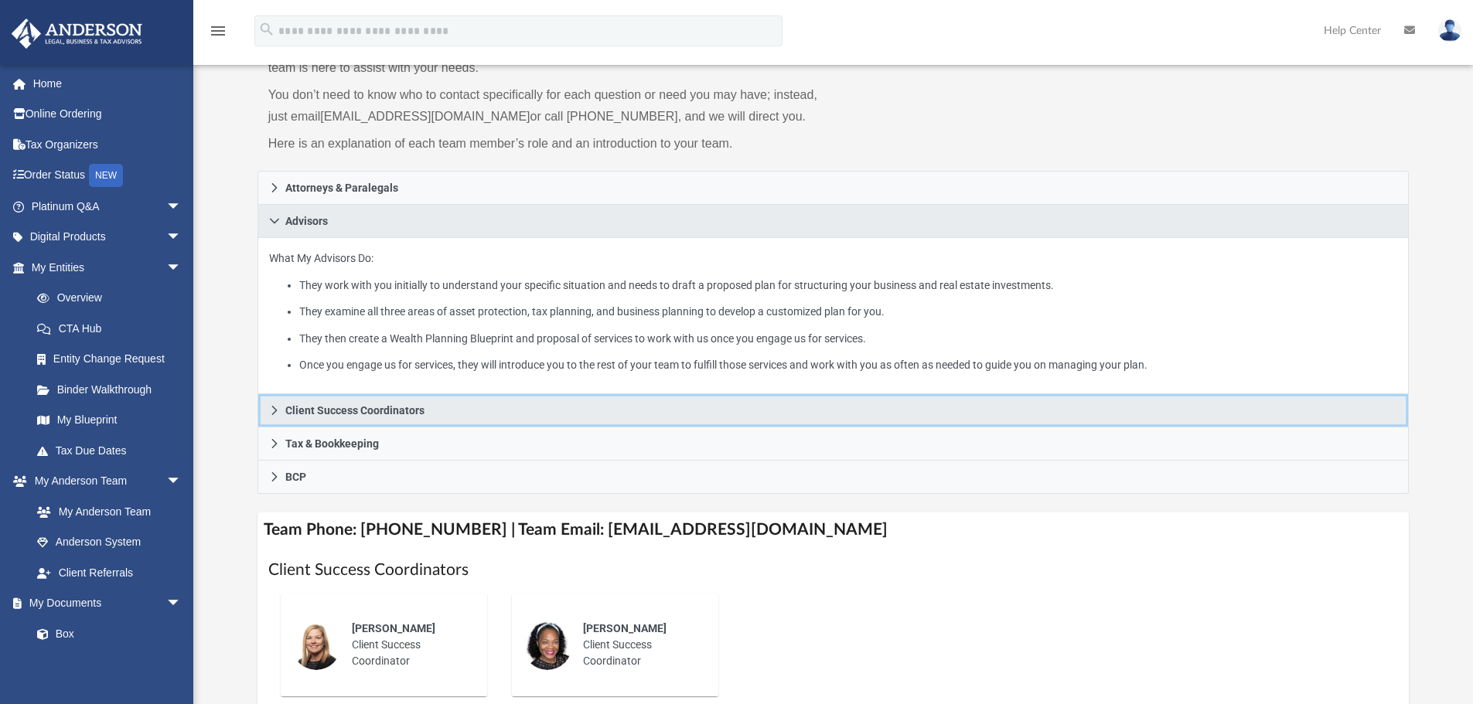
click at [397, 411] on span "Client Success Coordinators" at bounding box center [354, 410] width 139 height 11
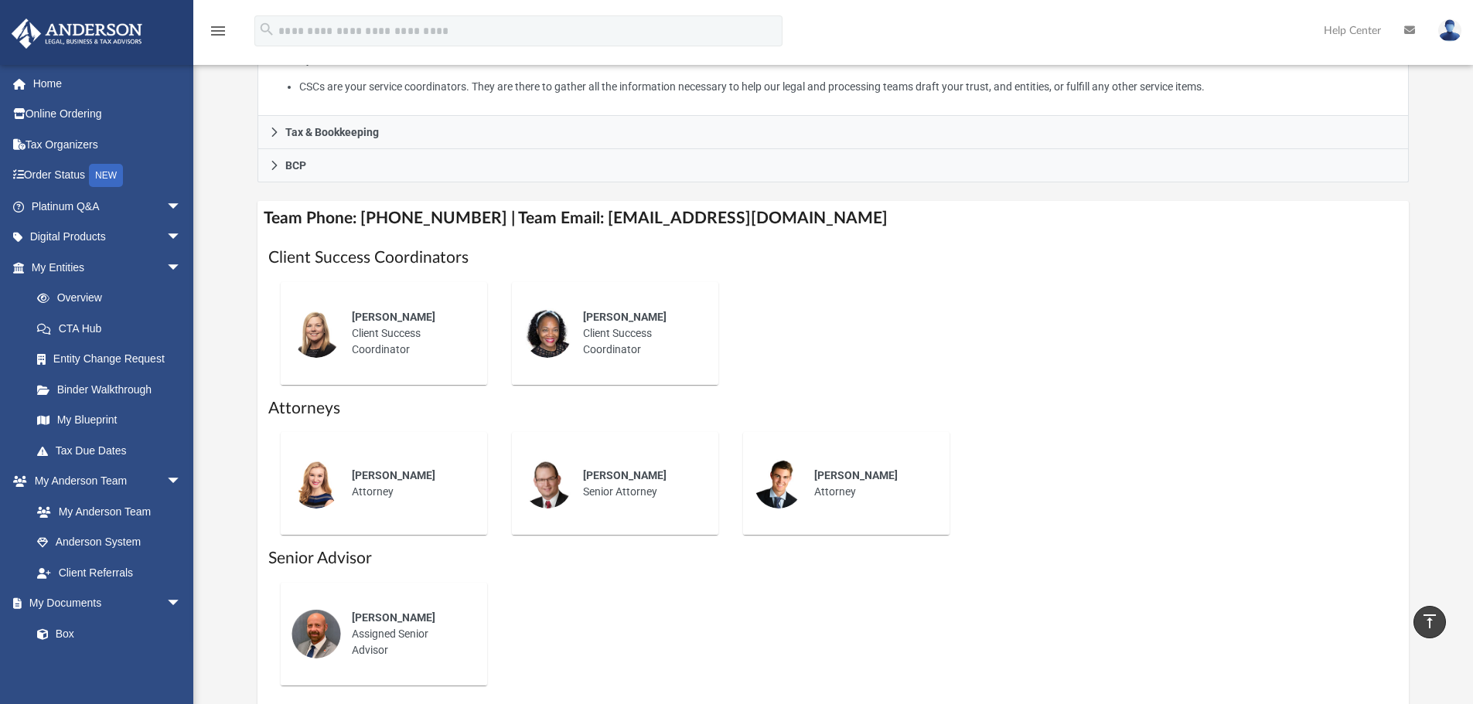
scroll to position [0, 0]
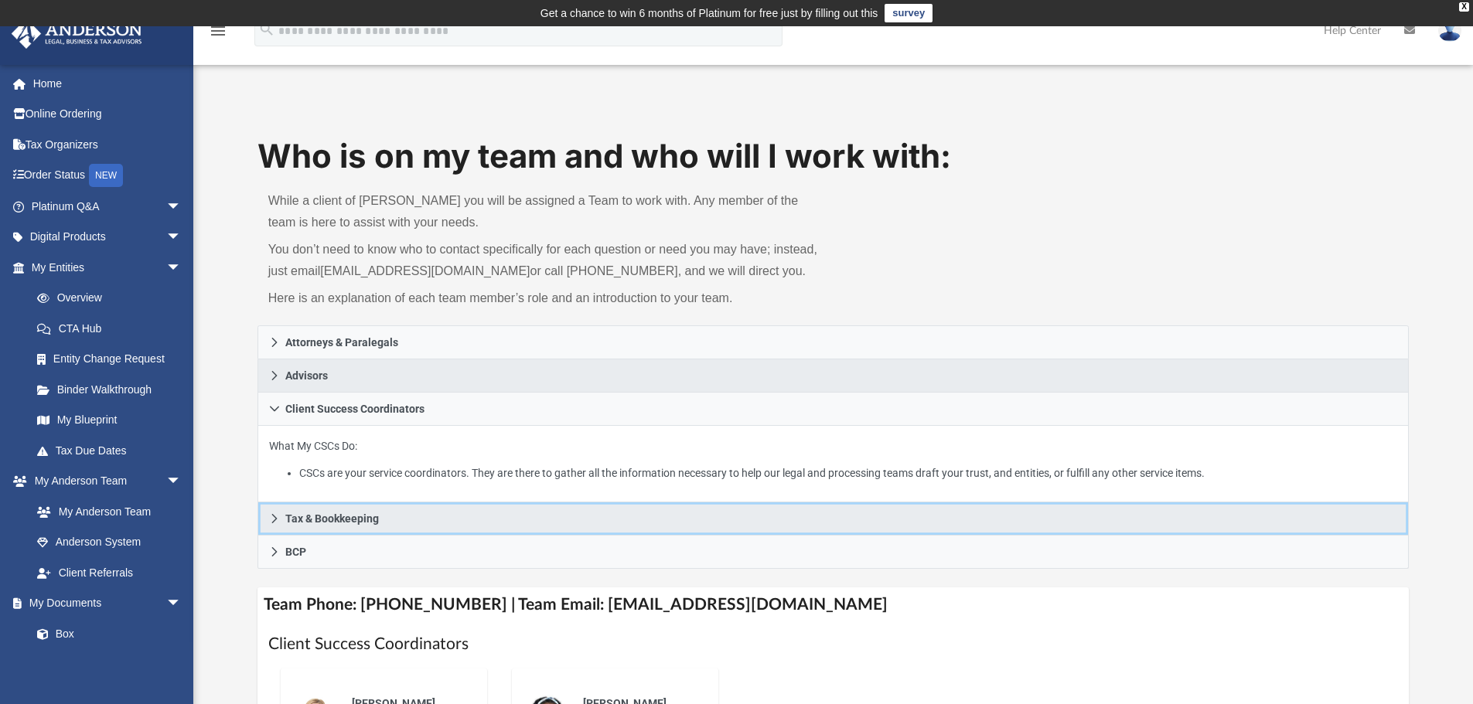
click at [328, 526] on link "Tax & Bookkeeping" at bounding box center [833, 518] width 1152 height 33
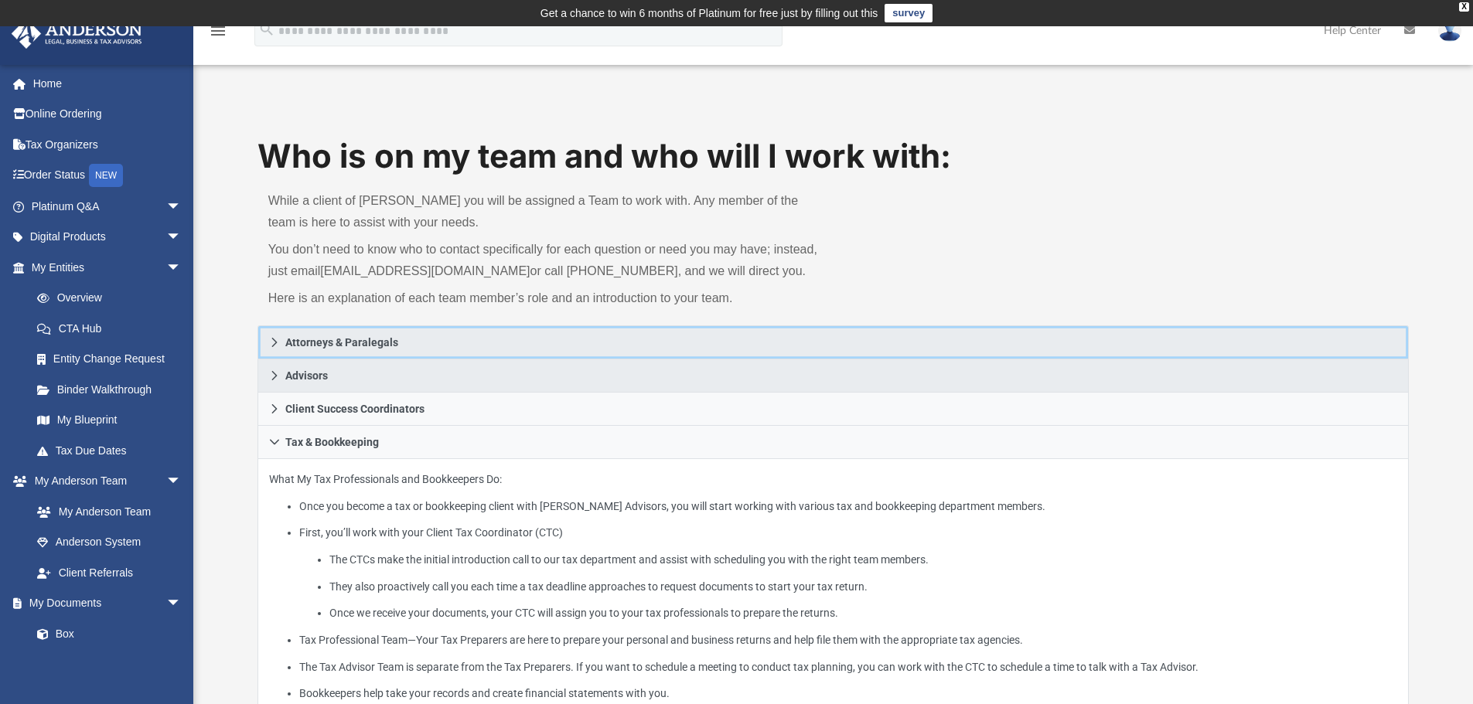
click at [331, 338] on span "Attorneys & Paralegals" at bounding box center [341, 342] width 113 height 11
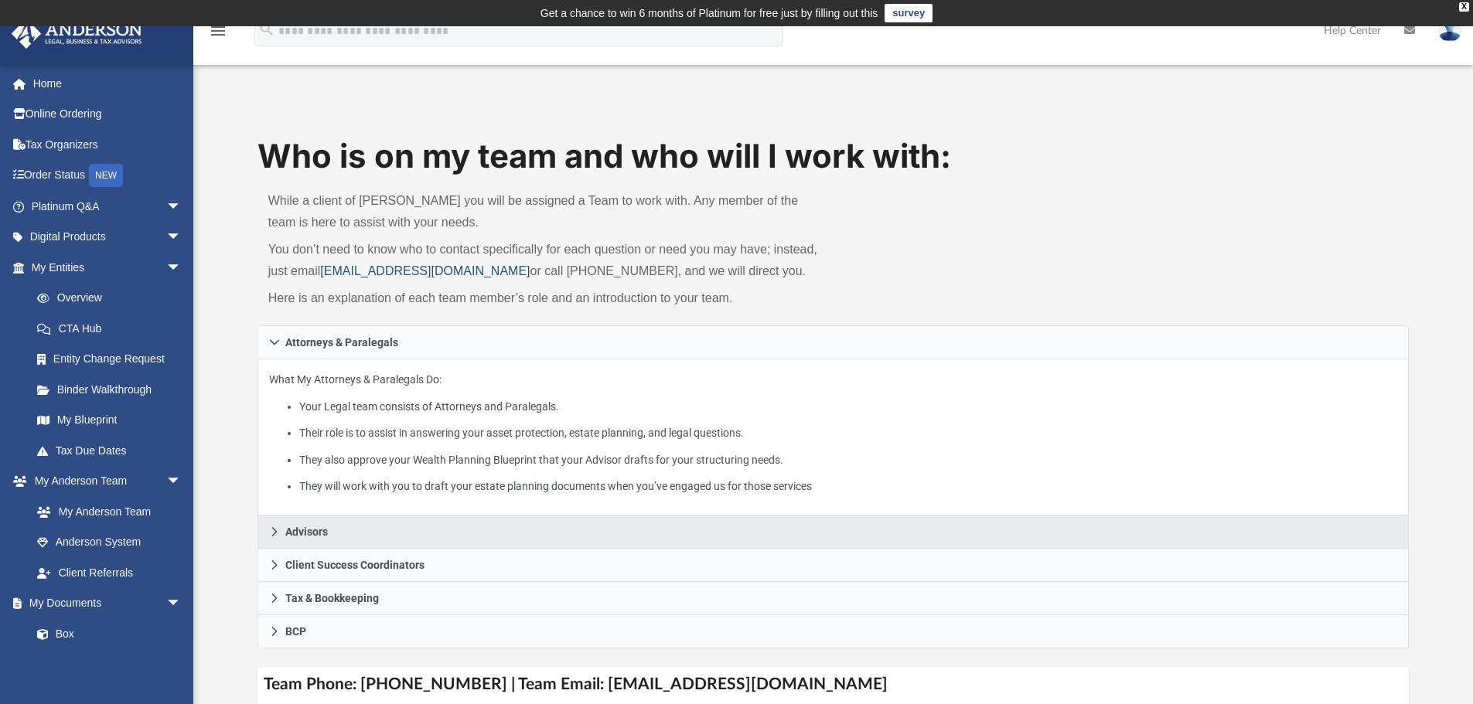
click at [418, 270] on link "[EMAIL_ADDRESS][DOMAIN_NAME]" at bounding box center [425, 270] width 210 height 13
